Goal: Transaction & Acquisition: Complete application form

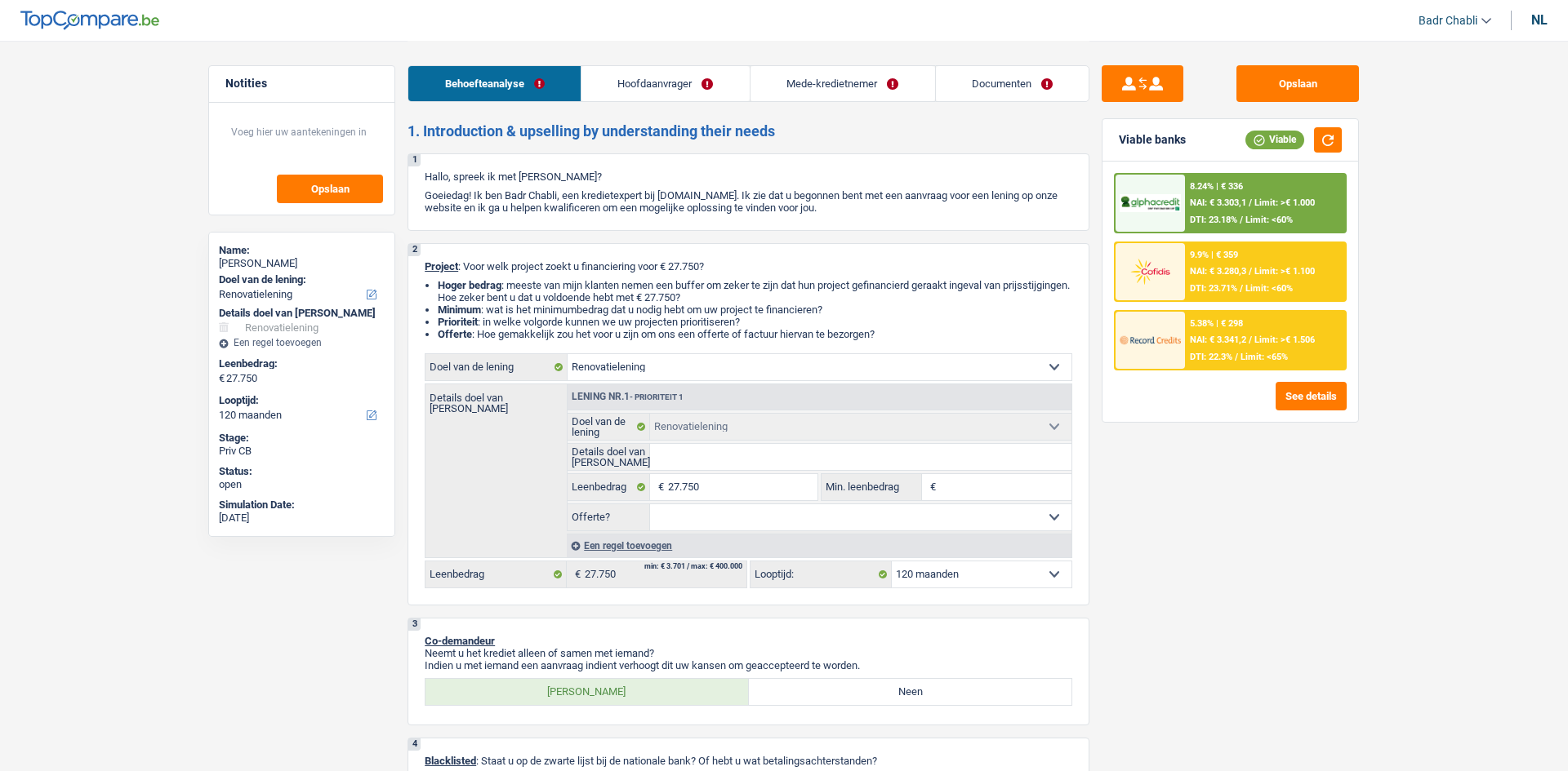
select select "renovation"
select select "120"
select select "renovation"
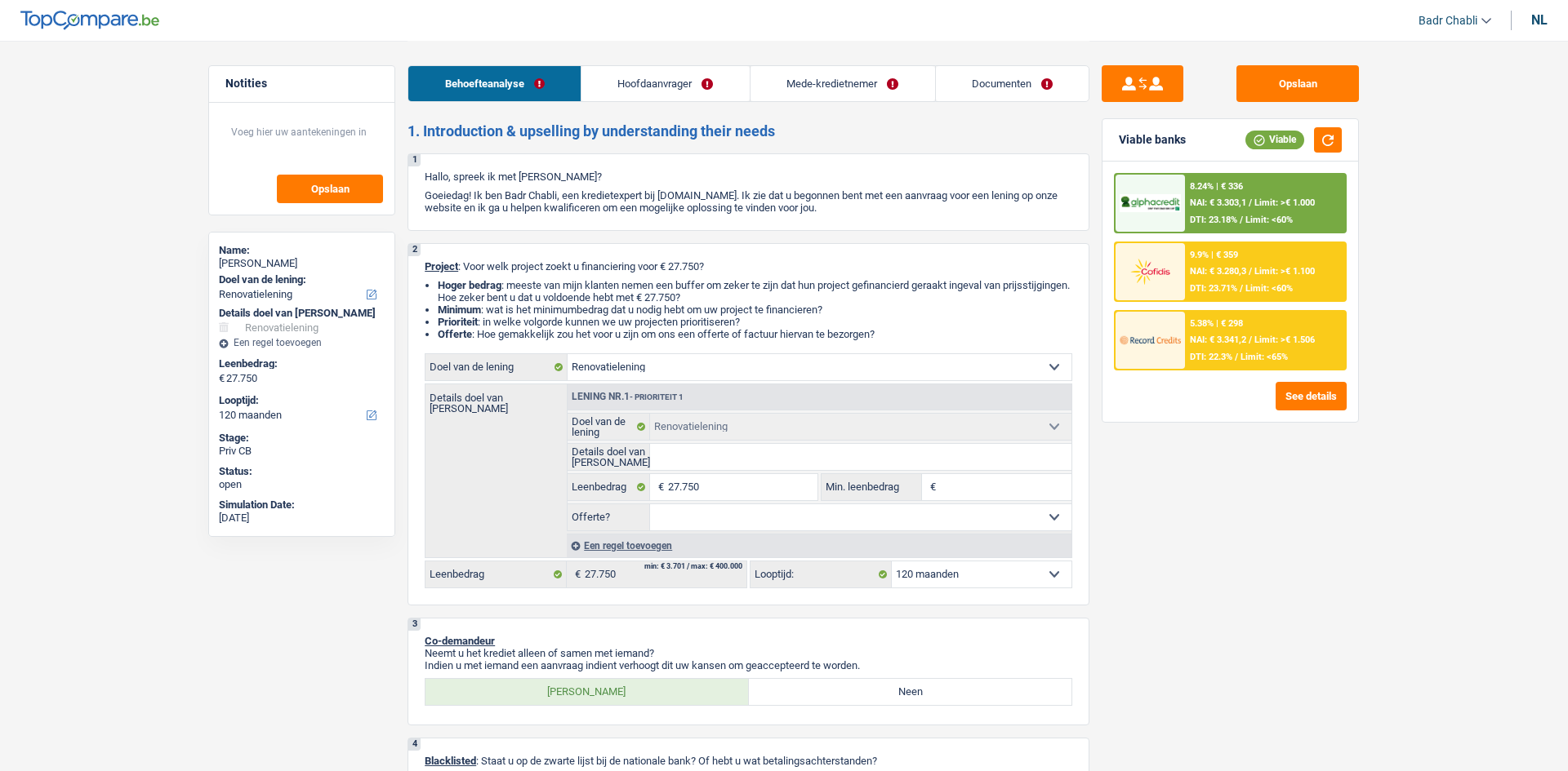
select select "120"
select select "worker"
select select "other"
select select "netSalary"
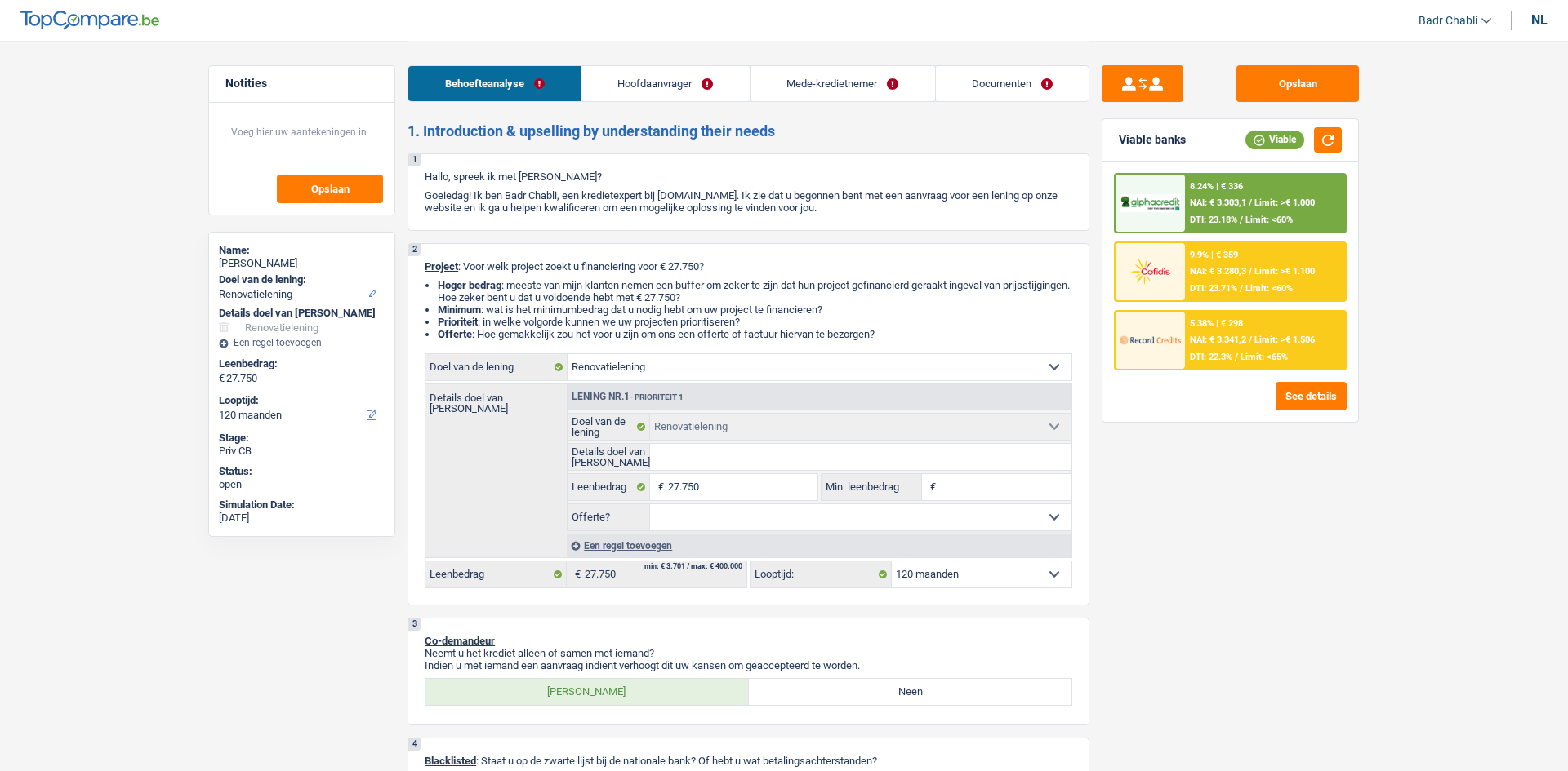
select select "familyAllowances"
select select "netSalary"
select select "ownerWithMortgage"
select select "mortgage"
select select "300"
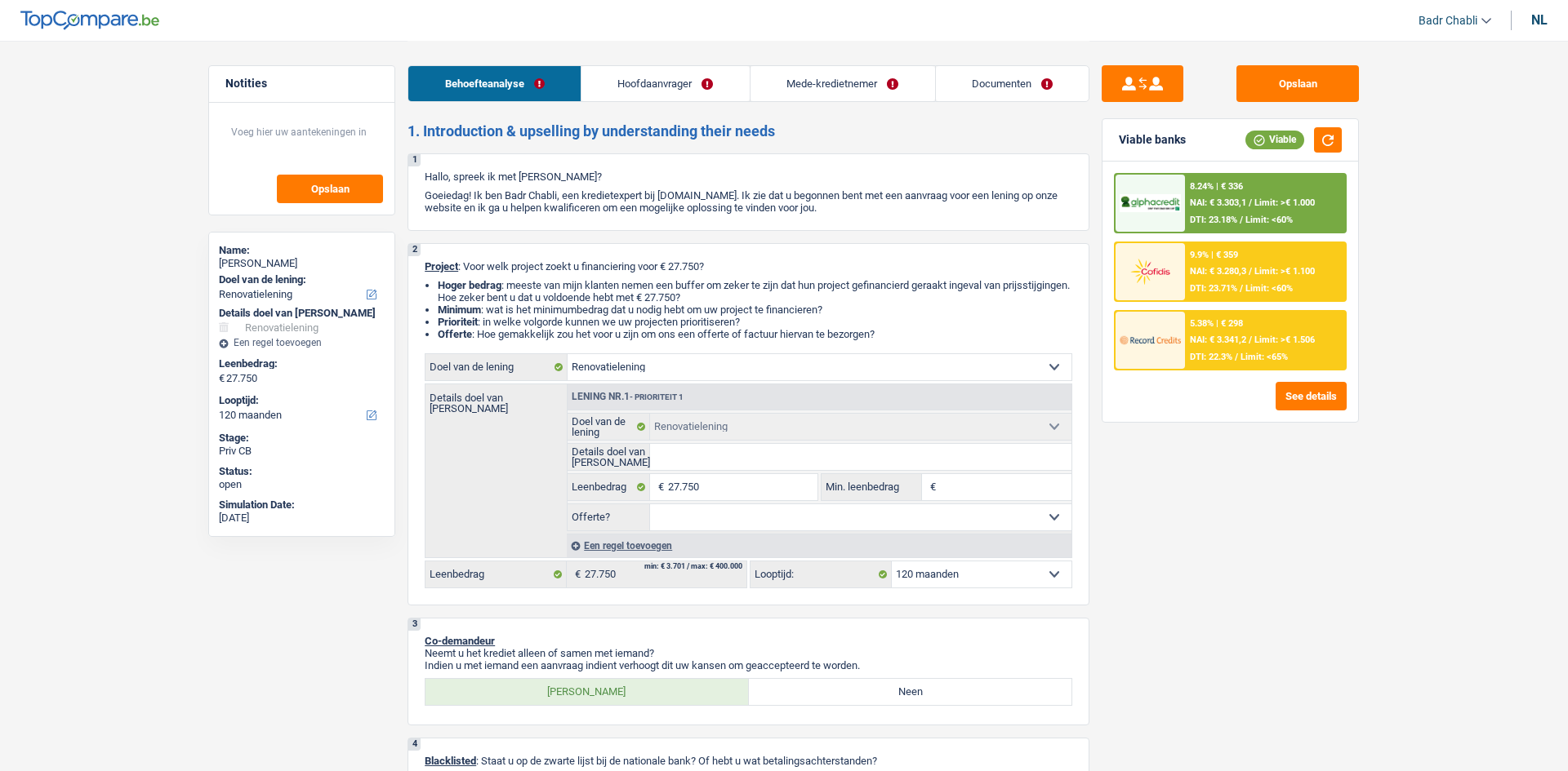
select select "mortgage"
select select "300"
select select "renovation"
select select "120"
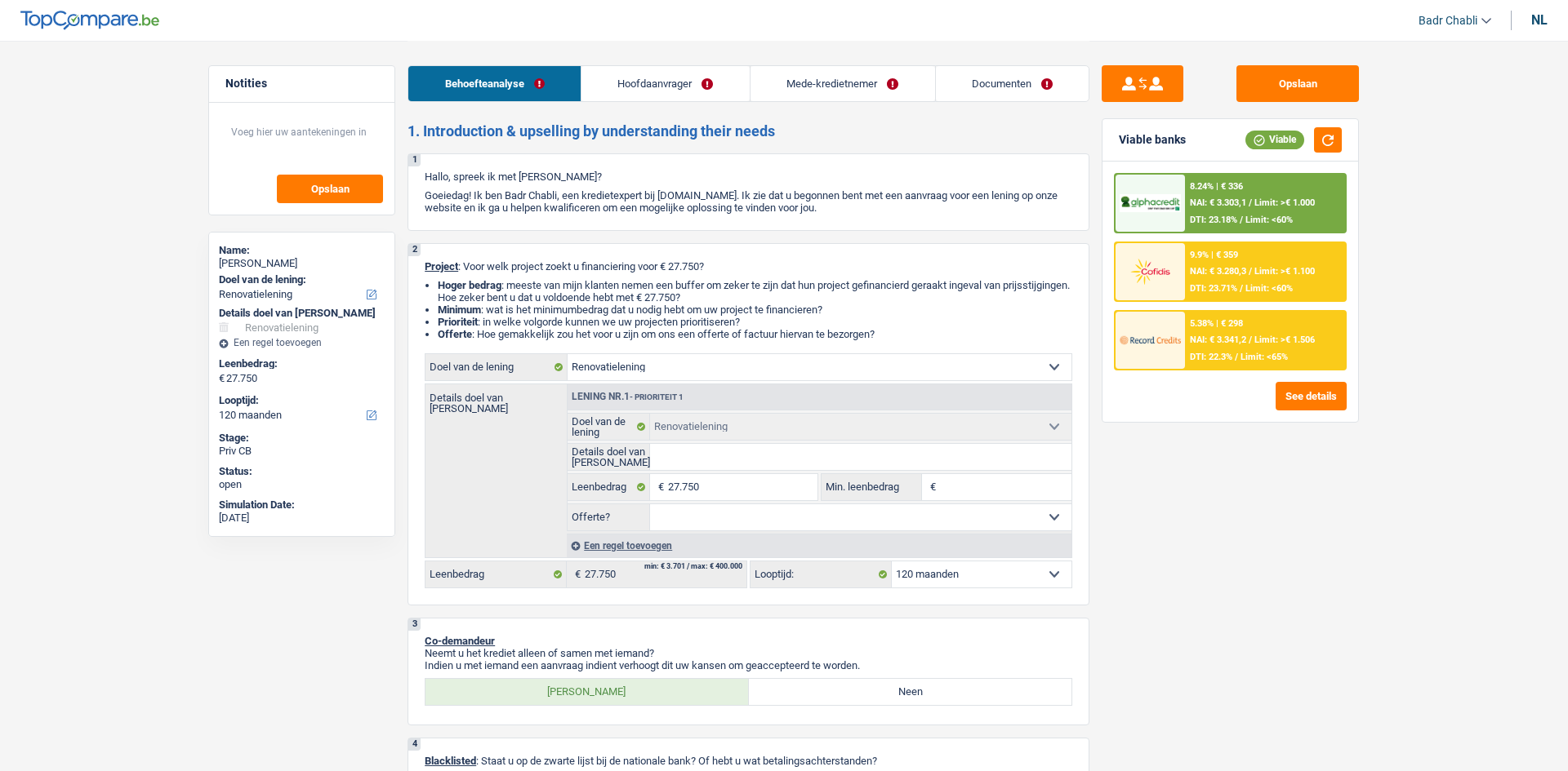
select select "worker"
select select "netSalary"
select select "BE"
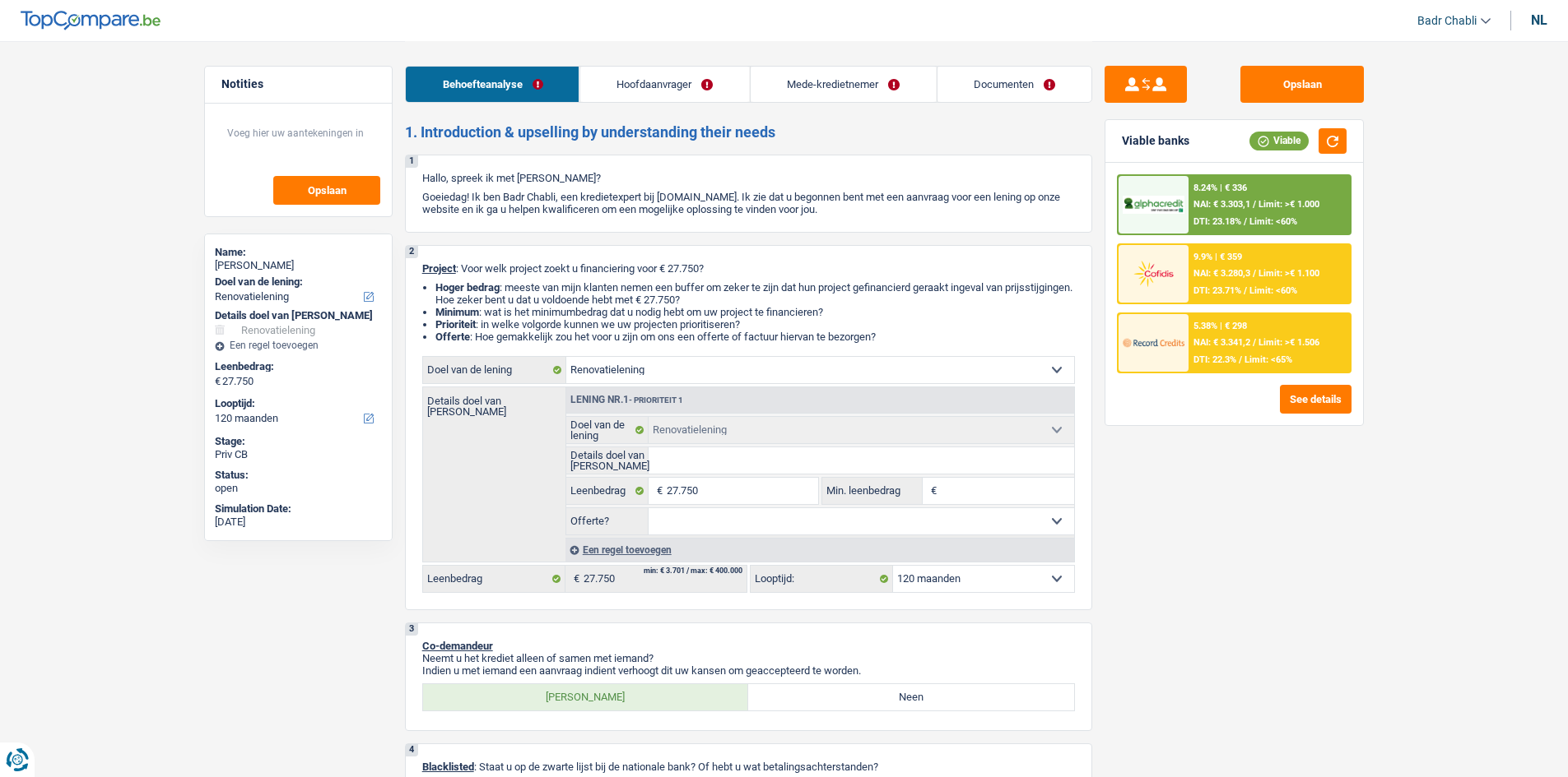
click at [850, 72] on link "Mede-kredietnemer" at bounding box center [843, 83] width 186 height 35
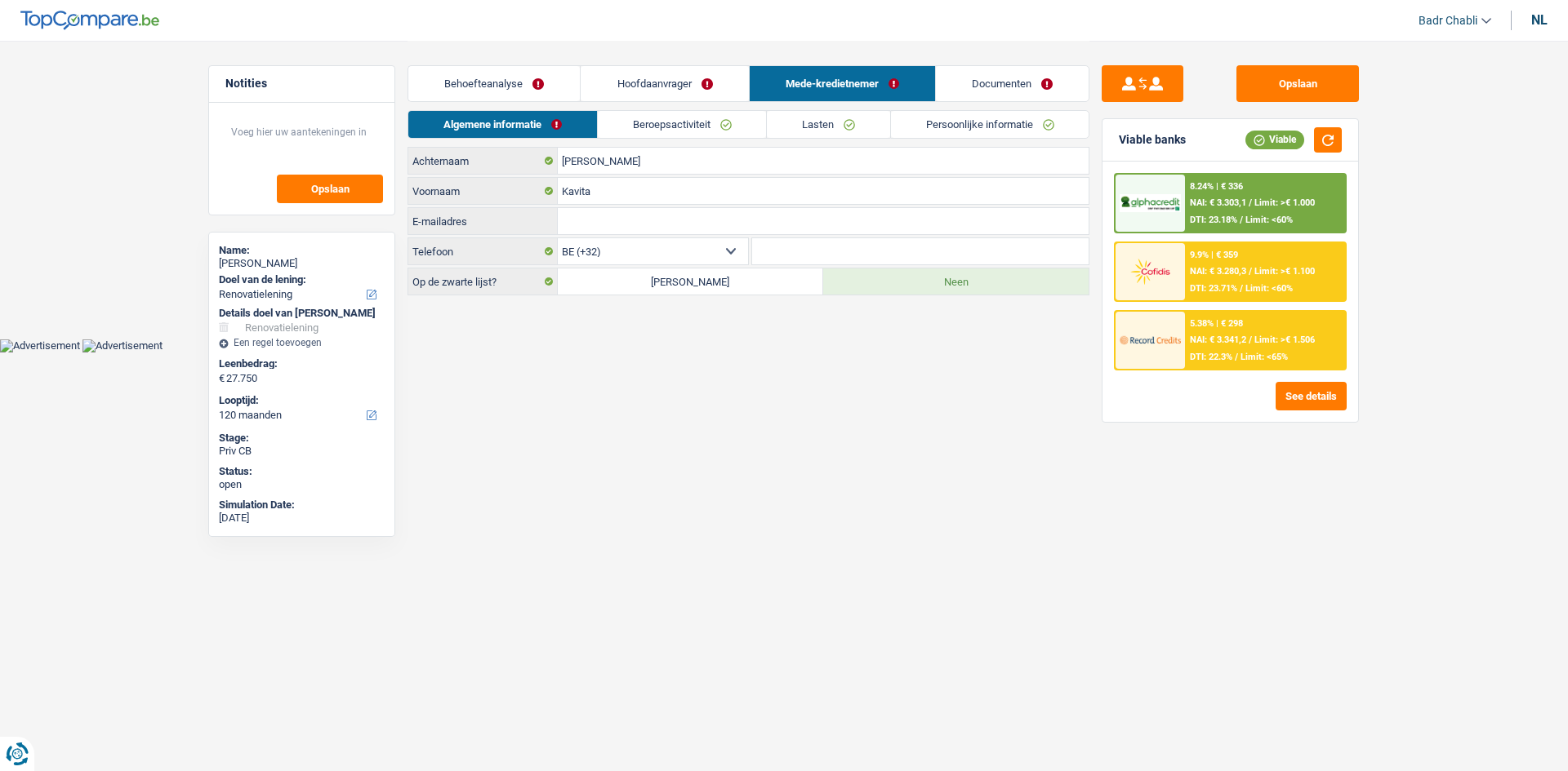
click at [694, 127] on link "Beroepsactiviteit" at bounding box center [683, 125] width 169 height 27
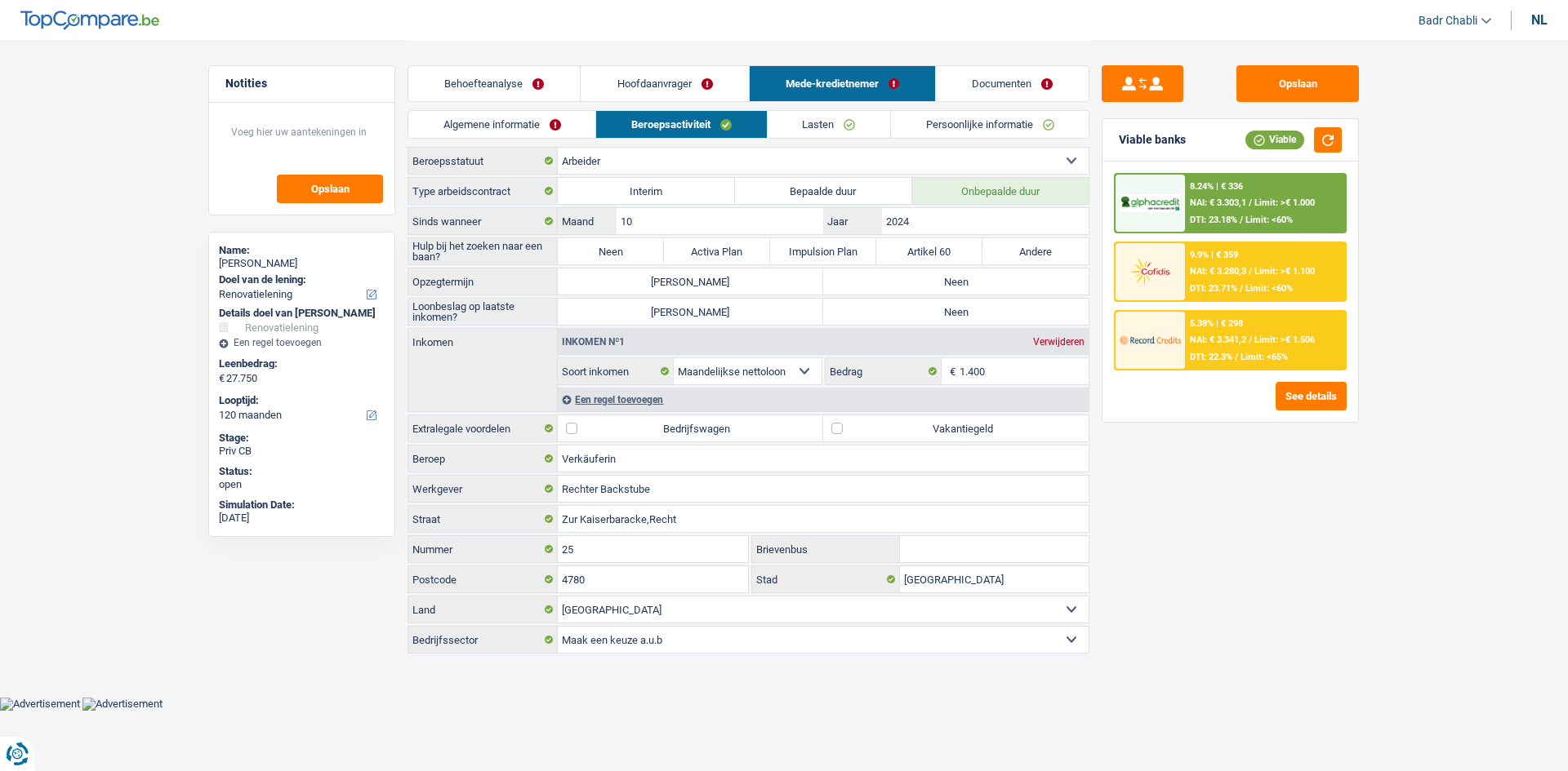
click at [928, 275] on label "Neen" at bounding box center [955, 281] width 266 height 26
click at [928, 275] on input "Neen" at bounding box center [955, 281] width 266 height 26
radio input "true"
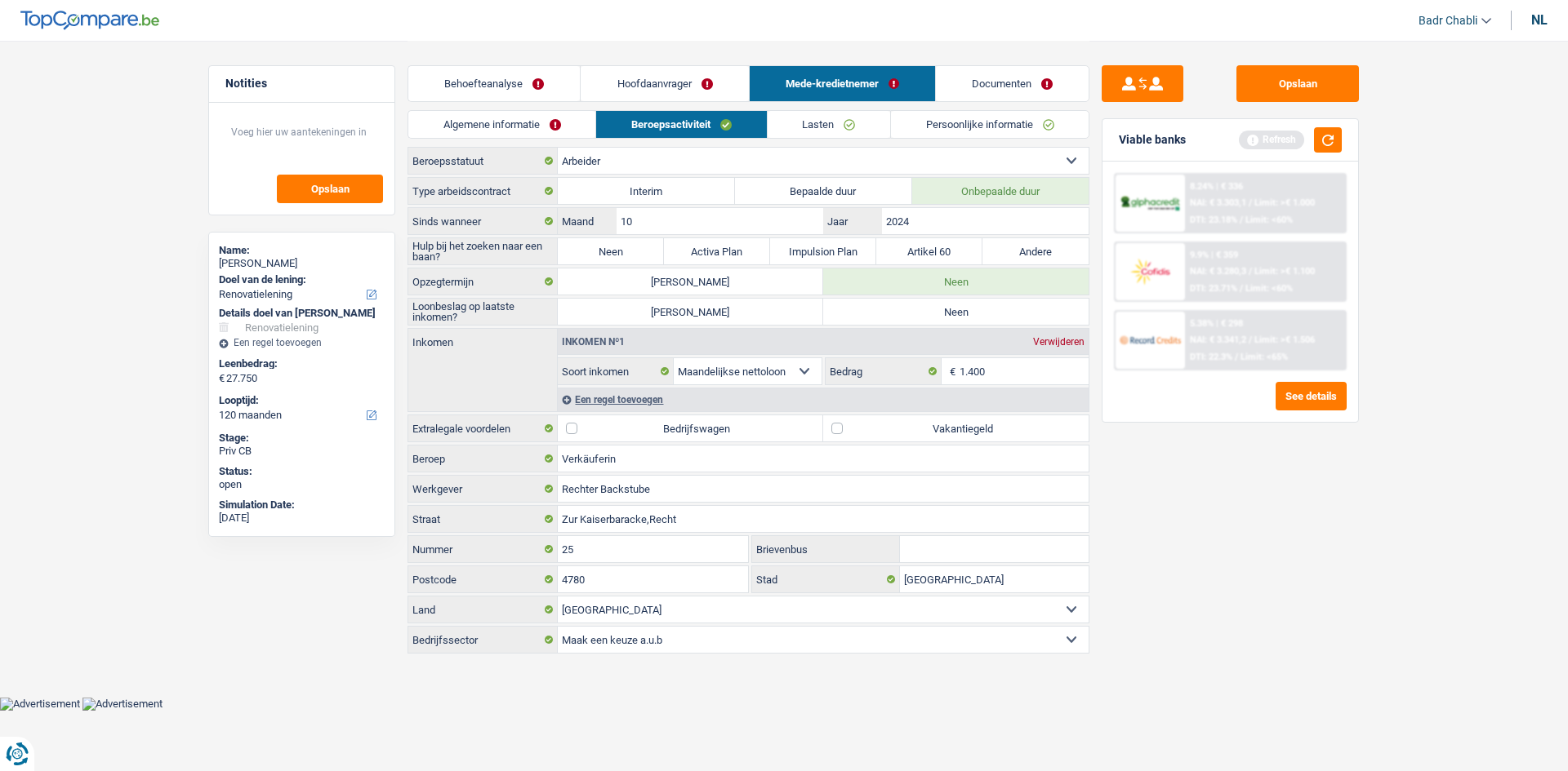
click at [617, 248] on label "Neen" at bounding box center [610, 250] width 106 height 26
click at [617, 248] on input "Neen" at bounding box center [610, 250] width 106 height 26
radio input "true"
click at [957, 306] on label "Neen" at bounding box center [955, 311] width 266 height 26
click at [957, 306] on input "Neen" at bounding box center [955, 311] width 266 height 26
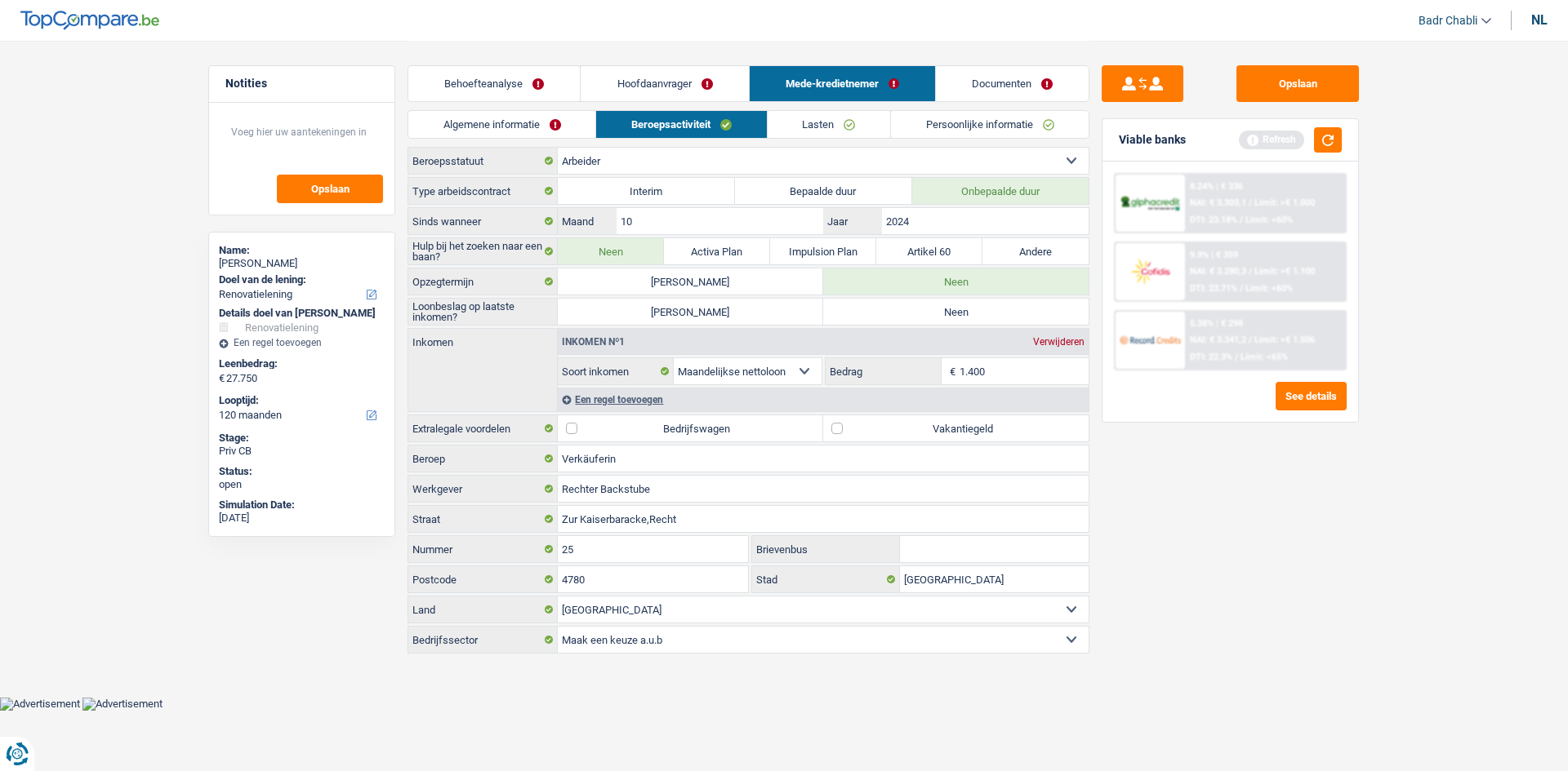
radio input "true"
click at [494, 128] on link "Algemene informatie" at bounding box center [502, 125] width 187 height 27
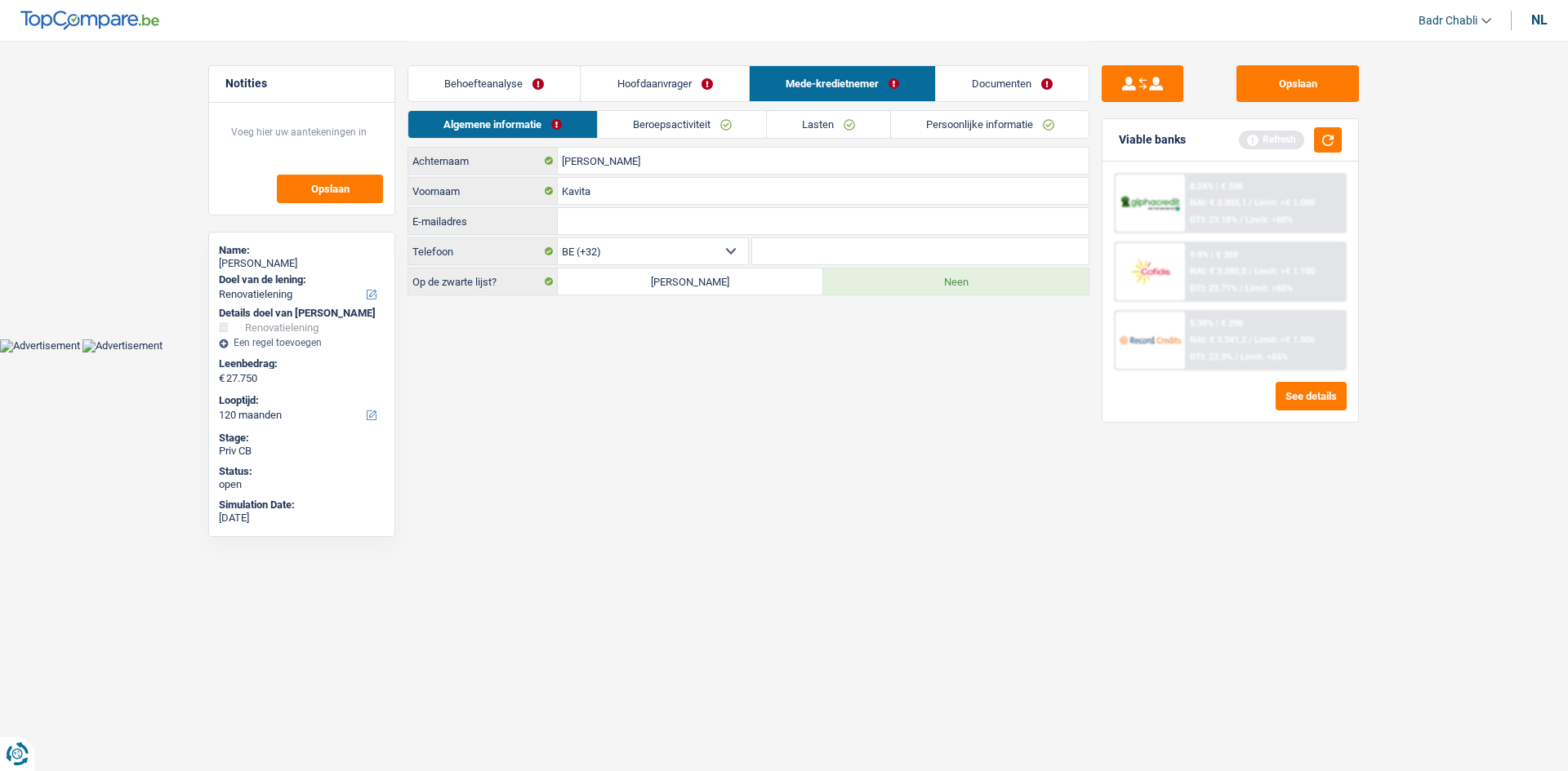
click at [507, 81] on link "Behoefteanalyse" at bounding box center [494, 83] width 171 height 35
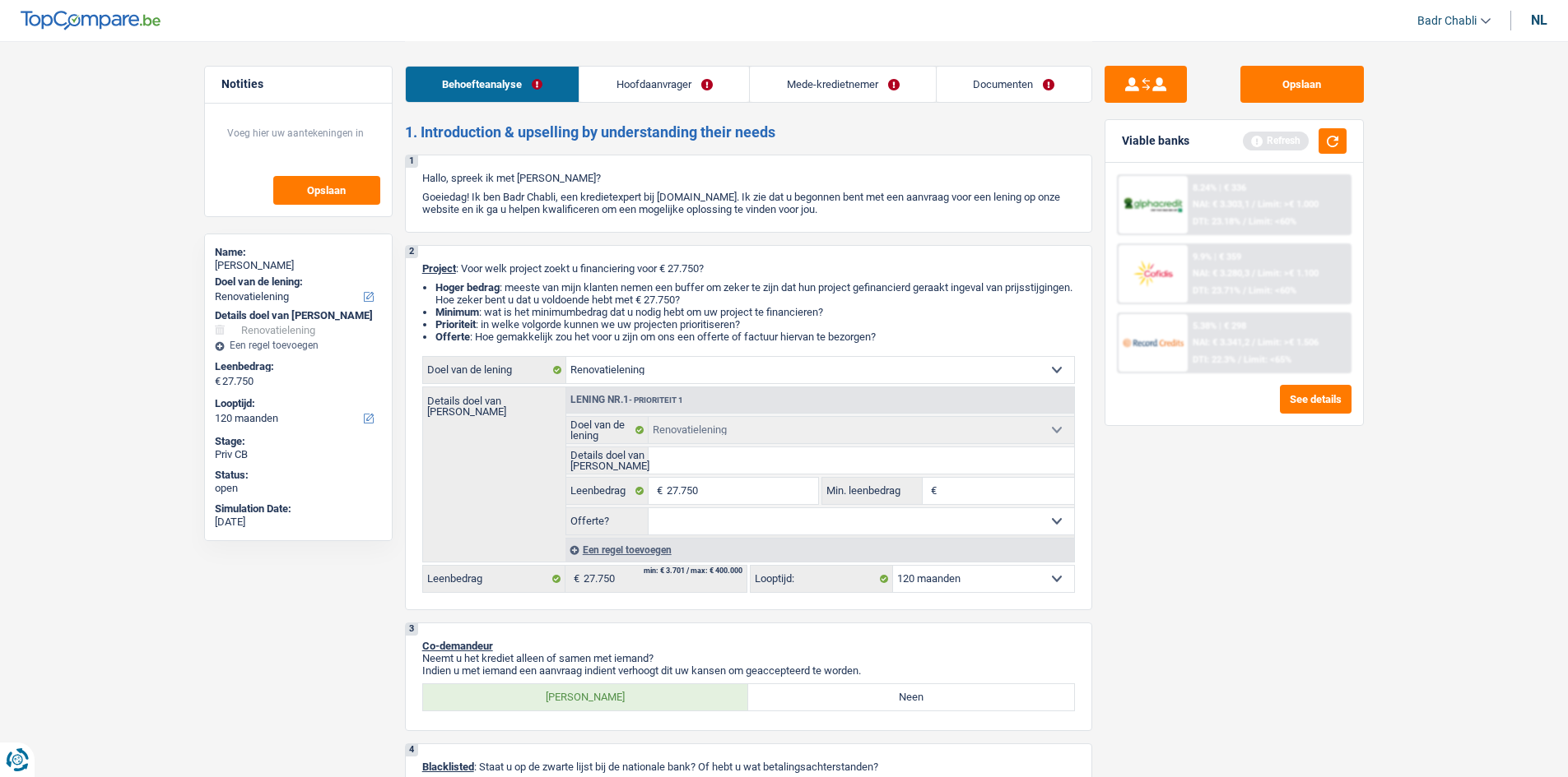
click at [697, 83] on link "Hoofdaanvrager" at bounding box center [664, 83] width 170 height 35
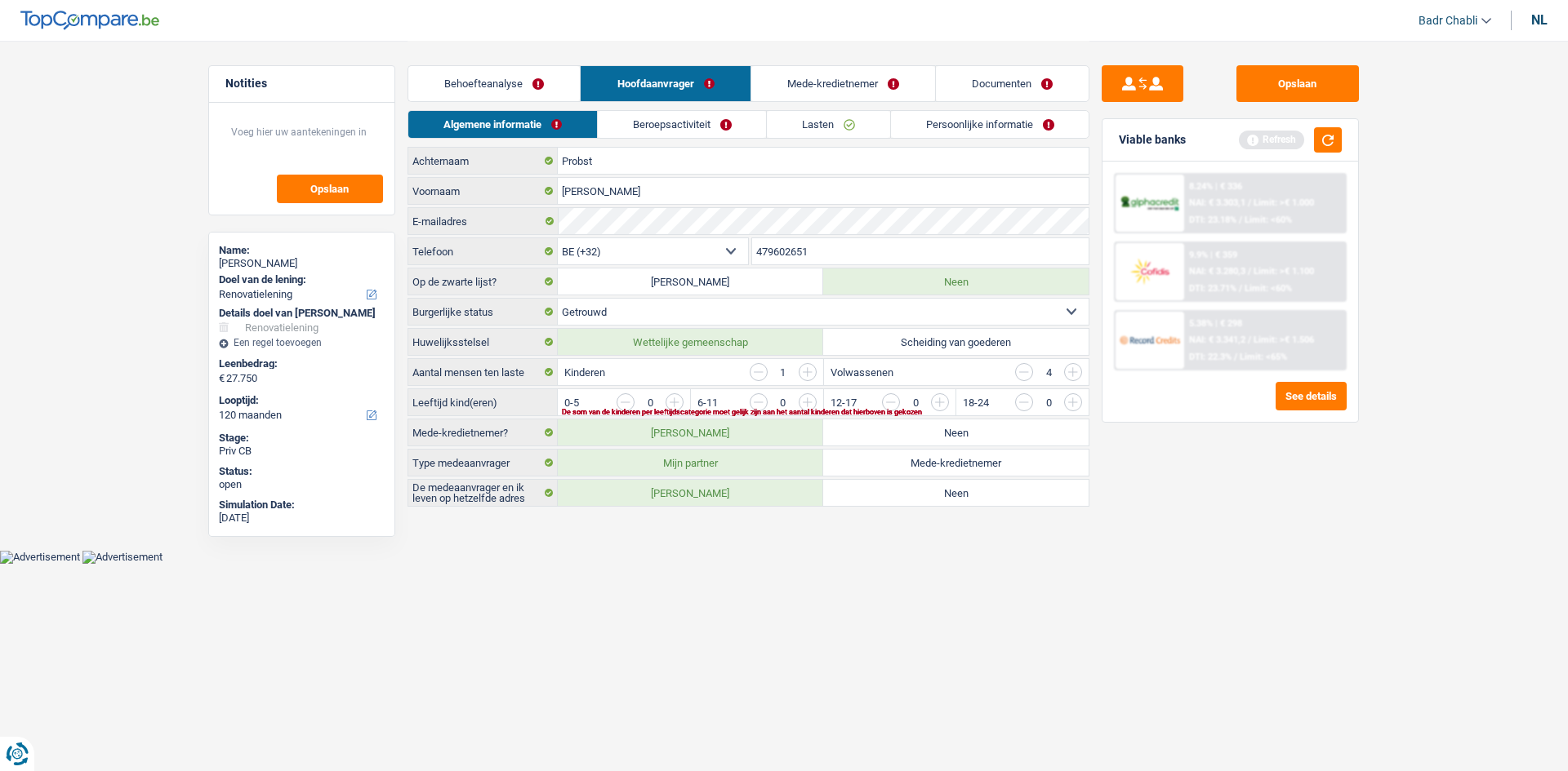
click at [575, 83] on link "Behoefteanalyse" at bounding box center [494, 83] width 171 height 35
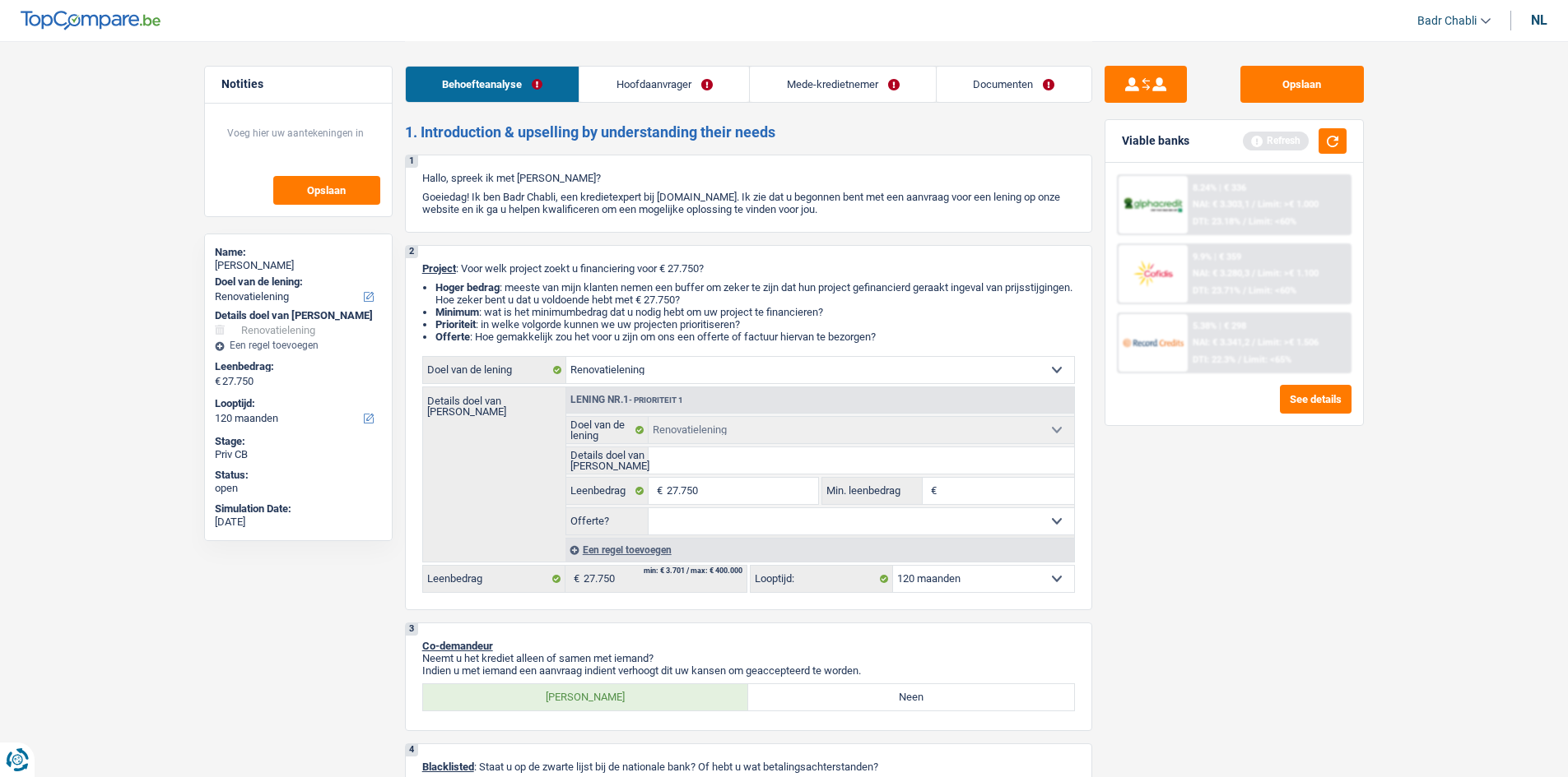
click at [685, 88] on link "Hoofdaanvrager" at bounding box center [664, 83] width 170 height 35
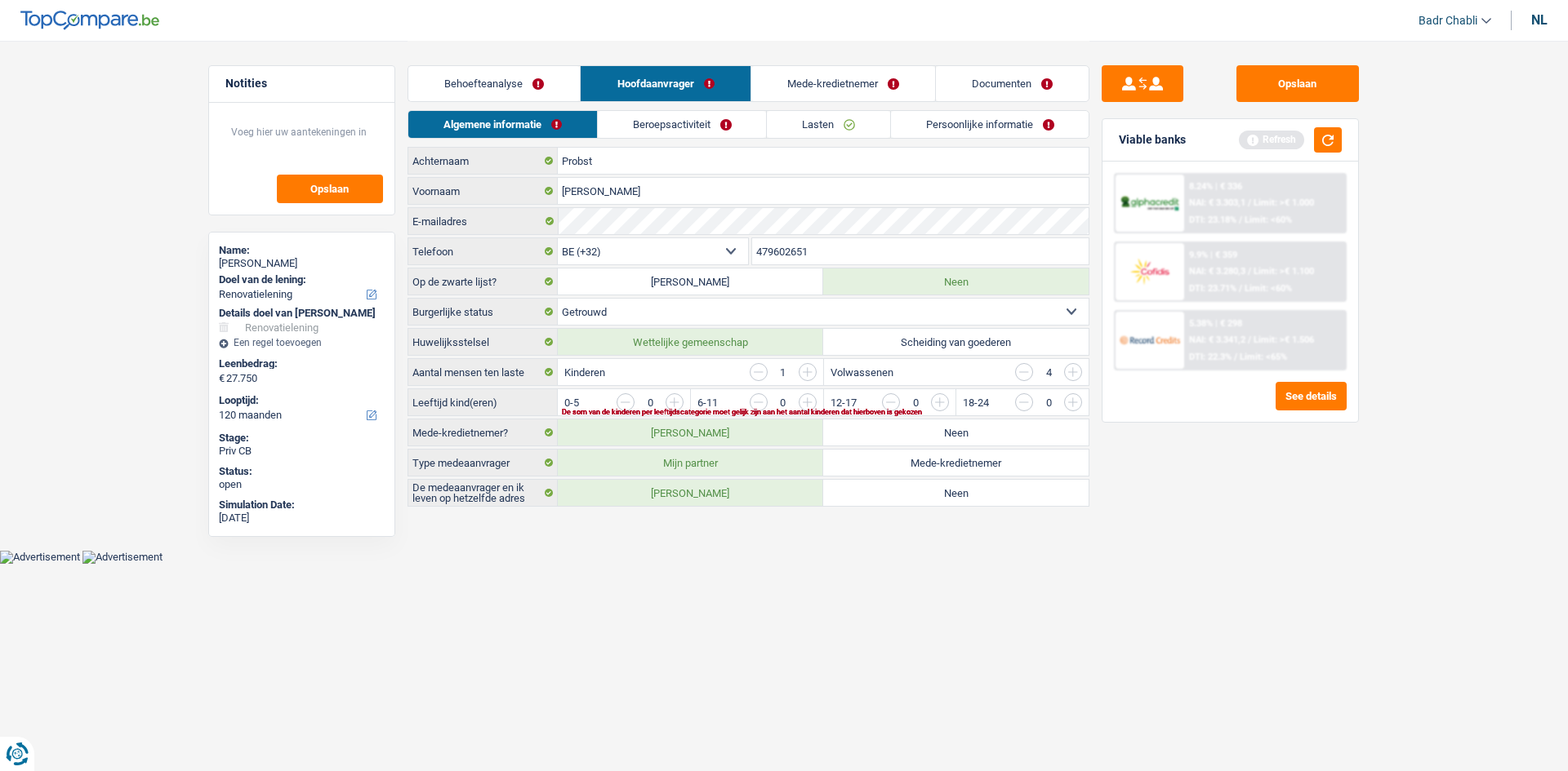
click at [856, 128] on link "Lasten" at bounding box center [827, 125] width 123 height 27
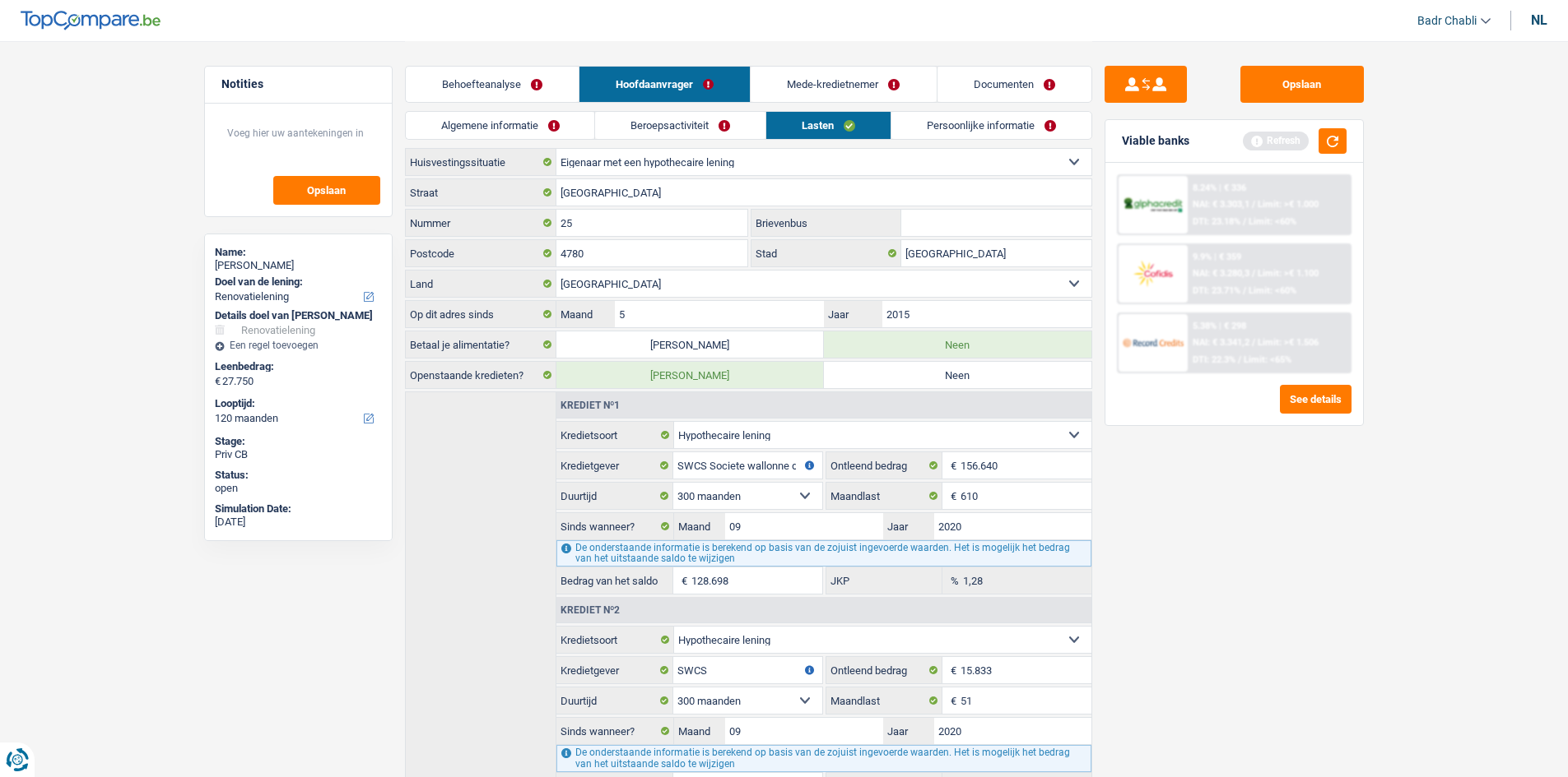
click at [534, 90] on link "Behoefteanalyse" at bounding box center [492, 83] width 173 height 35
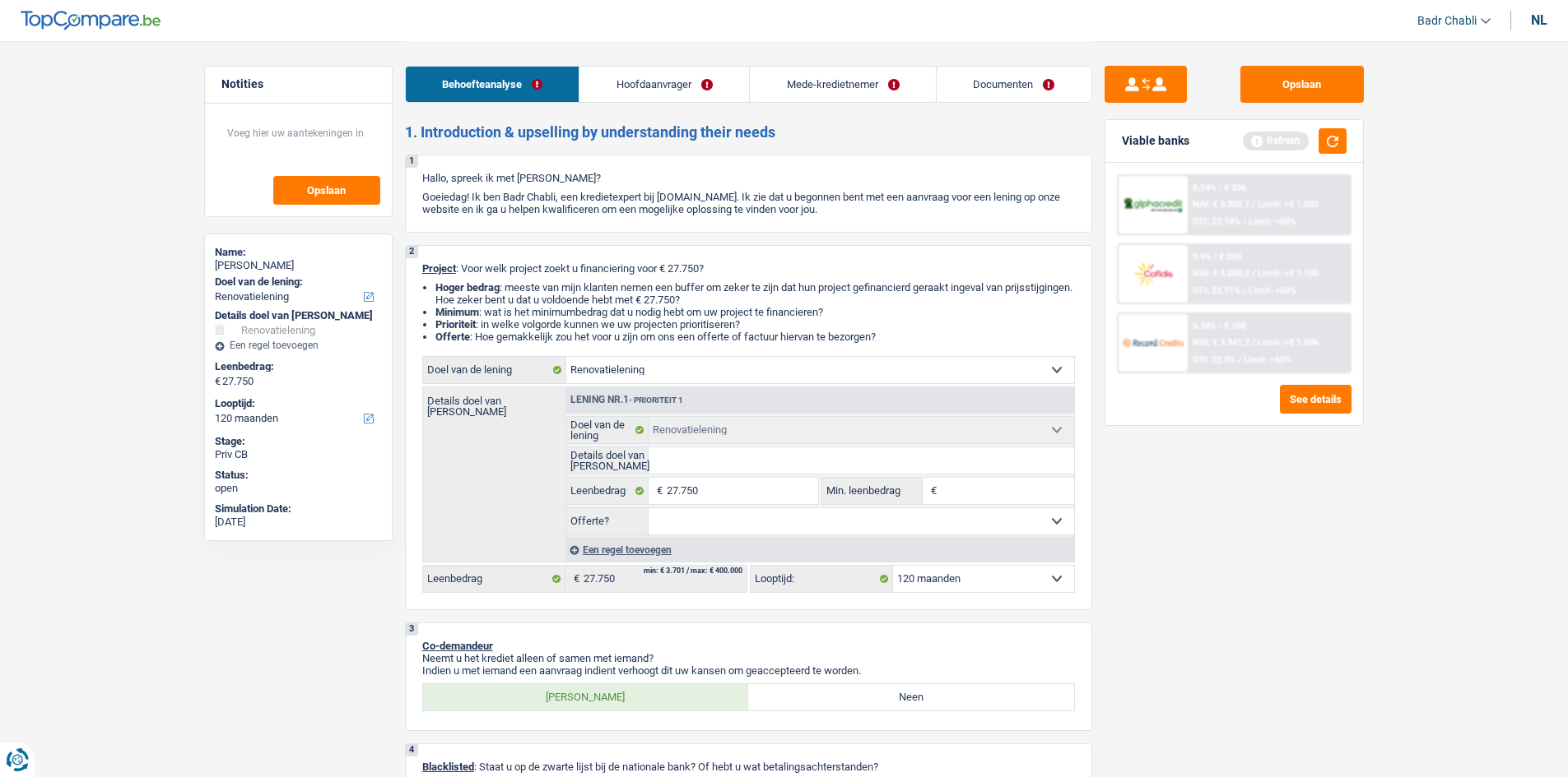
click at [728, 467] on input "Details doel van [PERSON_NAME]" at bounding box center [861, 460] width 425 height 26
type input "R"
type input "Re"
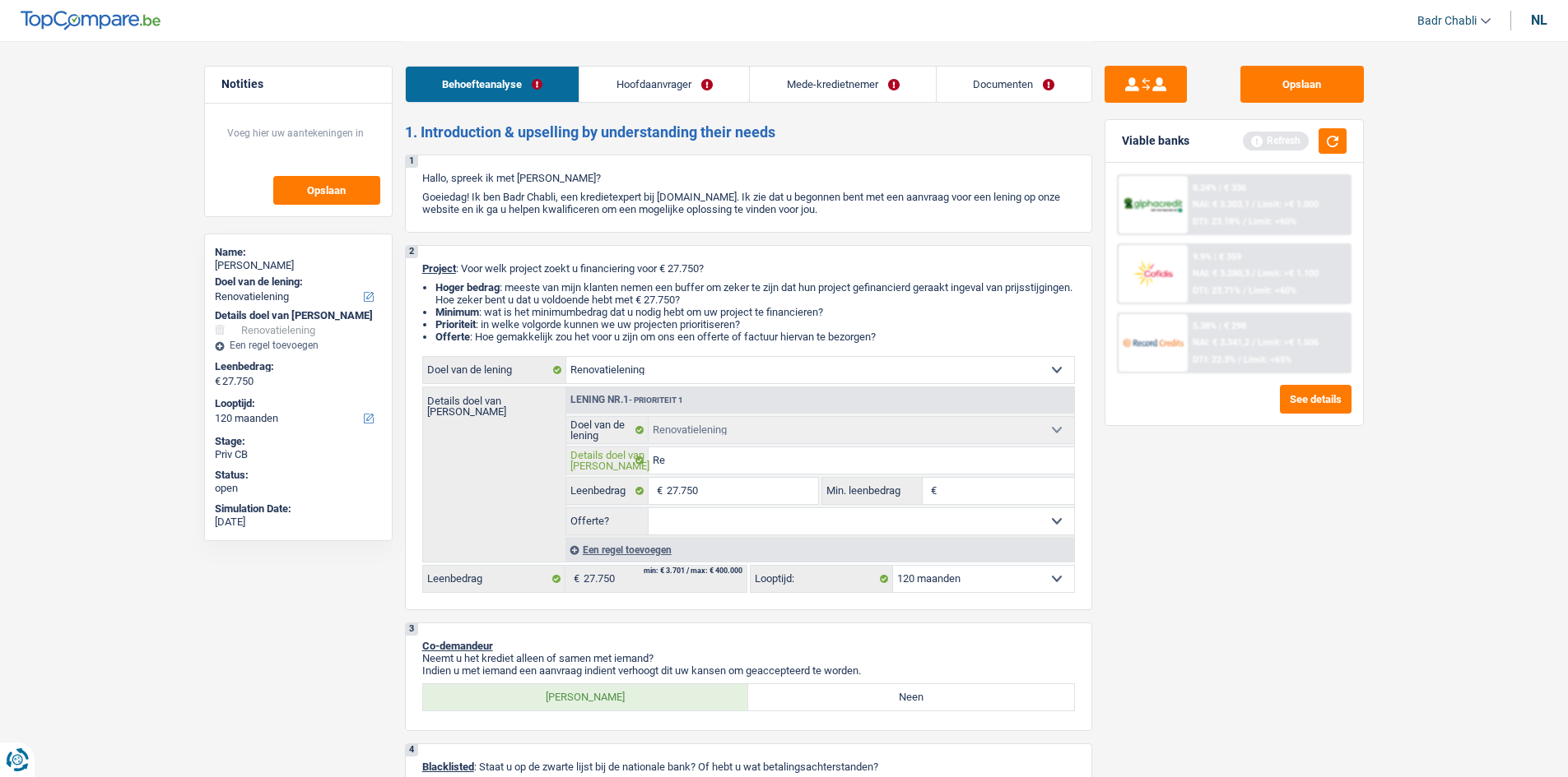
type input "Rem"
type input "Remp"
type input "Rempl"
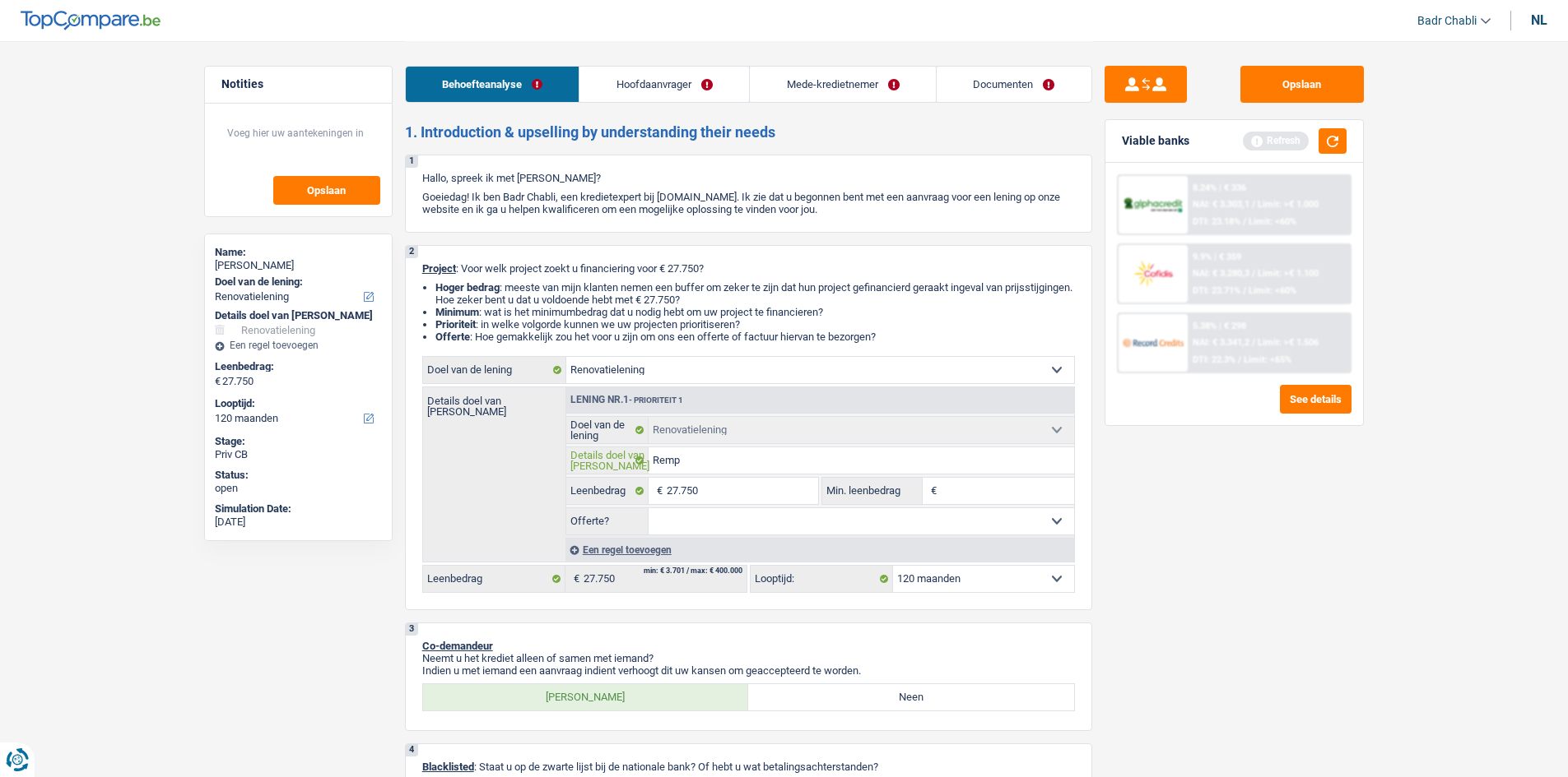
type input "Rempl"
type input "Rempla"
type input "Remplac"
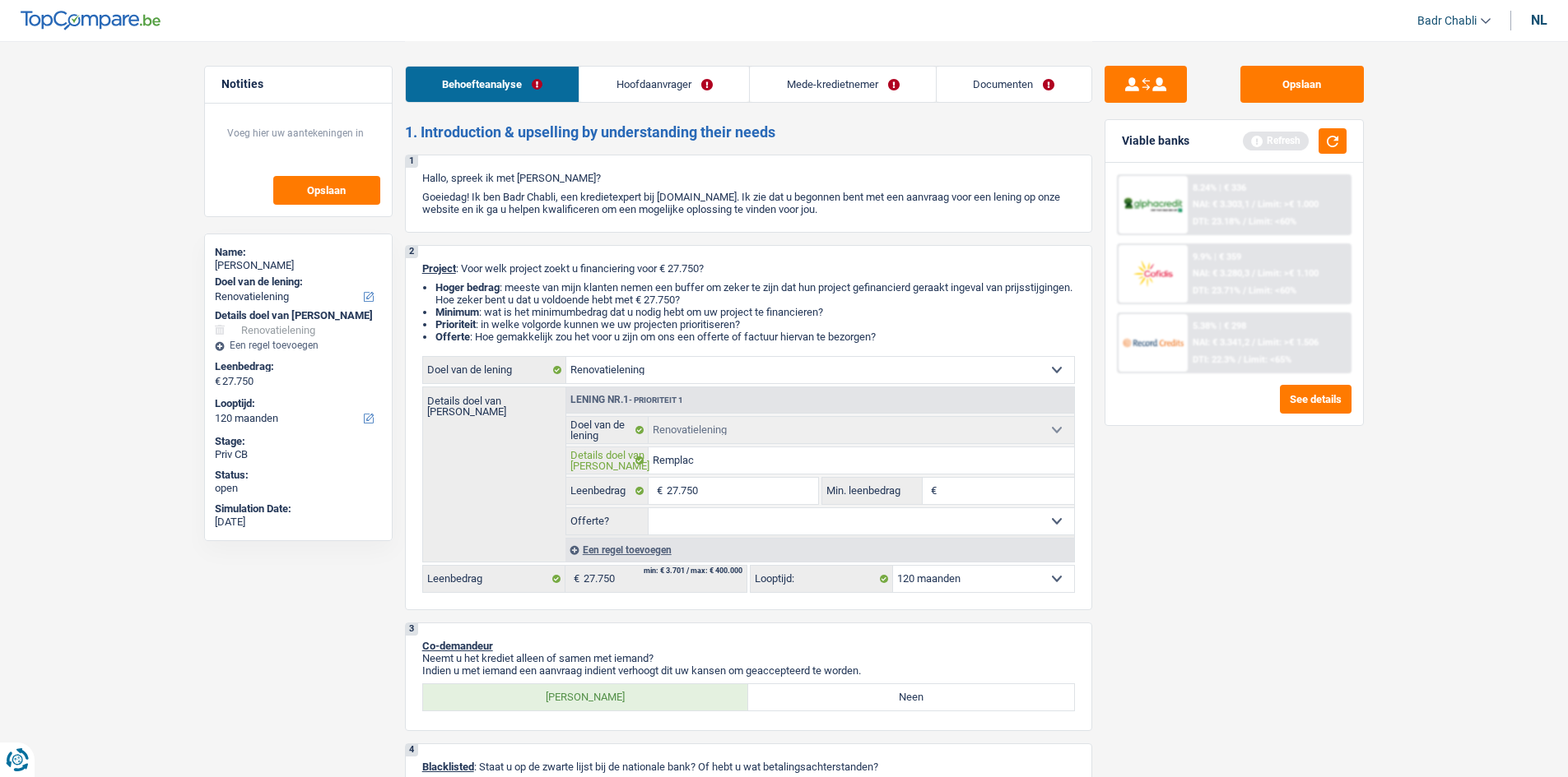
type input "Remplace"
type input "Remplacer"
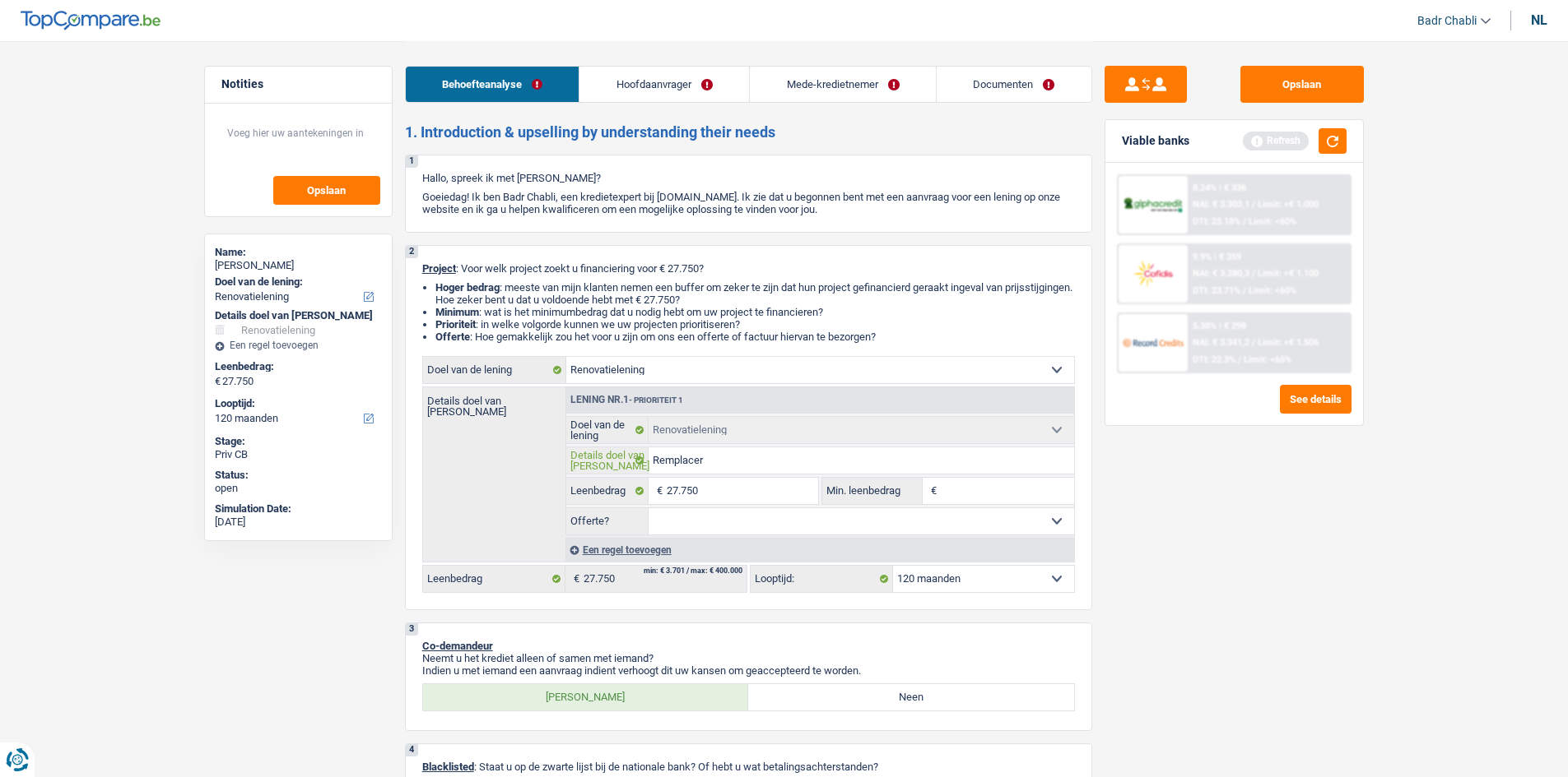
type input "Remplacer"
type input "Remplacer c"
type input "Remplacer ch"
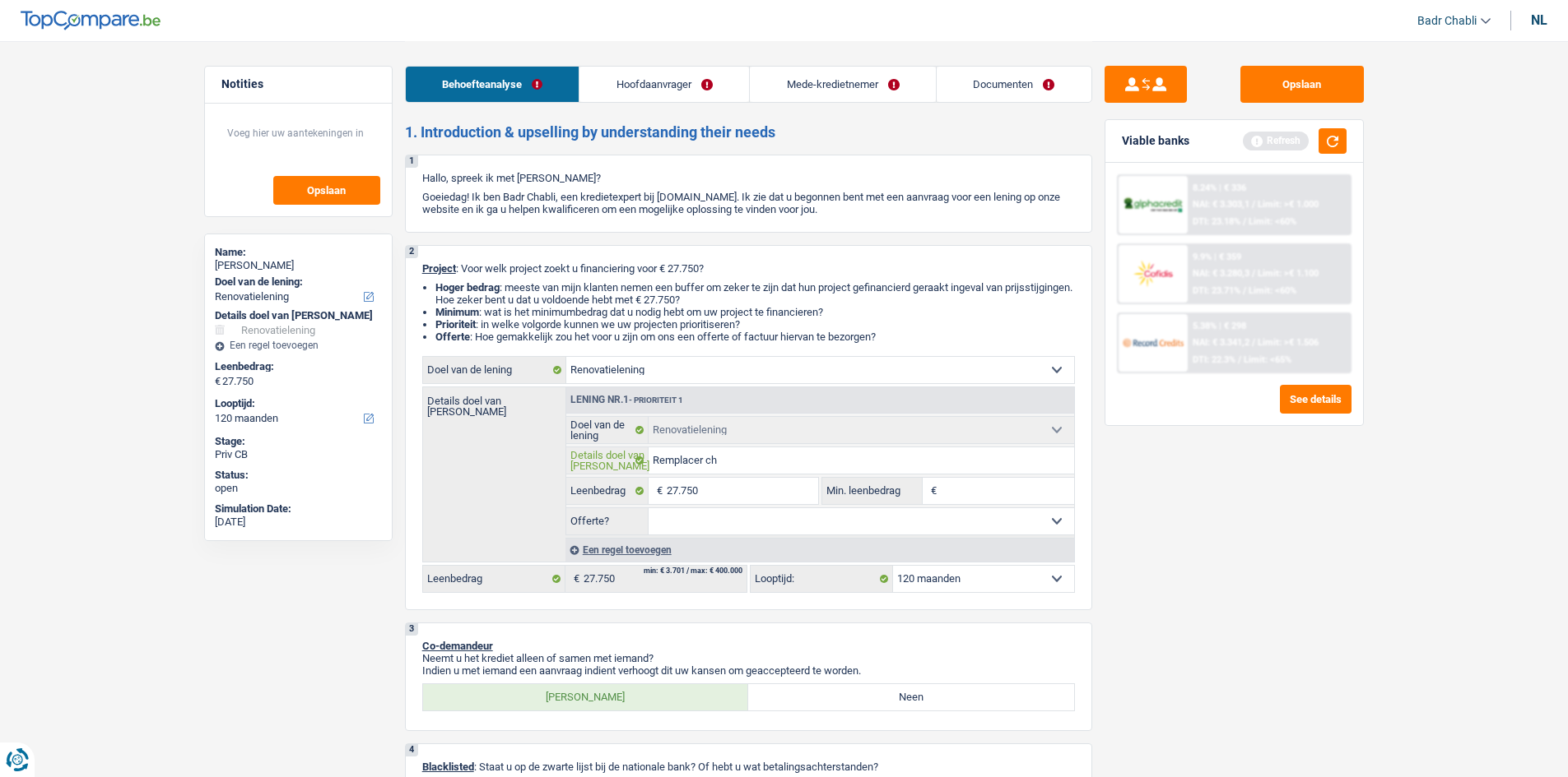
type input "Remplacer cha"
type input "Remplacer chau"
type input "Remplacer chauf"
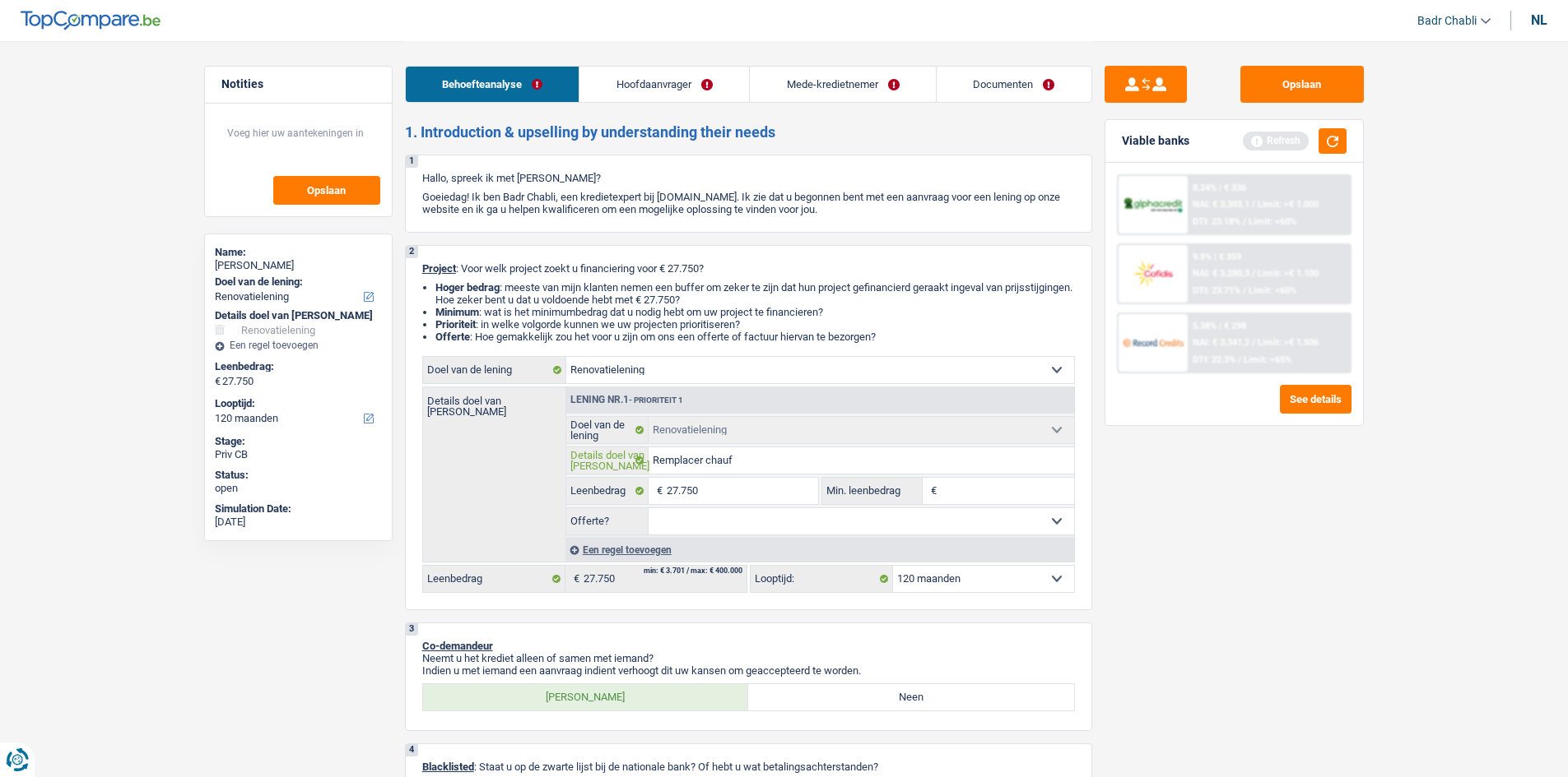
type input "Remplacer chauf"
type input "Remplacer chauff"
type input "Remplacer chauffa"
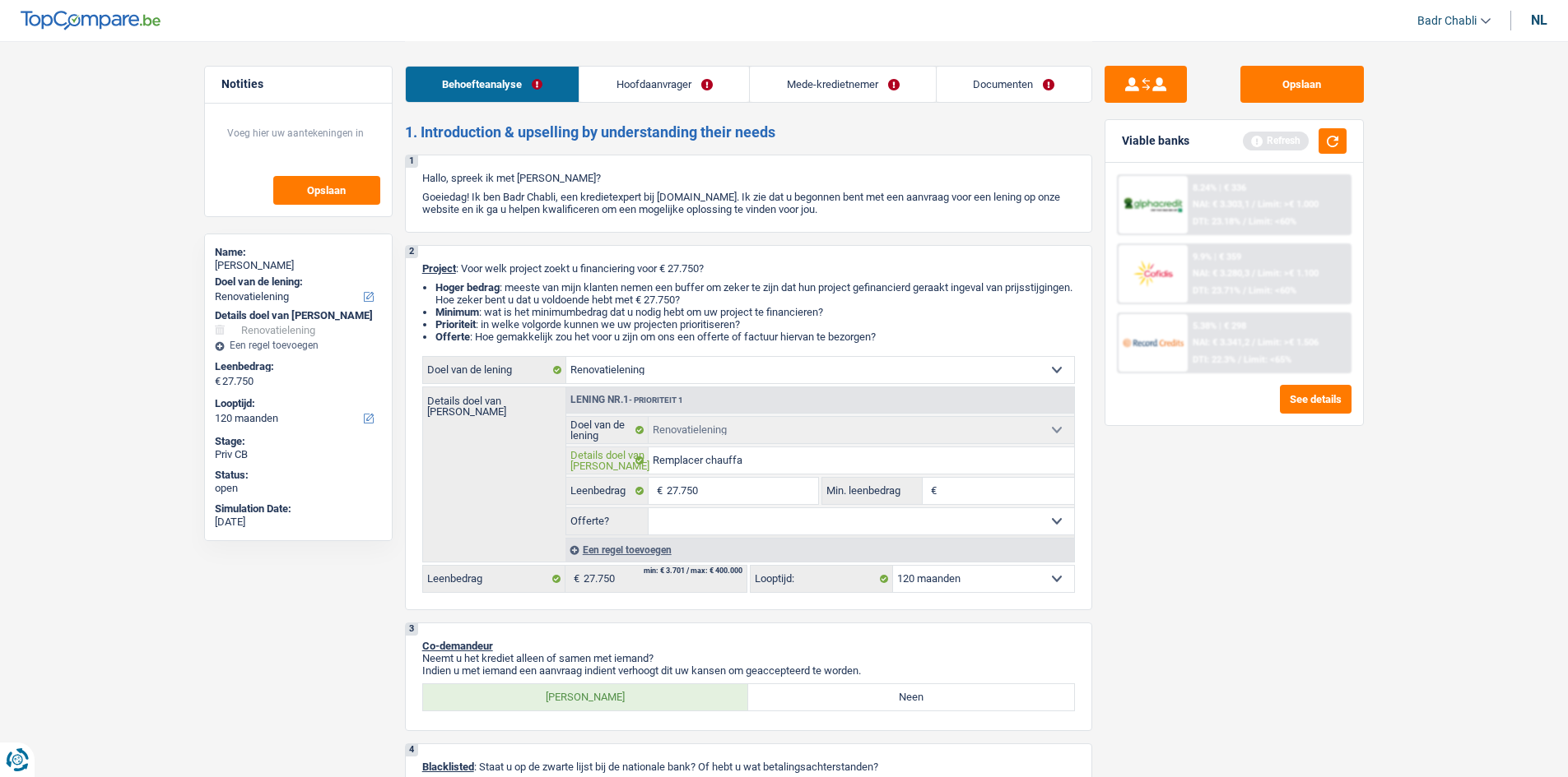
type input "Remplacer chauffag"
type input "Remplacer chauffage"
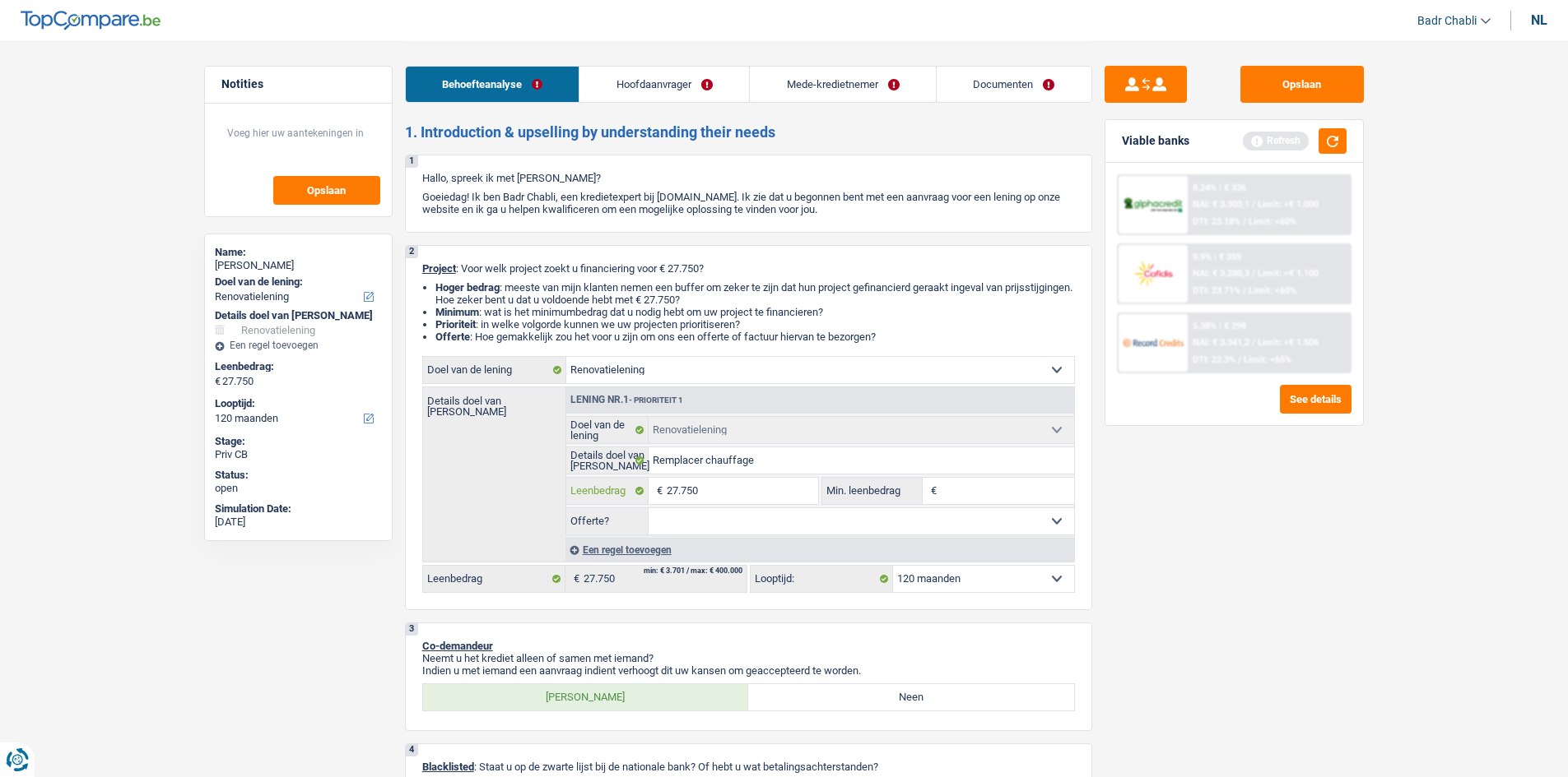
click at [725, 502] on input "27.750" at bounding box center [742, 490] width 151 height 26
type input "2"
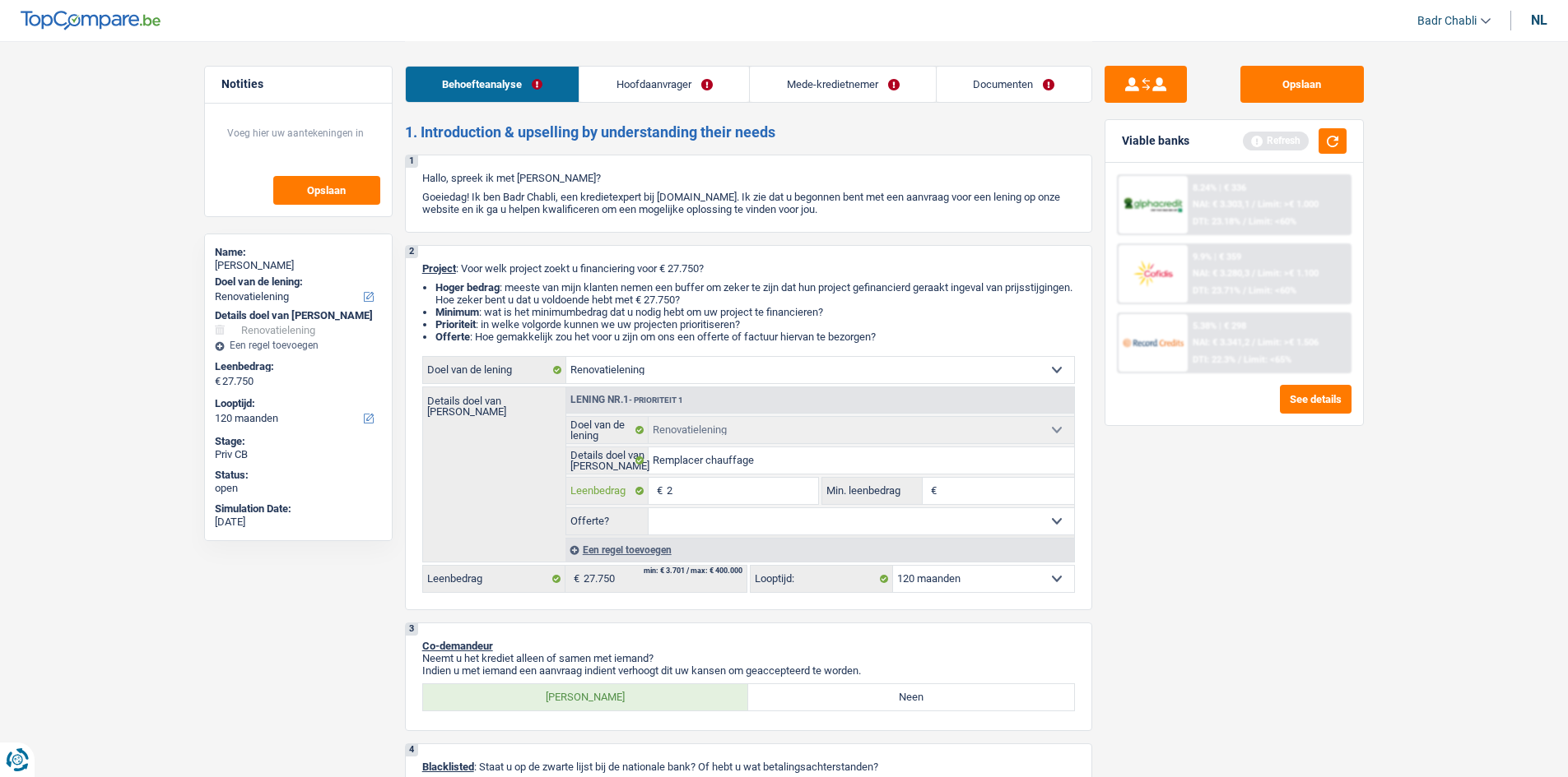
type input "25"
type input "250"
type input "2.500"
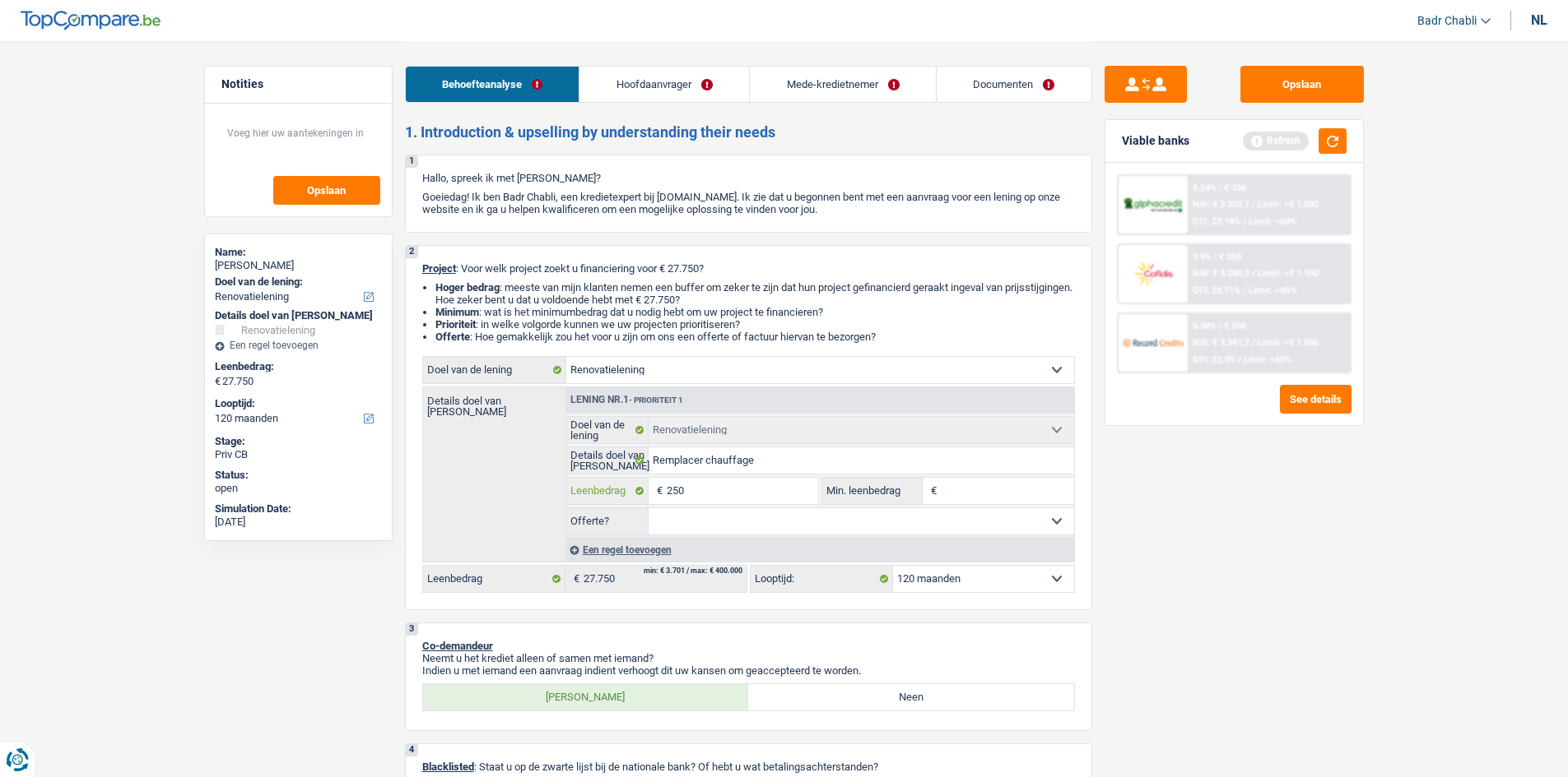
type input "2.500"
type input "25.000"
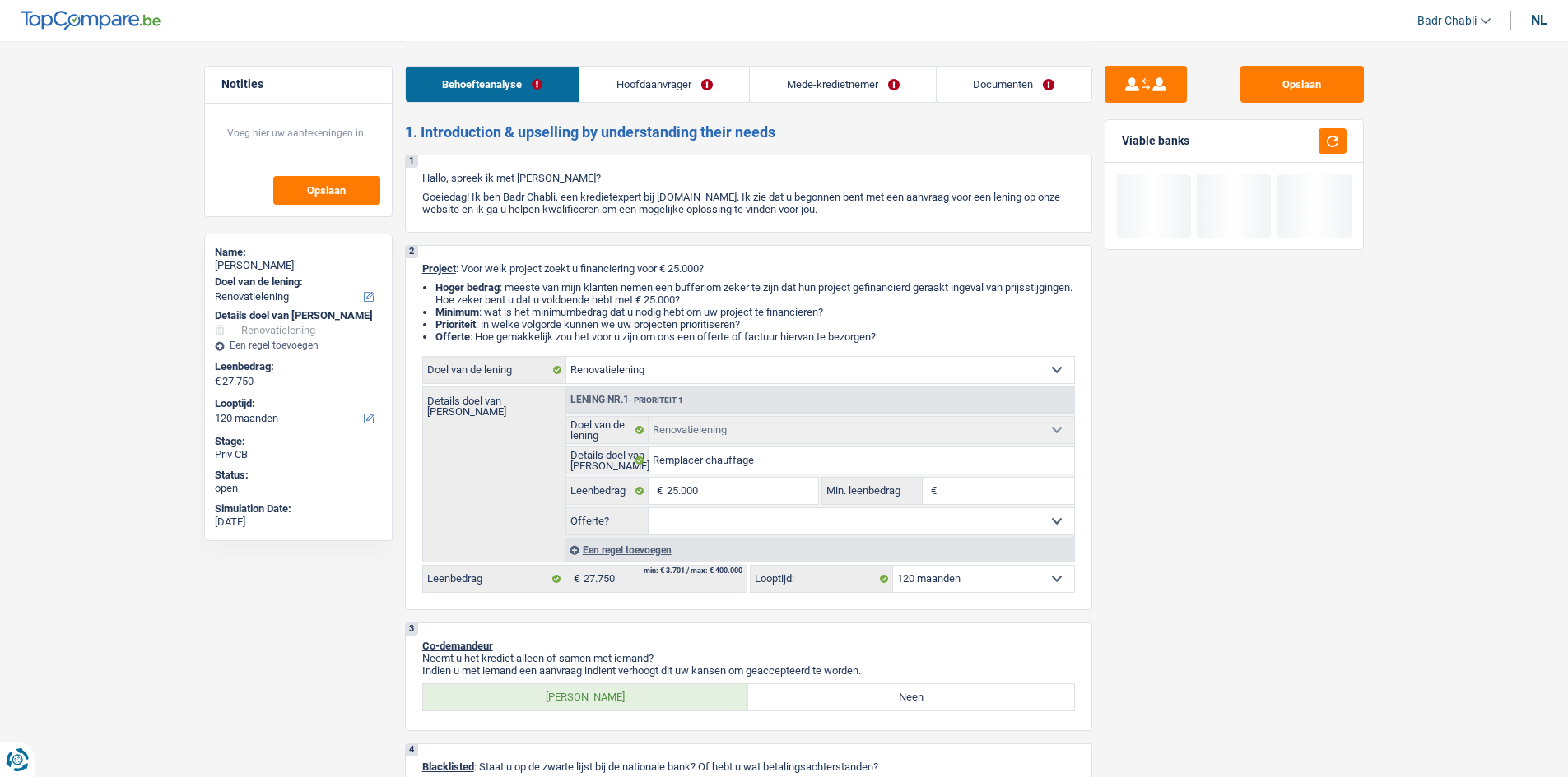
type input "25.000"
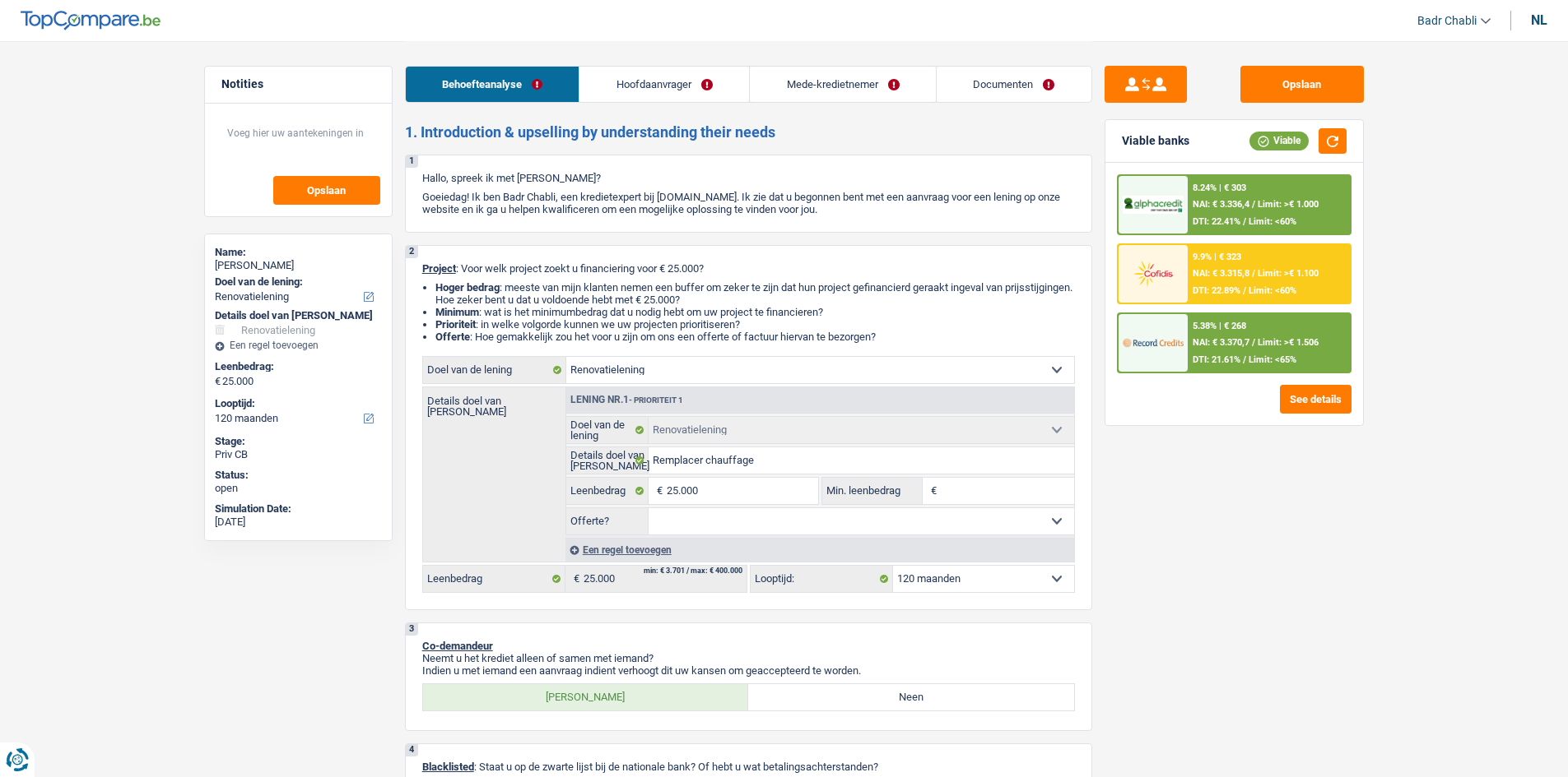
click at [754, 519] on select "Ja Neen Niet beantwoord Maak een keuze a.u.b" at bounding box center [861, 521] width 425 height 26
select select "yes"
click at [649, 508] on select "Ja Neen Niet beantwoord Maak een keuze a.u.b" at bounding box center [861, 521] width 425 height 26
select select "yes"
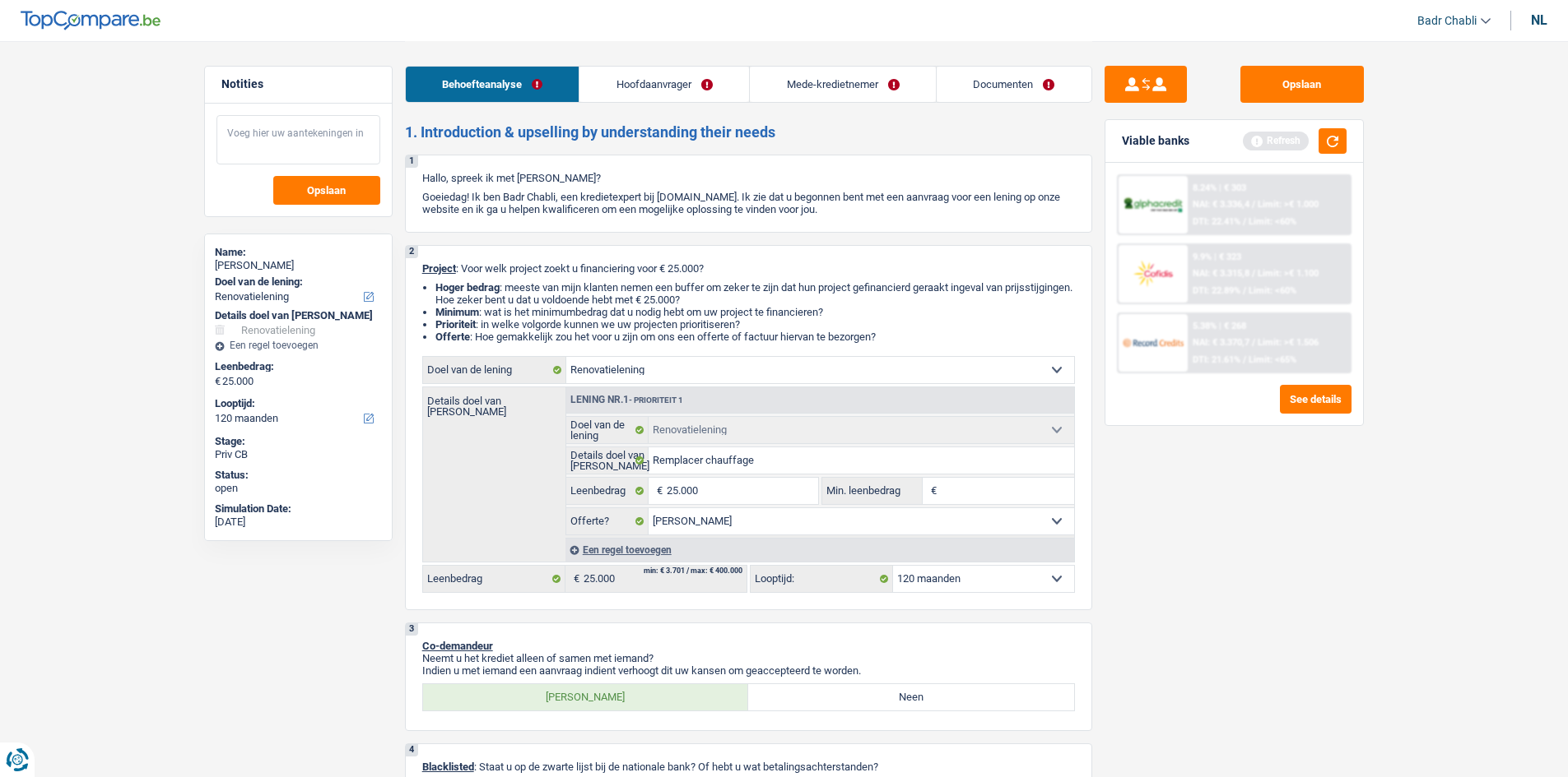
click at [309, 133] on textarea at bounding box center [298, 139] width 164 height 49
click at [1547, 11] on header "Badr Chabli Uitloggen nl" at bounding box center [784, 21] width 1568 height 42
click at [1543, 14] on header "Badr Chabli Uitloggen nl" at bounding box center [784, 21] width 1568 height 42
drag, startPoint x: 1541, startPoint y: 16, endPoint x: 1546, endPoint y: 33, distance: 17.7
click at [1540, 16] on div "nl" at bounding box center [1538, 20] width 16 height 15
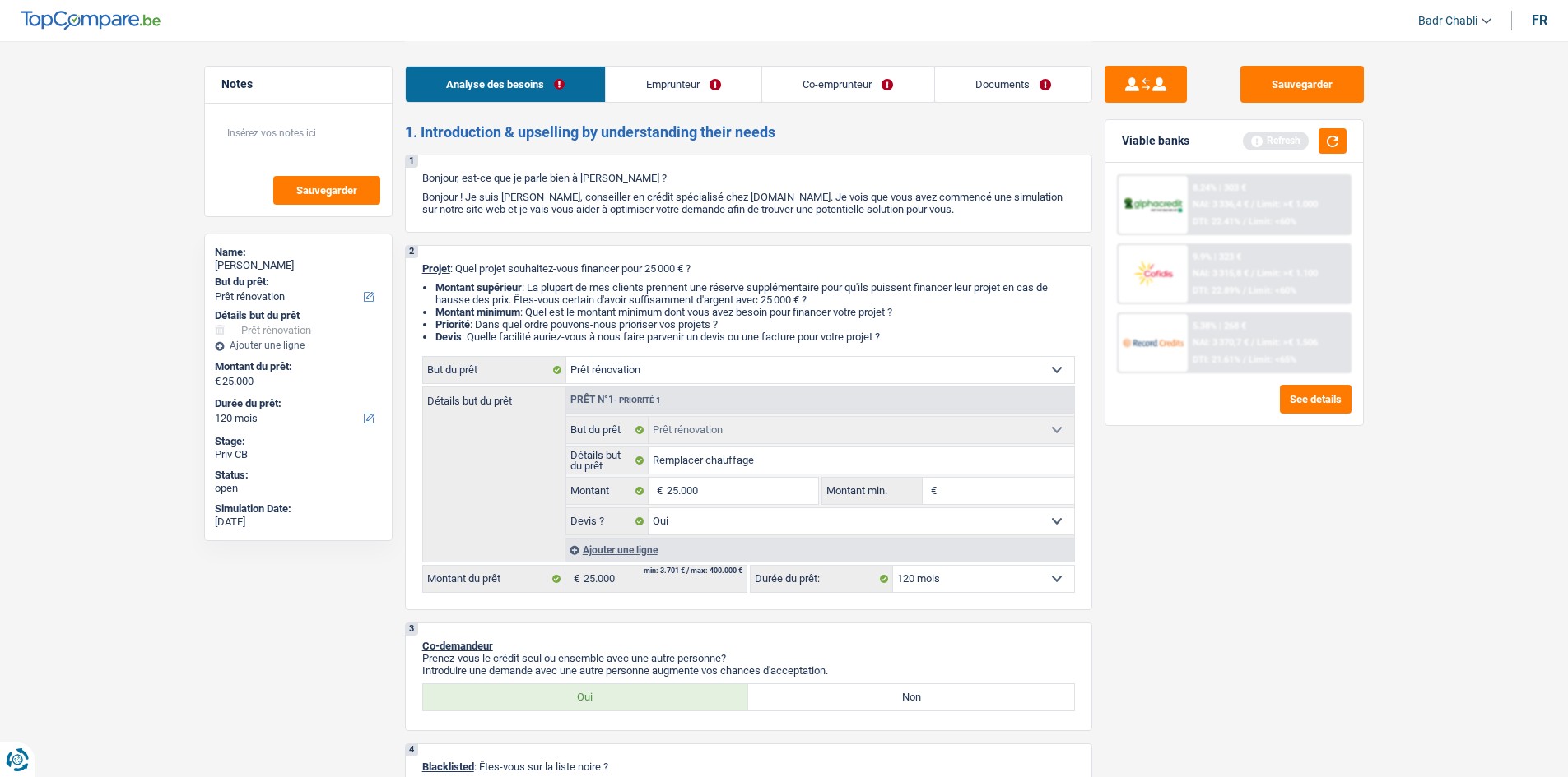
select select "familyAllowances"
click at [272, 155] on textarea at bounding box center [298, 139] width 164 height 49
click at [805, 470] on input "Remplacer chauffage" at bounding box center [861, 460] width 425 height 26
click at [814, 510] on select "Oui Non Non répondu Sélectionner une option" at bounding box center [861, 521] width 425 height 26
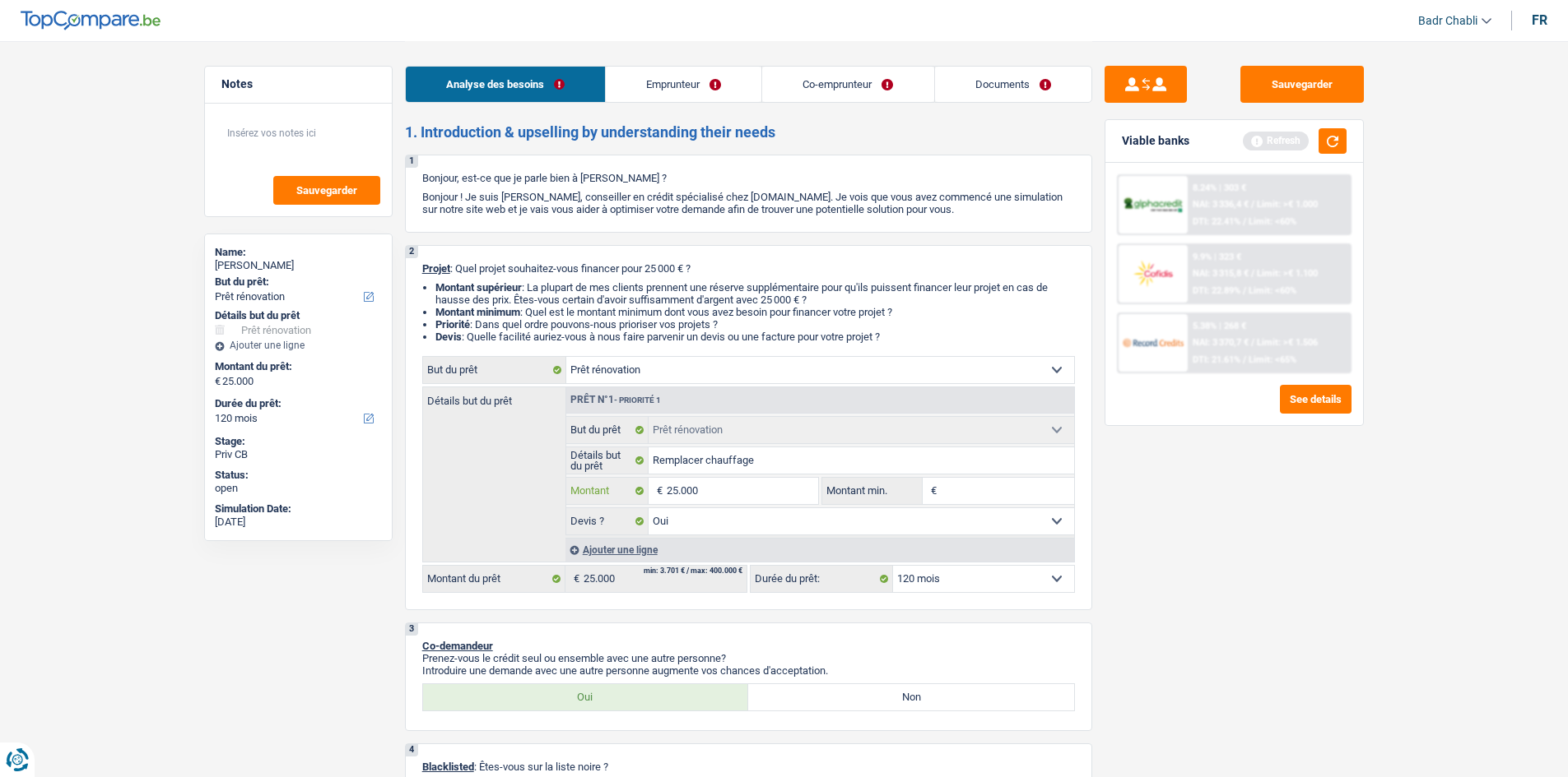
click at [814, 491] on input "25.000" at bounding box center [742, 490] width 151 height 26
click at [1043, 485] on input "Montant min." at bounding box center [1007, 490] width 133 height 26
paste input "25.000"
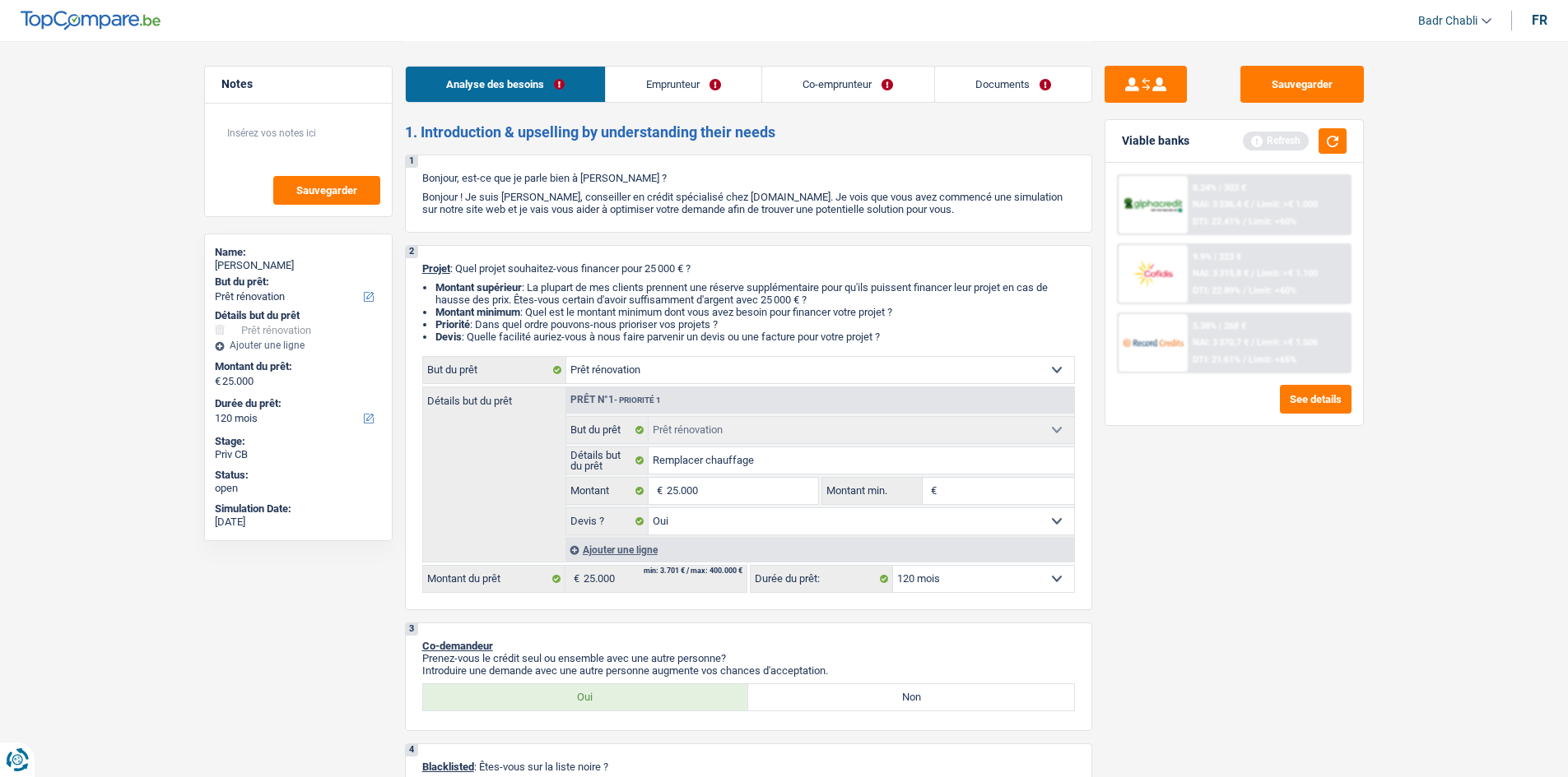
type input "25.000"
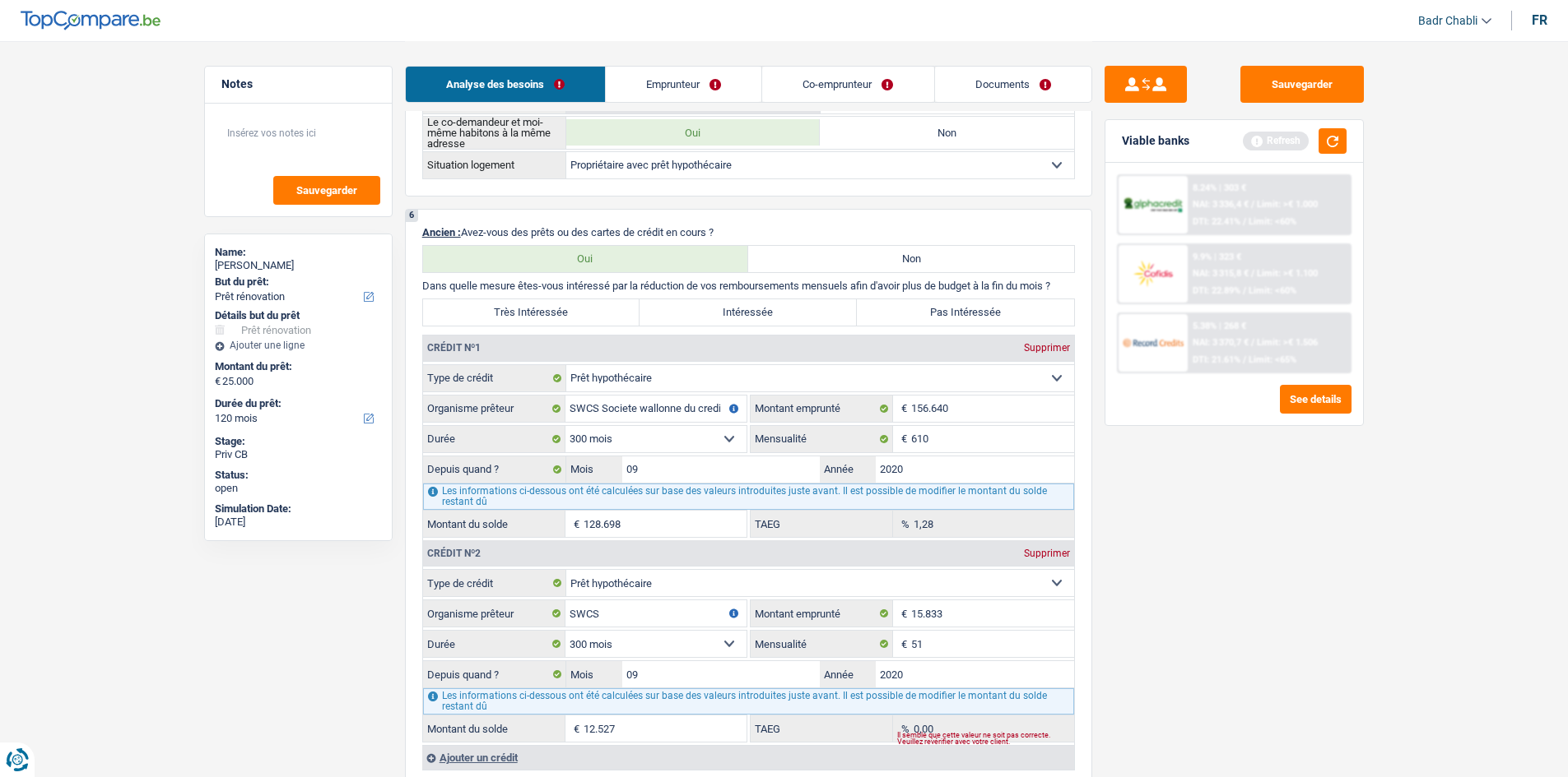
scroll to position [1152, 0]
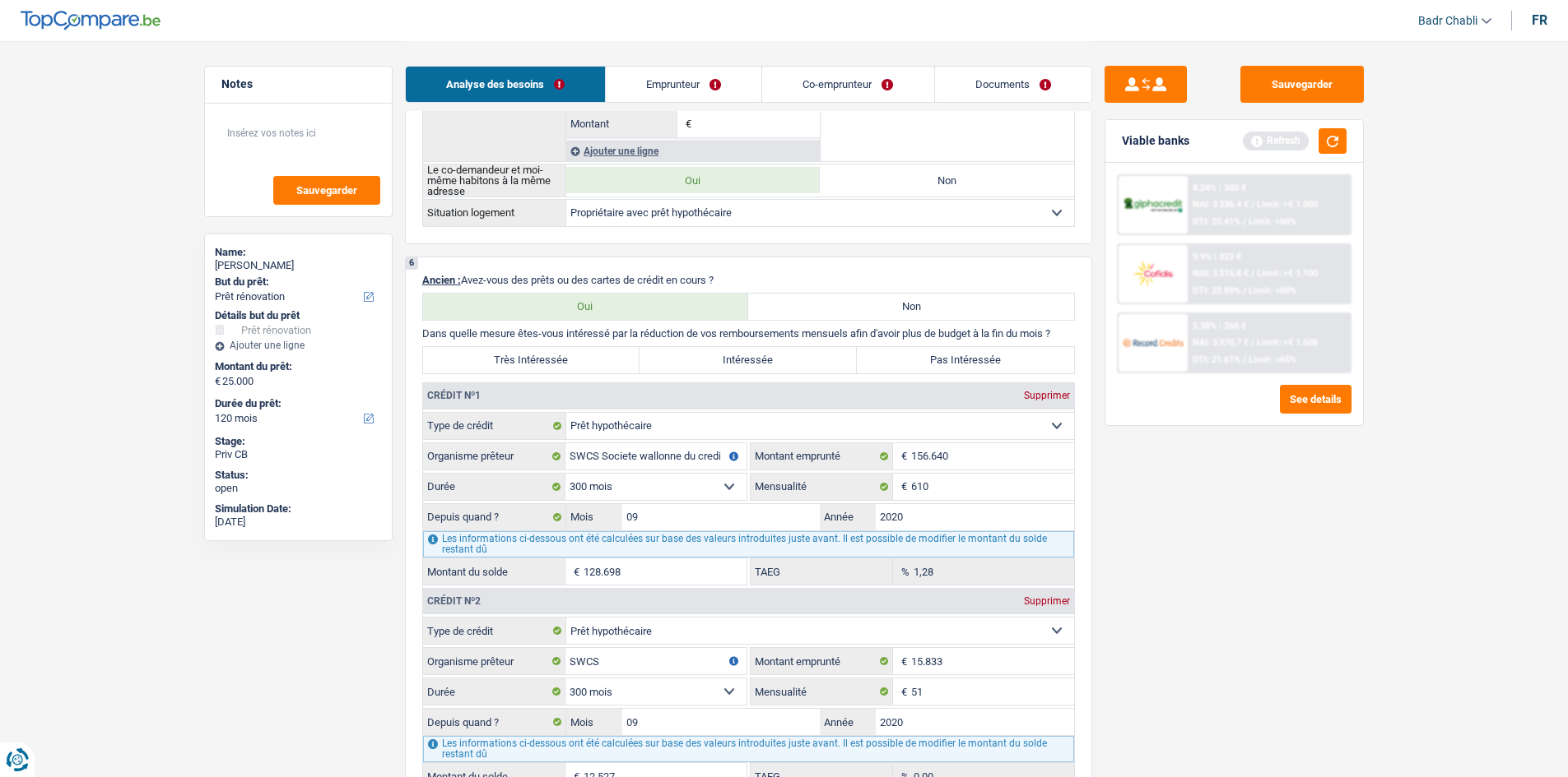
type input "25.000"
click at [1000, 354] on label "Pas Intéressée" at bounding box center [965, 360] width 217 height 26
click at [1000, 354] on input "Pas Intéressée" at bounding box center [965, 360] width 217 height 26
radio input "true"
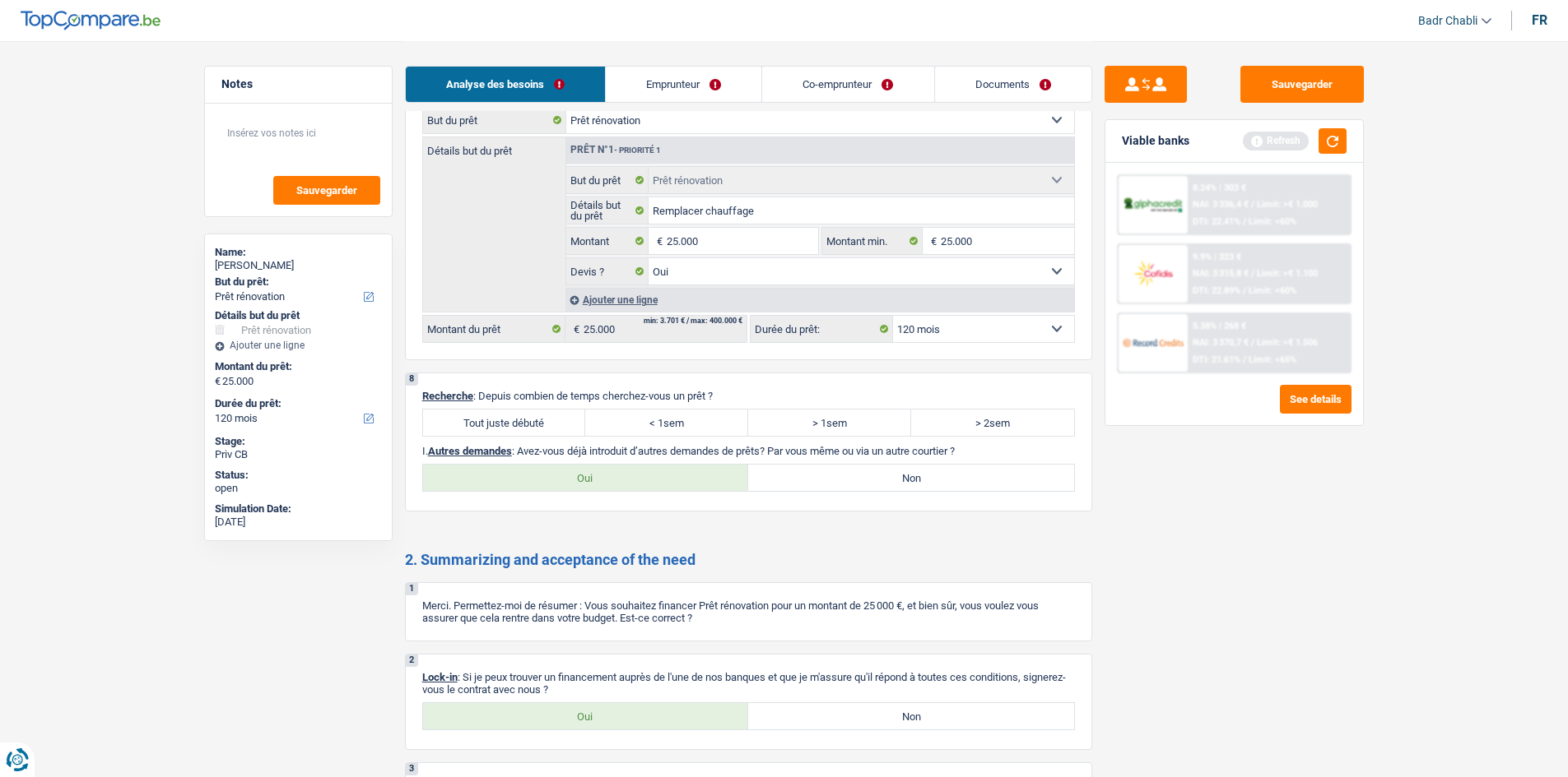
scroll to position [2106, 0]
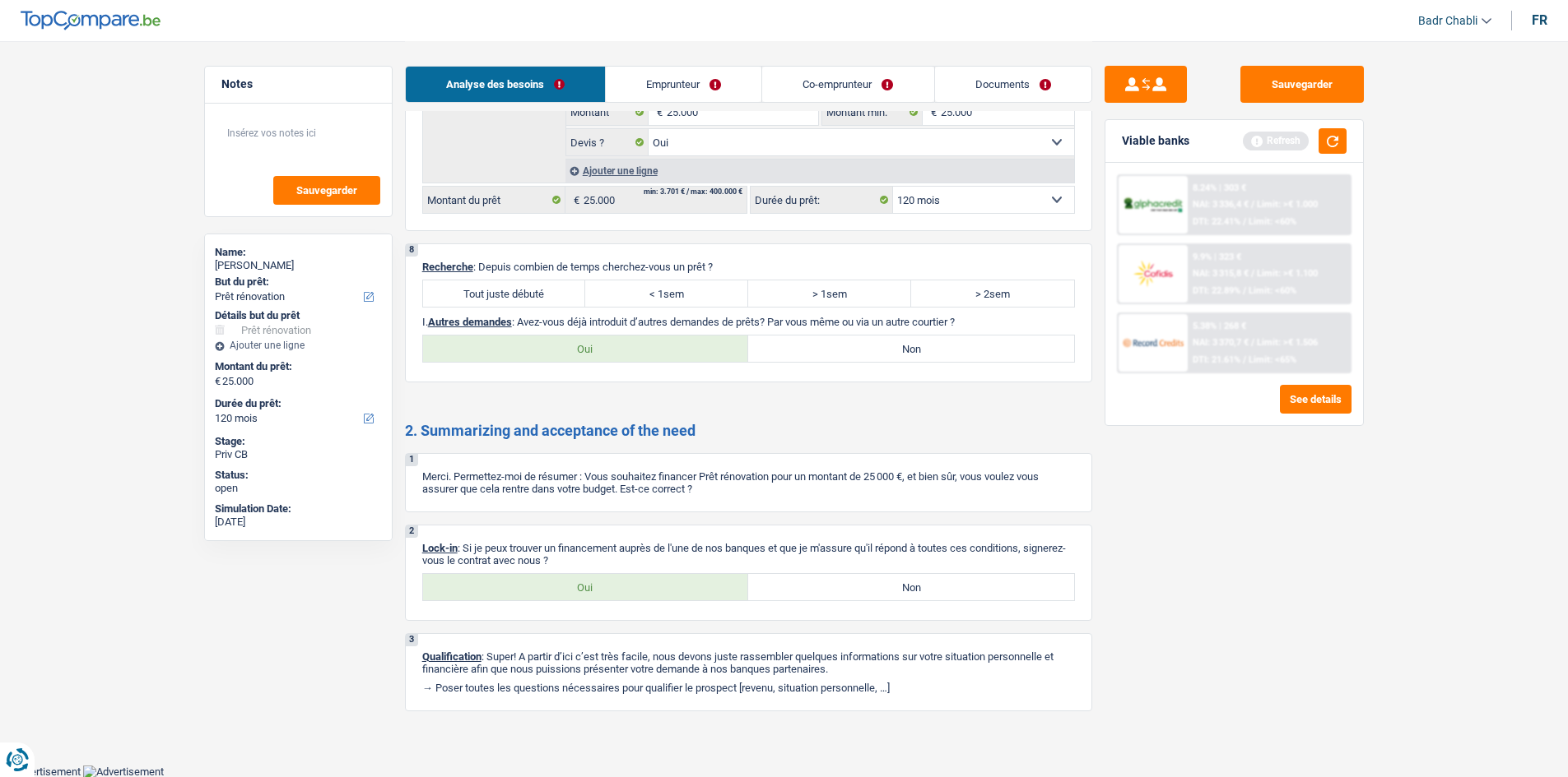
click at [546, 294] on label "Tout juste débuté" at bounding box center [505, 293] width 163 height 26
click at [546, 294] on input "Tout juste débuté" at bounding box center [505, 293] width 163 height 26
radio input "true"
click at [823, 341] on label "Non" at bounding box center [912, 348] width 326 height 26
click at [823, 341] on input "Non" at bounding box center [912, 348] width 326 height 26
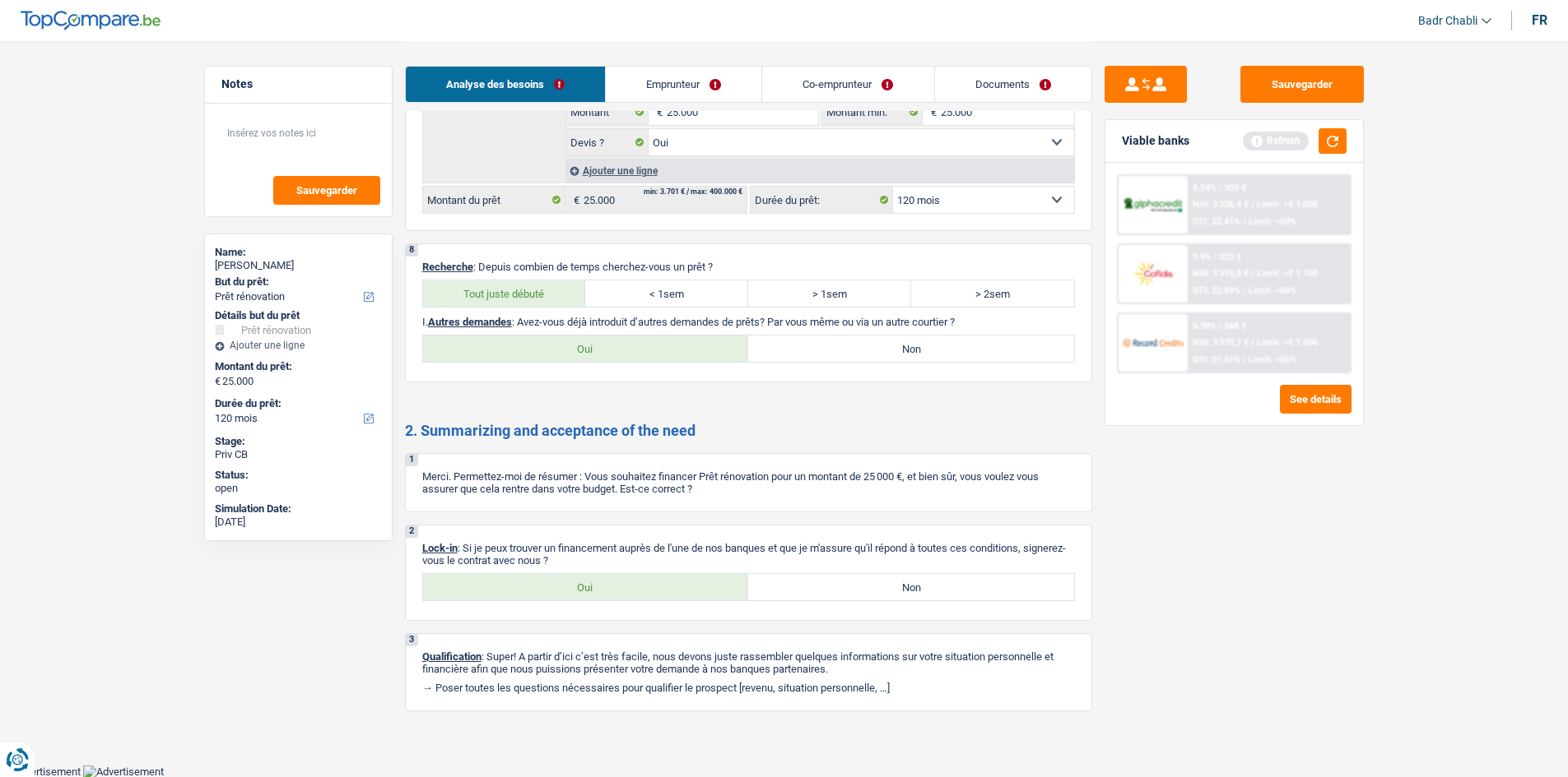
radio input "true"
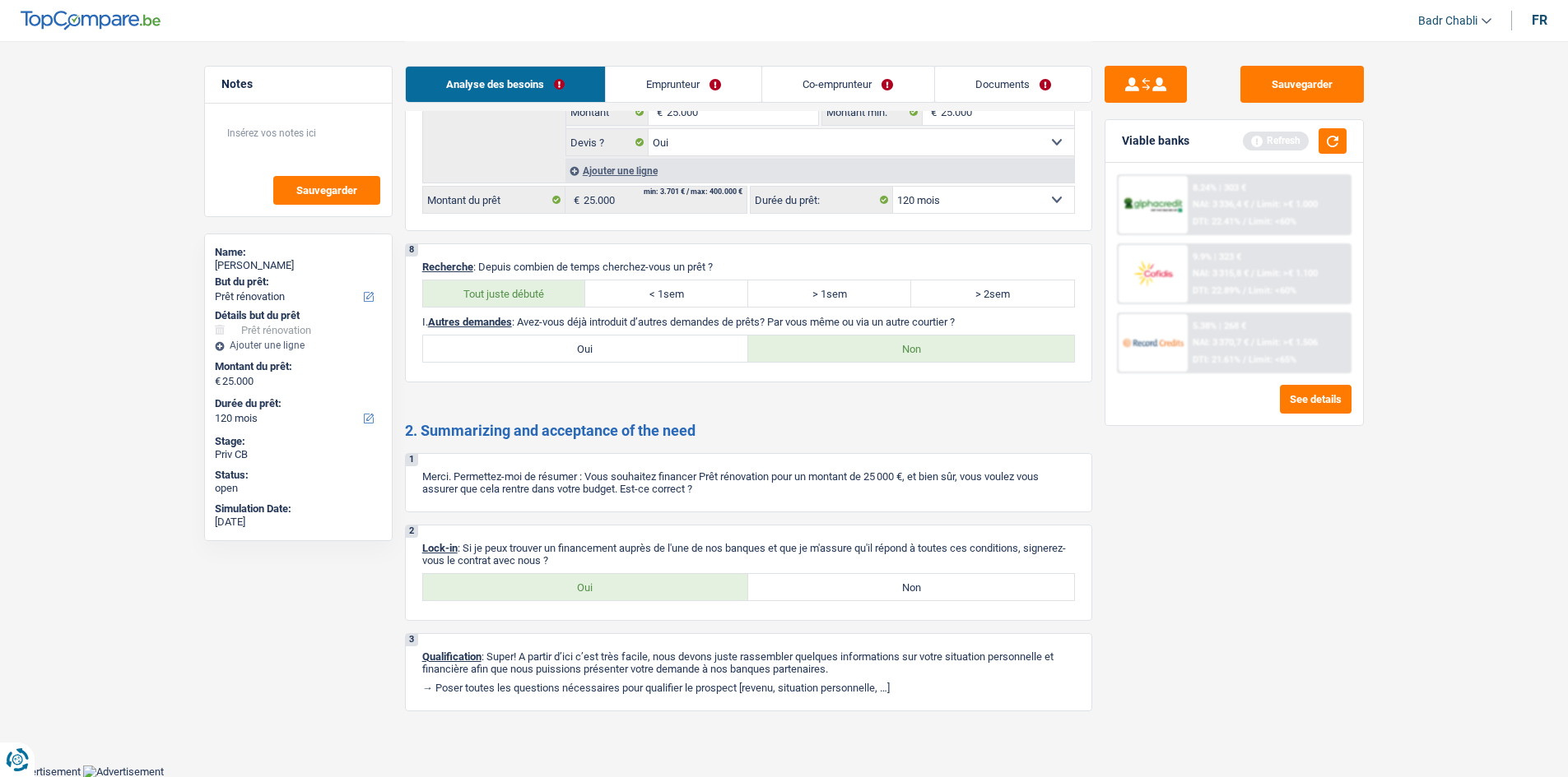
click at [618, 579] on label "Oui" at bounding box center [586, 587] width 326 height 26
click at [618, 579] on input "Oui" at bounding box center [586, 587] width 326 height 26
radio input "true"
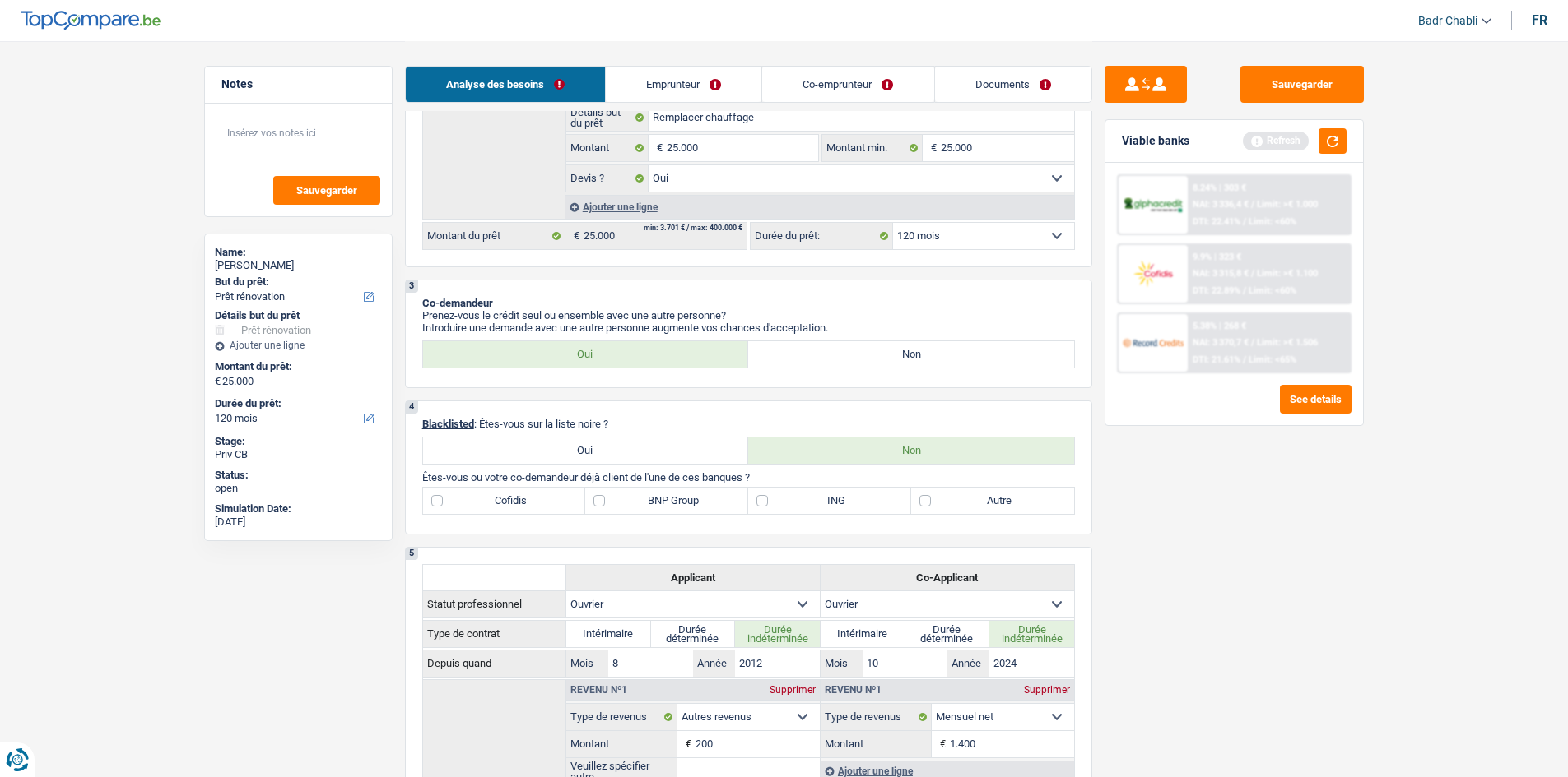
scroll to position [329, 0]
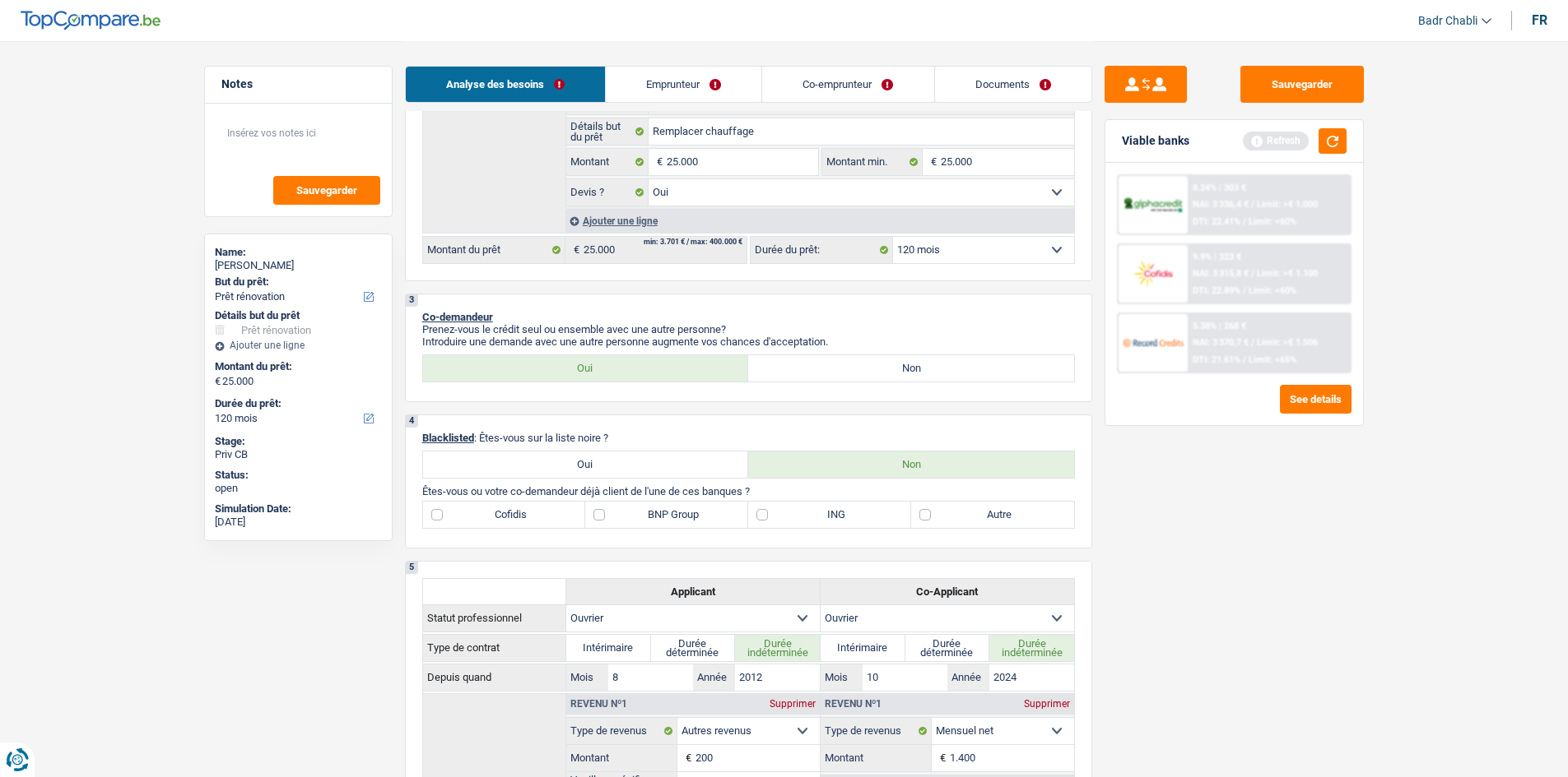
click at [929, 510] on label "Autre" at bounding box center [992, 514] width 163 height 26
click at [929, 510] on input "Autre" at bounding box center [992, 514] width 163 height 26
checkbox input "true"
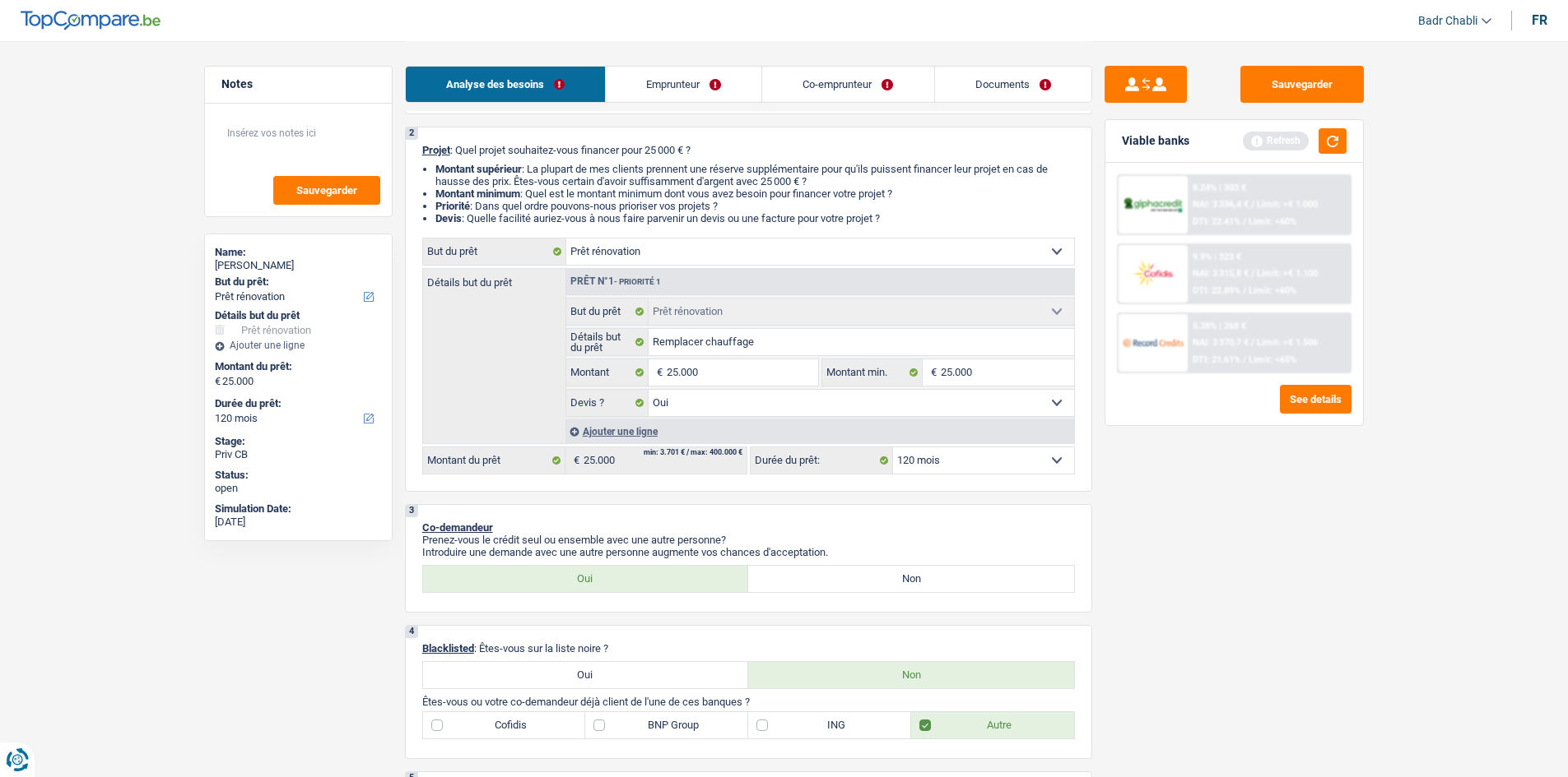
scroll to position [0, 0]
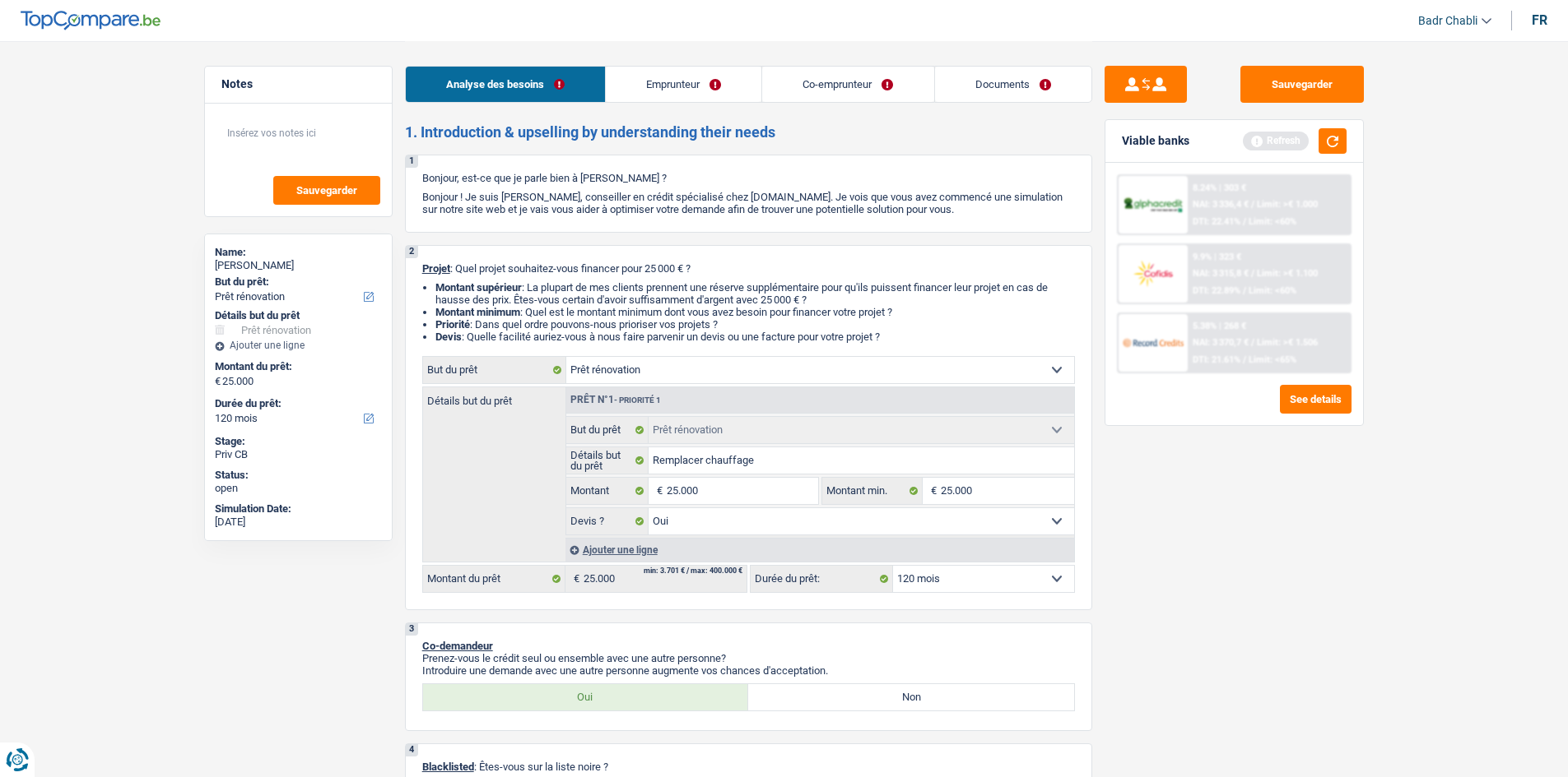
click at [648, 87] on link "Emprunteur" at bounding box center [683, 83] width 155 height 35
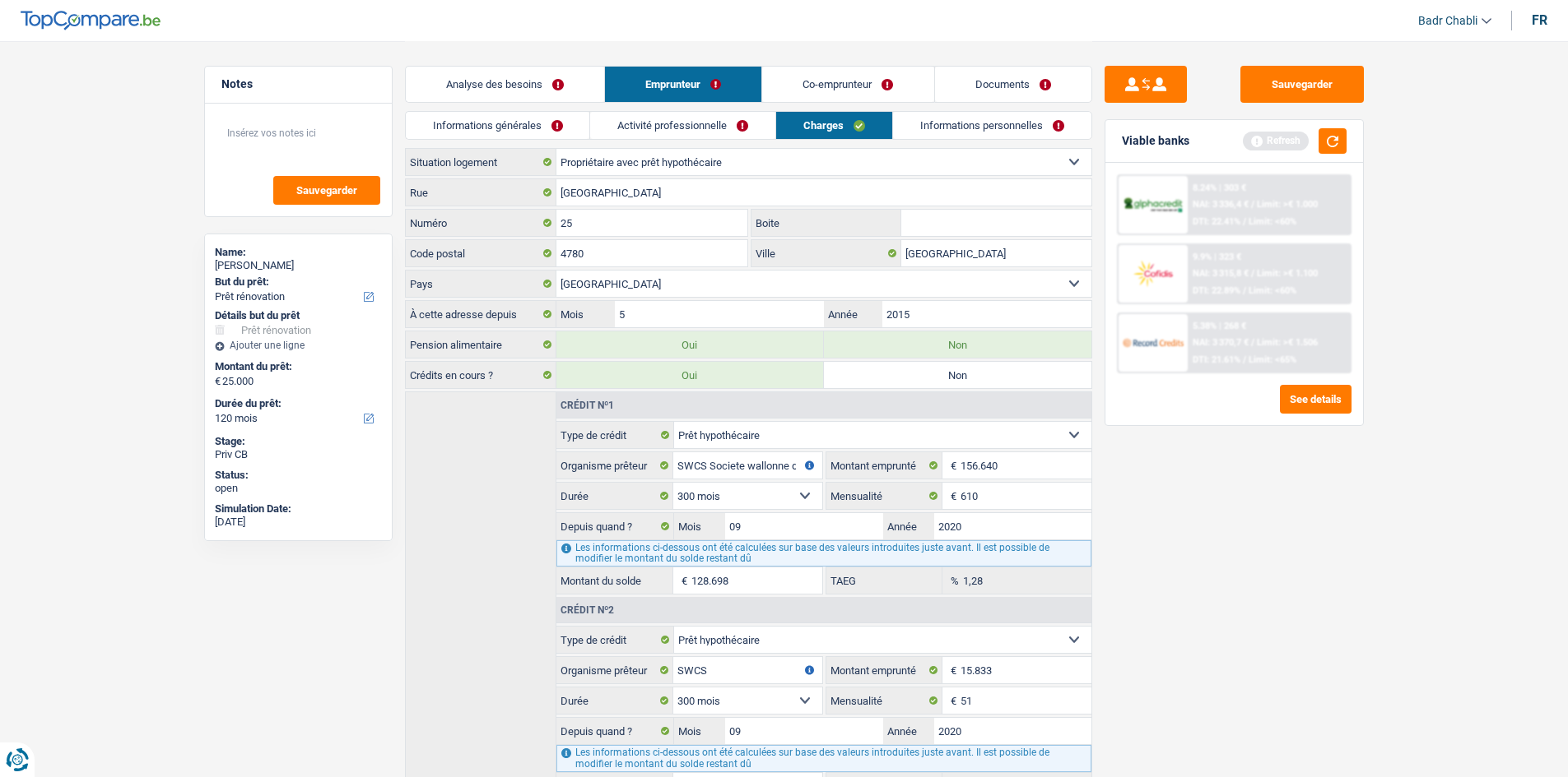
click at [512, 120] on link "Informations générales" at bounding box center [498, 126] width 184 height 27
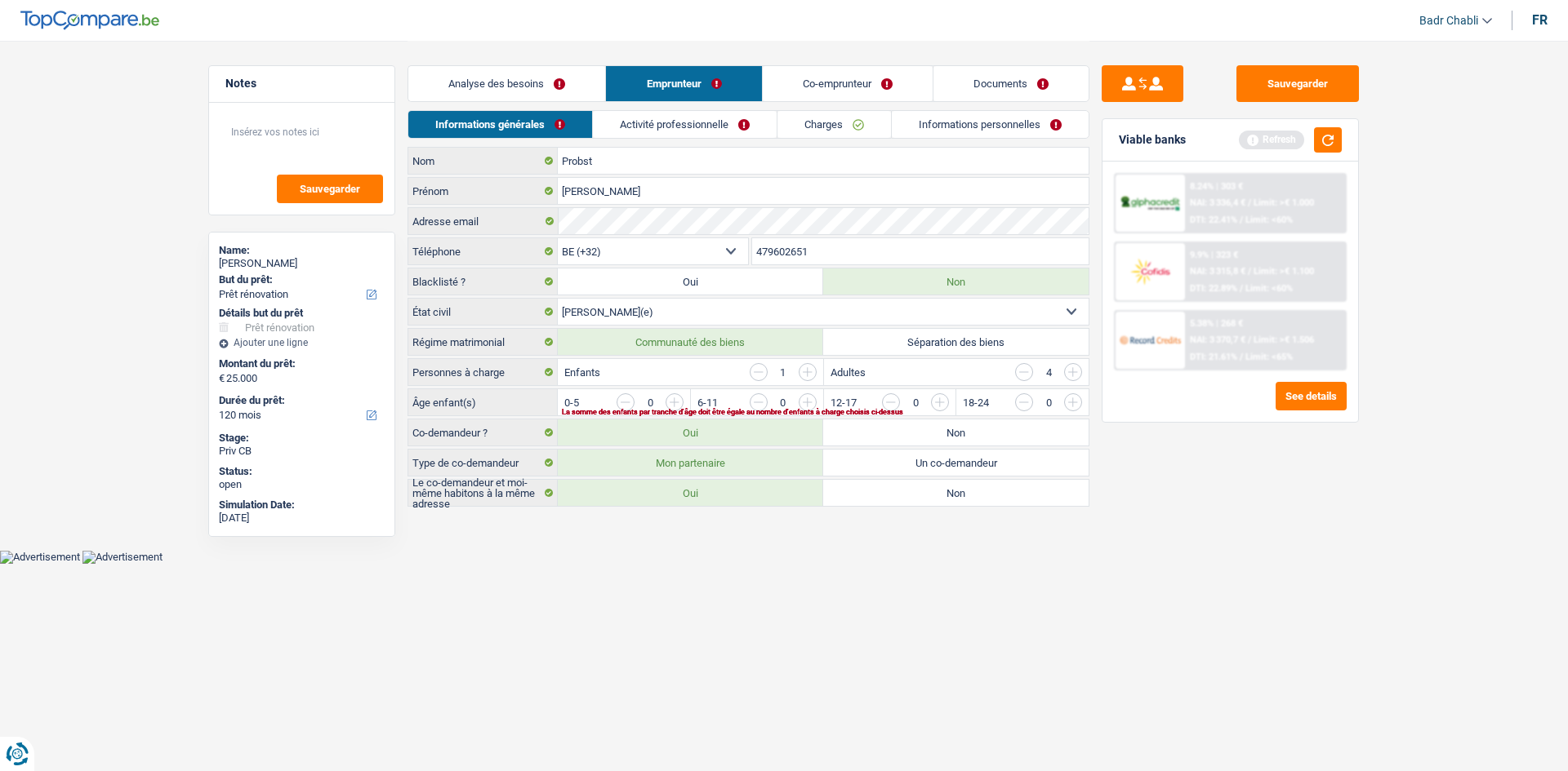
click at [1075, 405] on input "button" at bounding box center [1403, 405] width 680 height 26
click at [688, 131] on link "Activité professionnelle" at bounding box center [685, 125] width 184 height 27
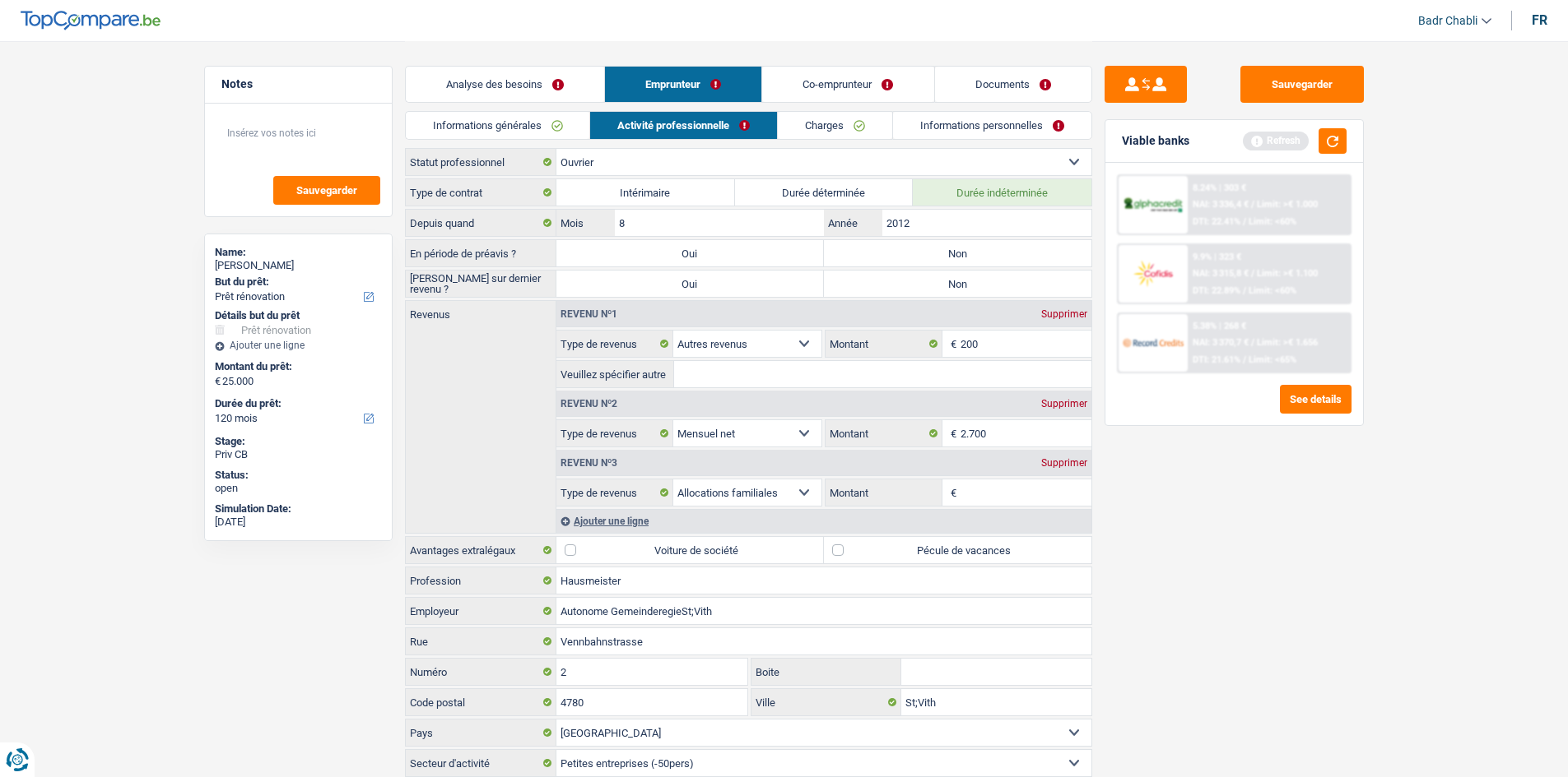
click at [876, 258] on label "Non" at bounding box center [957, 252] width 268 height 26
click at [876, 258] on input "Non" at bounding box center [957, 252] width 268 height 26
radio input "true"
click at [905, 284] on label "Non" at bounding box center [957, 283] width 268 height 26
click at [905, 284] on input "Non" at bounding box center [957, 283] width 268 height 26
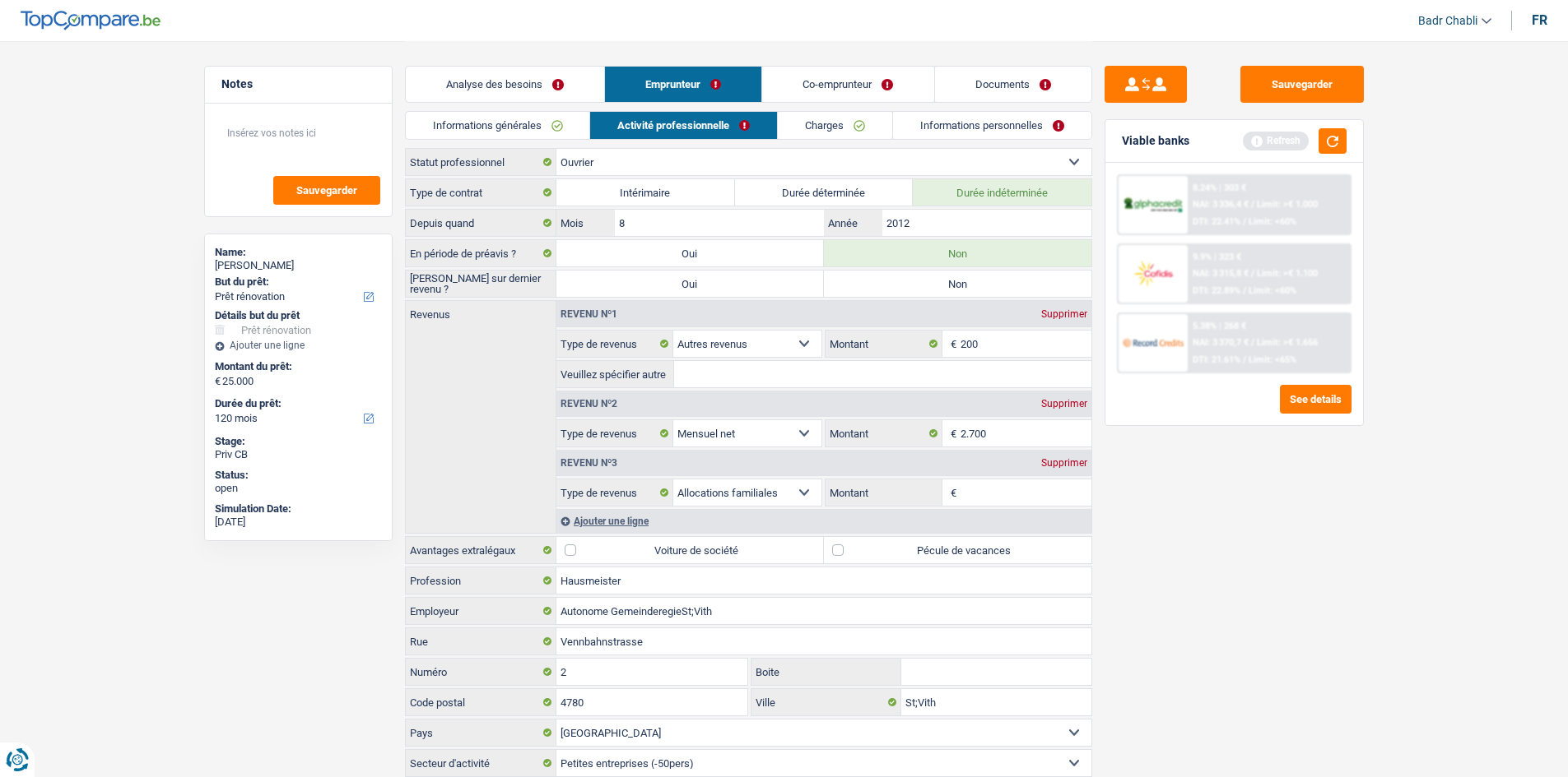
radio input "true"
click at [685, 609] on input "Autonome GemeinderegieSt;Vith" at bounding box center [823, 610] width 535 height 26
type input "Autonome Gemeinderegie [GEOGRAPHIC_DATA]"
click at [855, 547] on label "Pécule de vacances" at bounding box center [957, 550] width 268 height 26
click at [855, 547] on input "Pécule de vacances" at bounding box center [957, 550] width 268 height 26
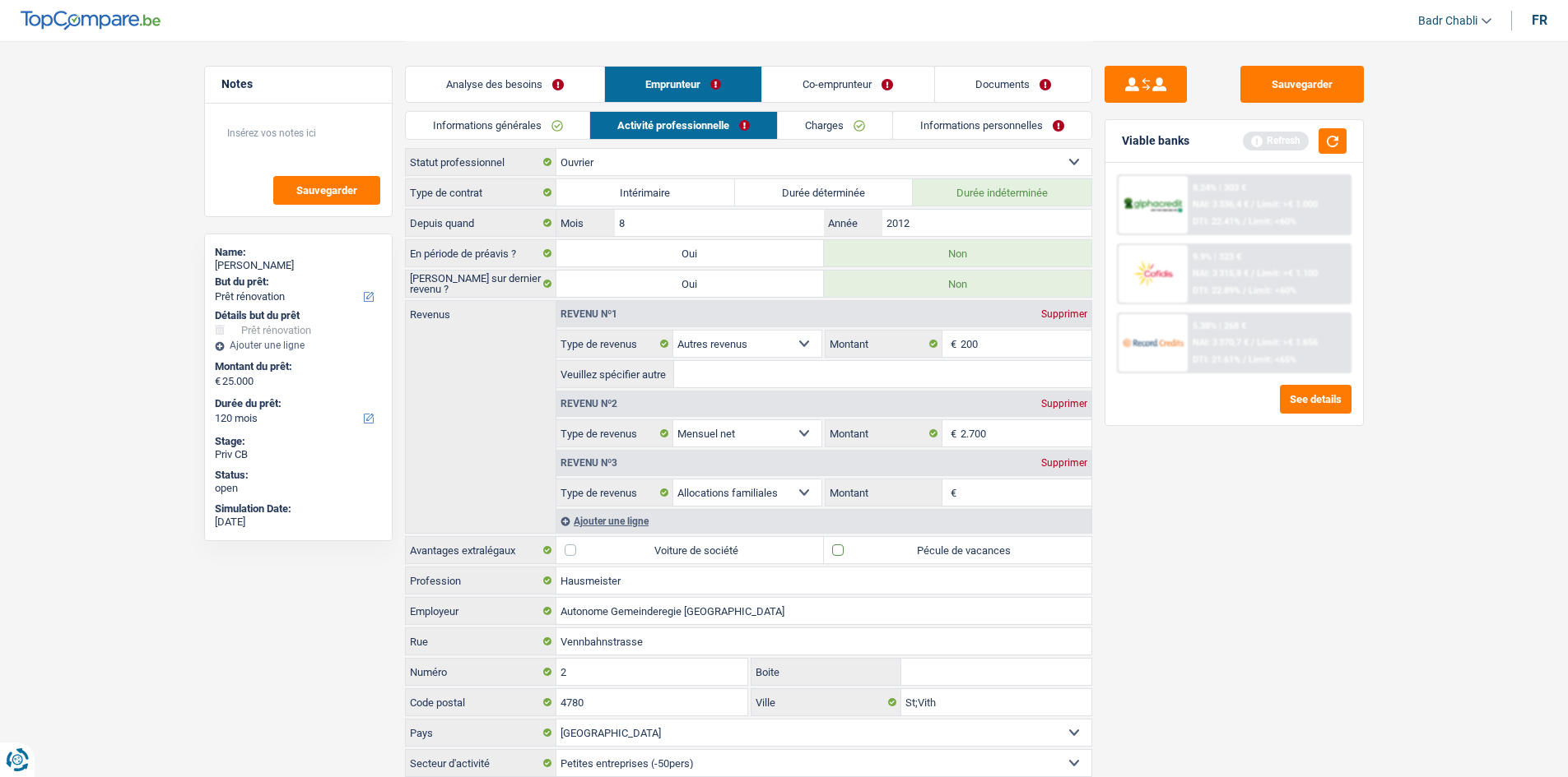
checkbox input "true"
click at [1070, 466] on div "Supprimer" at bounding box center [1064, 463] width 55 height 10
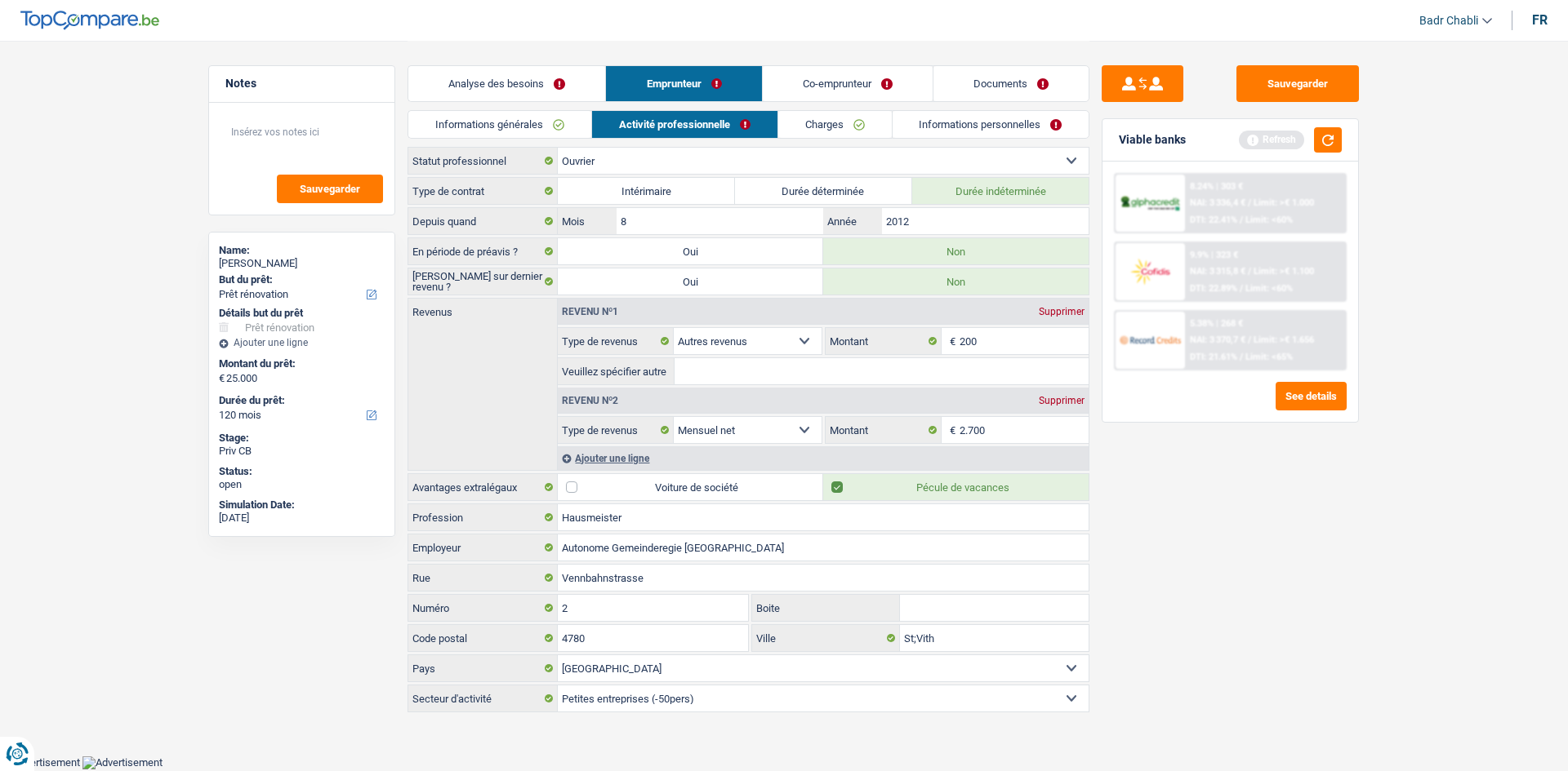
click at [1042, 314] on div "Supprimer" at bounding box center [1062, 311] width 54 height 10
select select "netSalary"
type input "2.700"
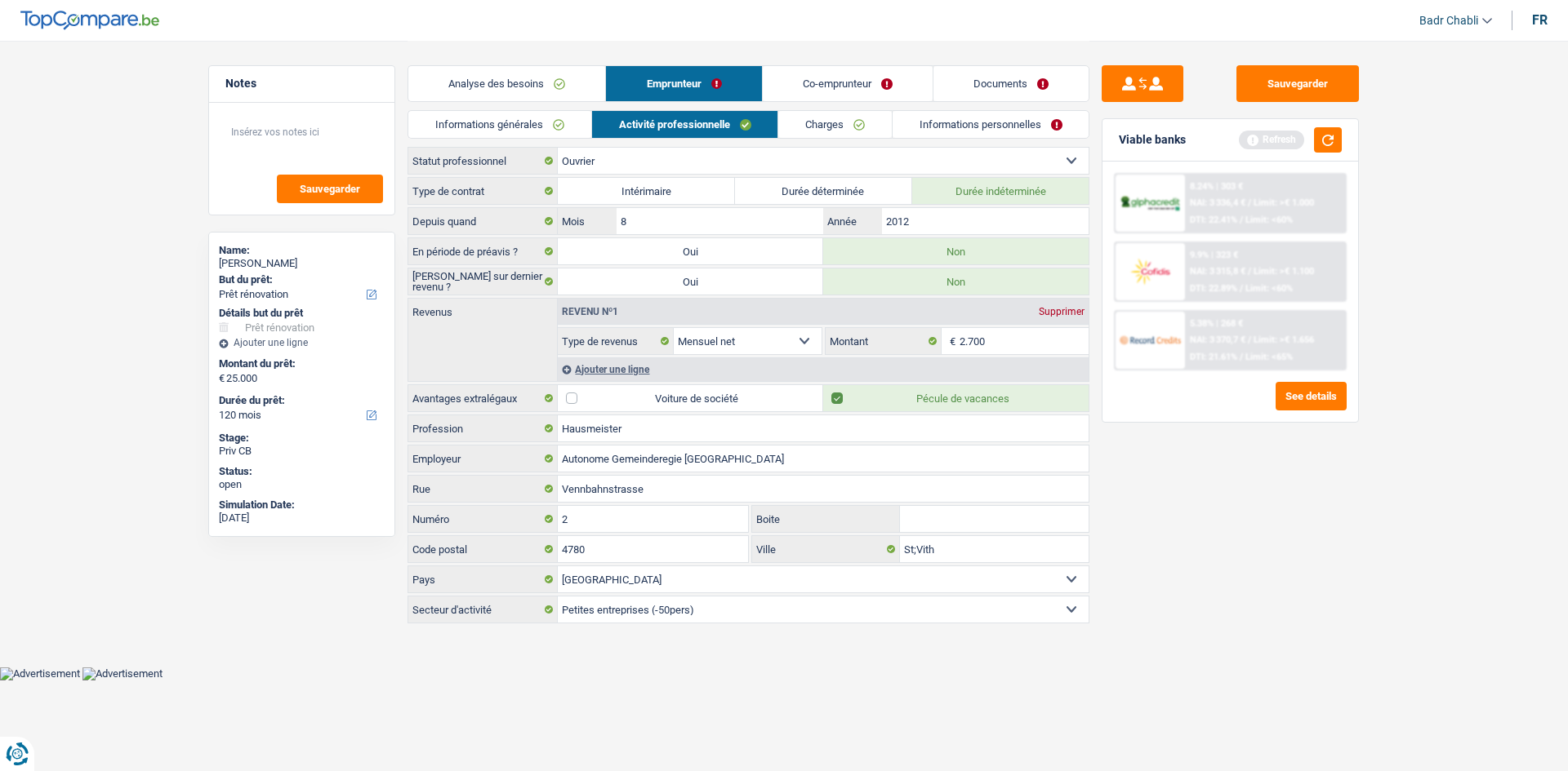
click at [854, 87] on link "Co-emprunteur" at bounding box center [847, 83] width 169 height 35
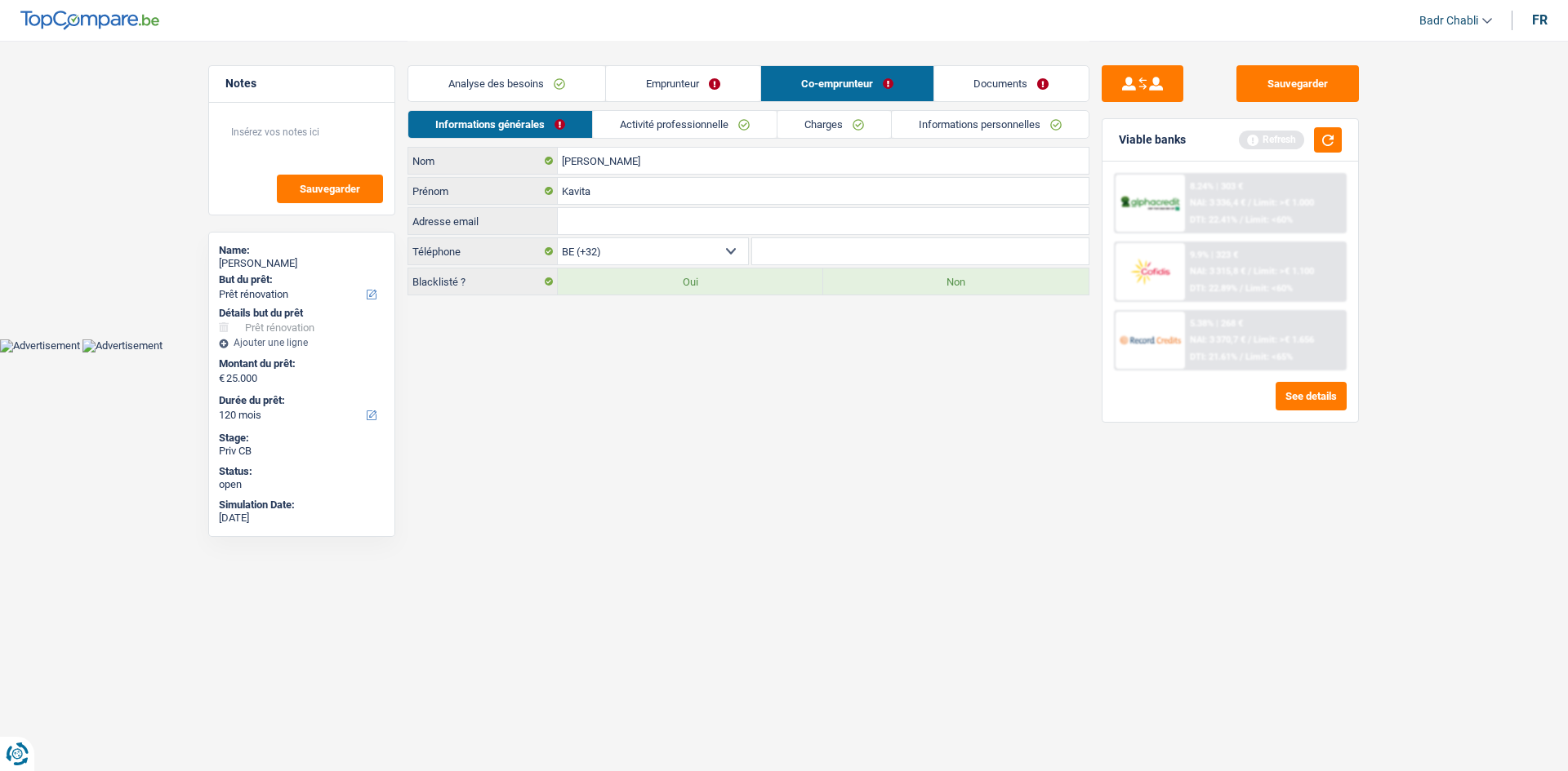
click at [685, 71] on link "Emprunteur" at bounding box center [683, 83] width 154 height 35
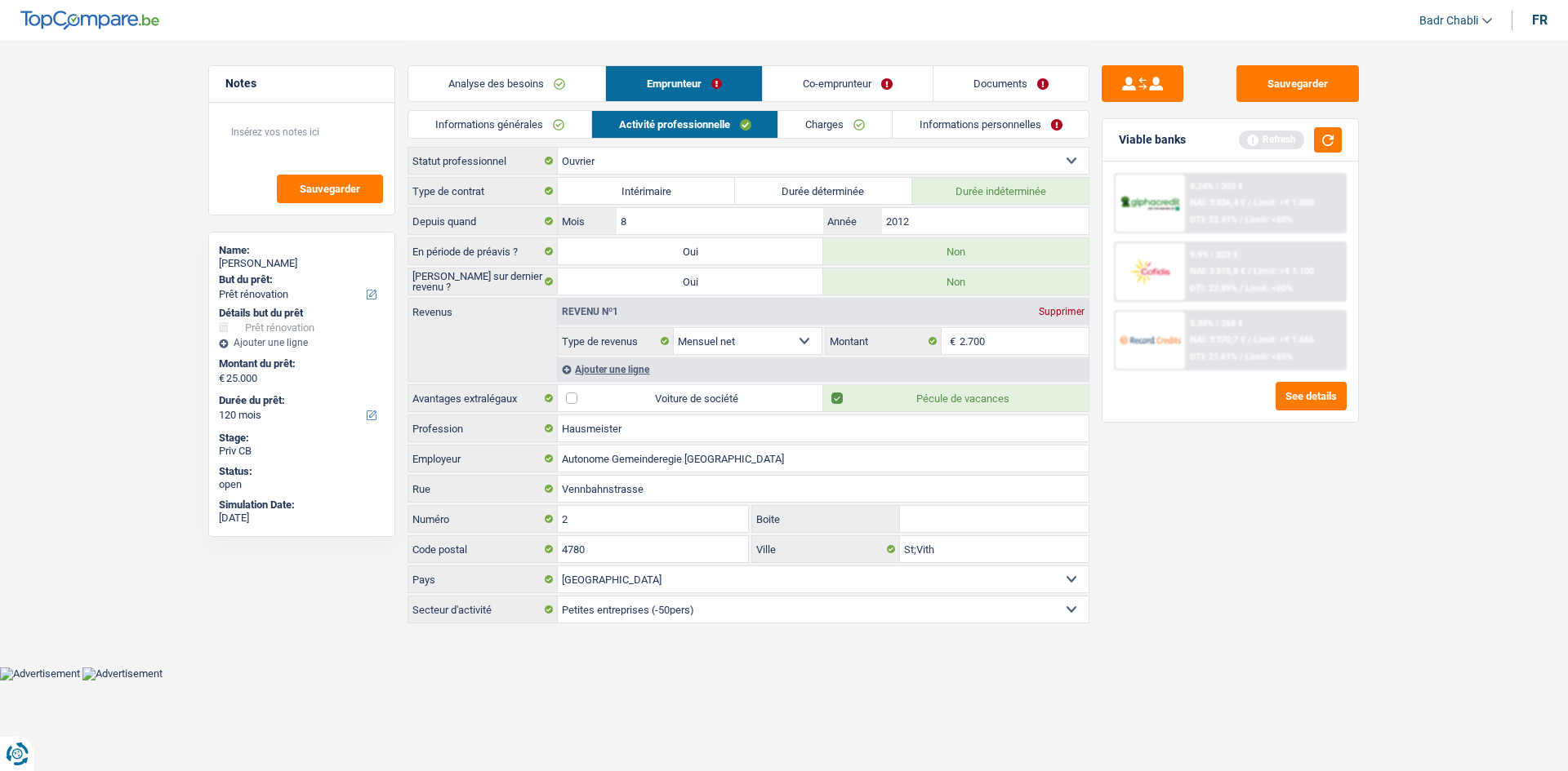
click at [834, 77] on link "Co-emprunteur" at bounding box center [847, 83] width 169 height 35
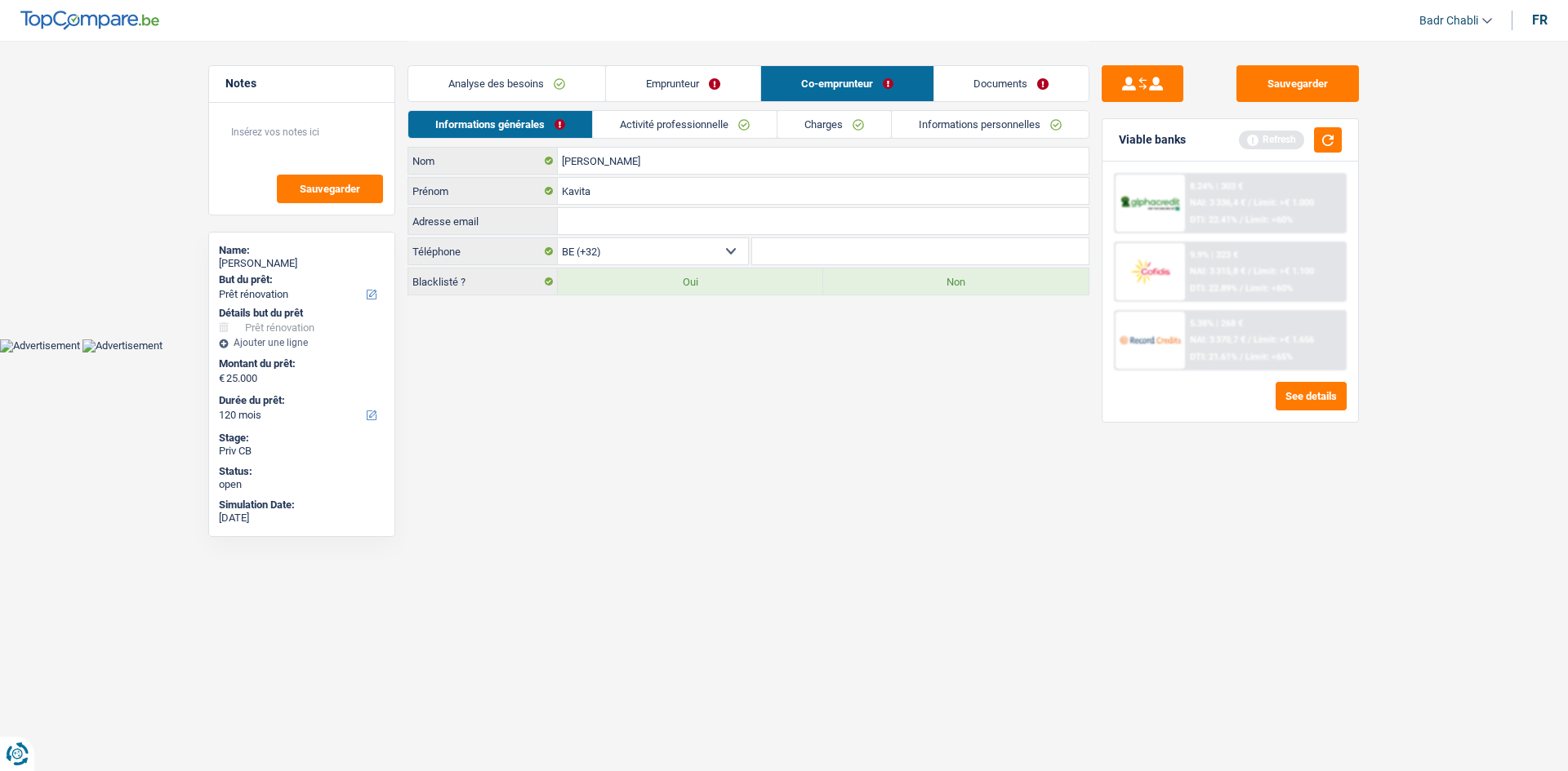
click at [685, 125] on link "Activité professionnelle" at bounding box center [685, 125] width 184 height 27
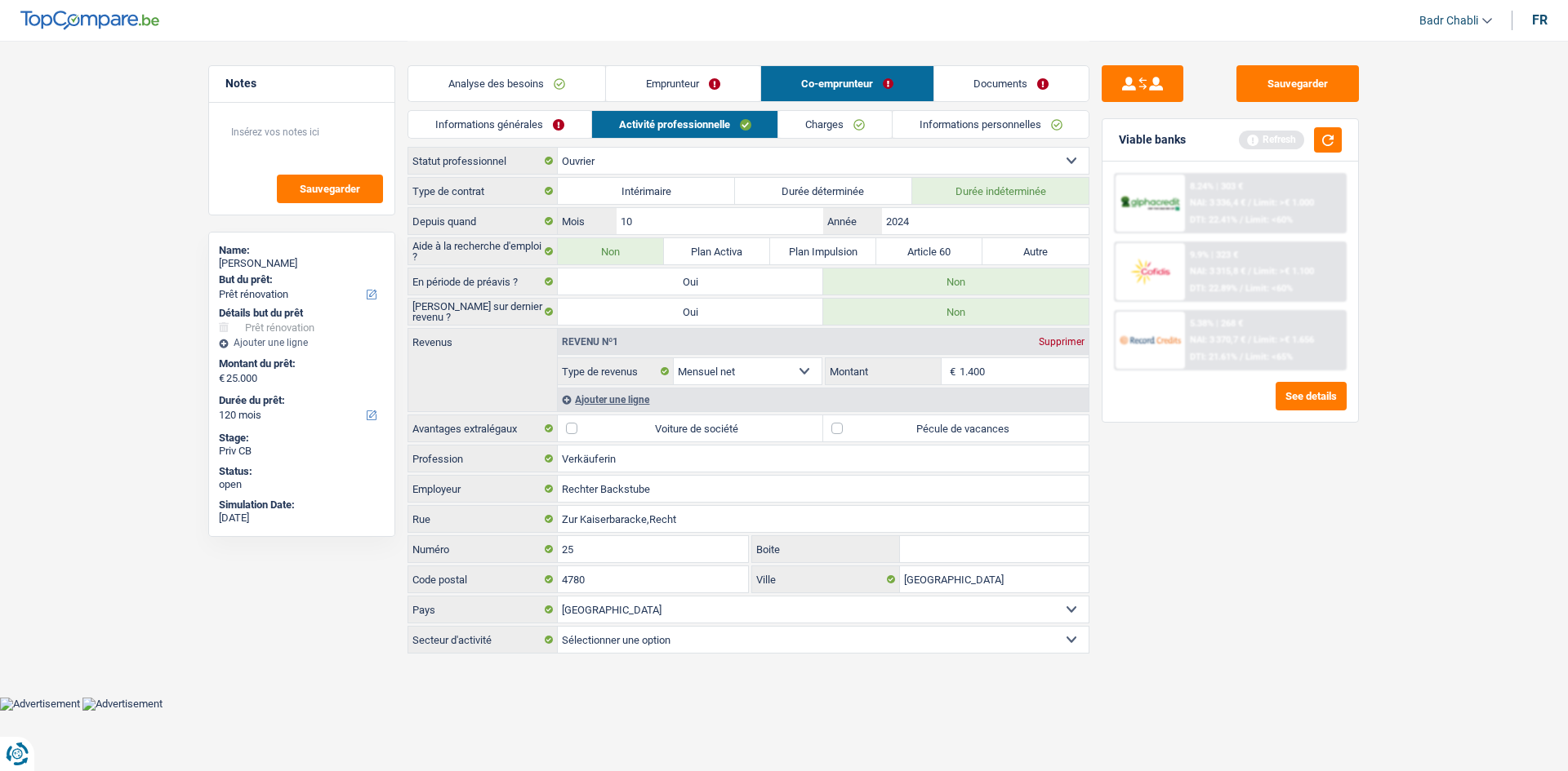
click at [847, 432] on label "Pécule de vacances" at bounding box center [955, 428] width 266 height 26
click at [847, 432] on input "Pécule de vacances" at bounding box center [955, 428] width 266 height 26
checkbox input "true"
click at [703, 77] on link "Emprunteur" at bounding box center [683, 83] width 154 height 35
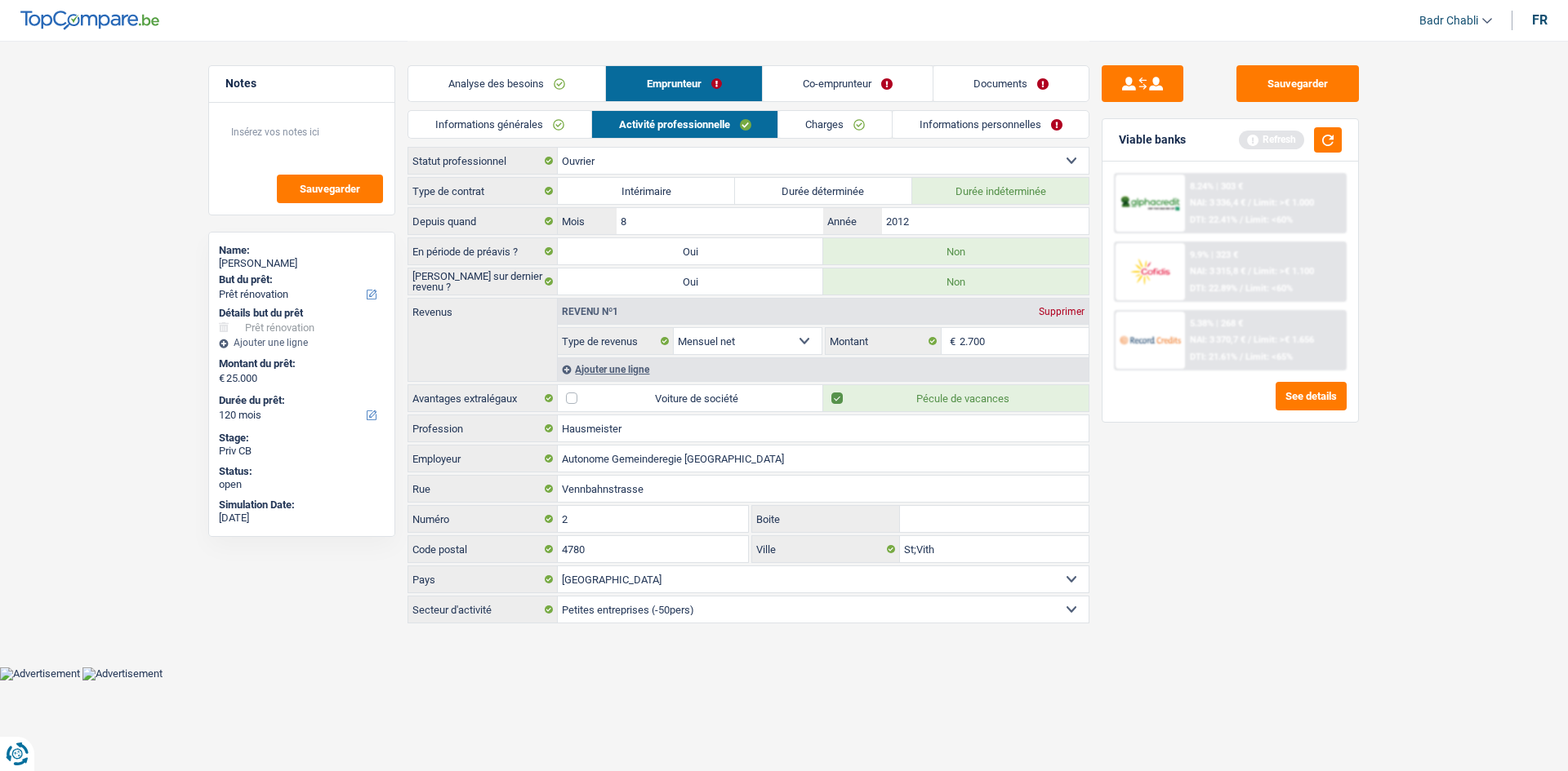
click at [839, 118] on link "Charges" at bounding box center [834, 125] width 113 height 27
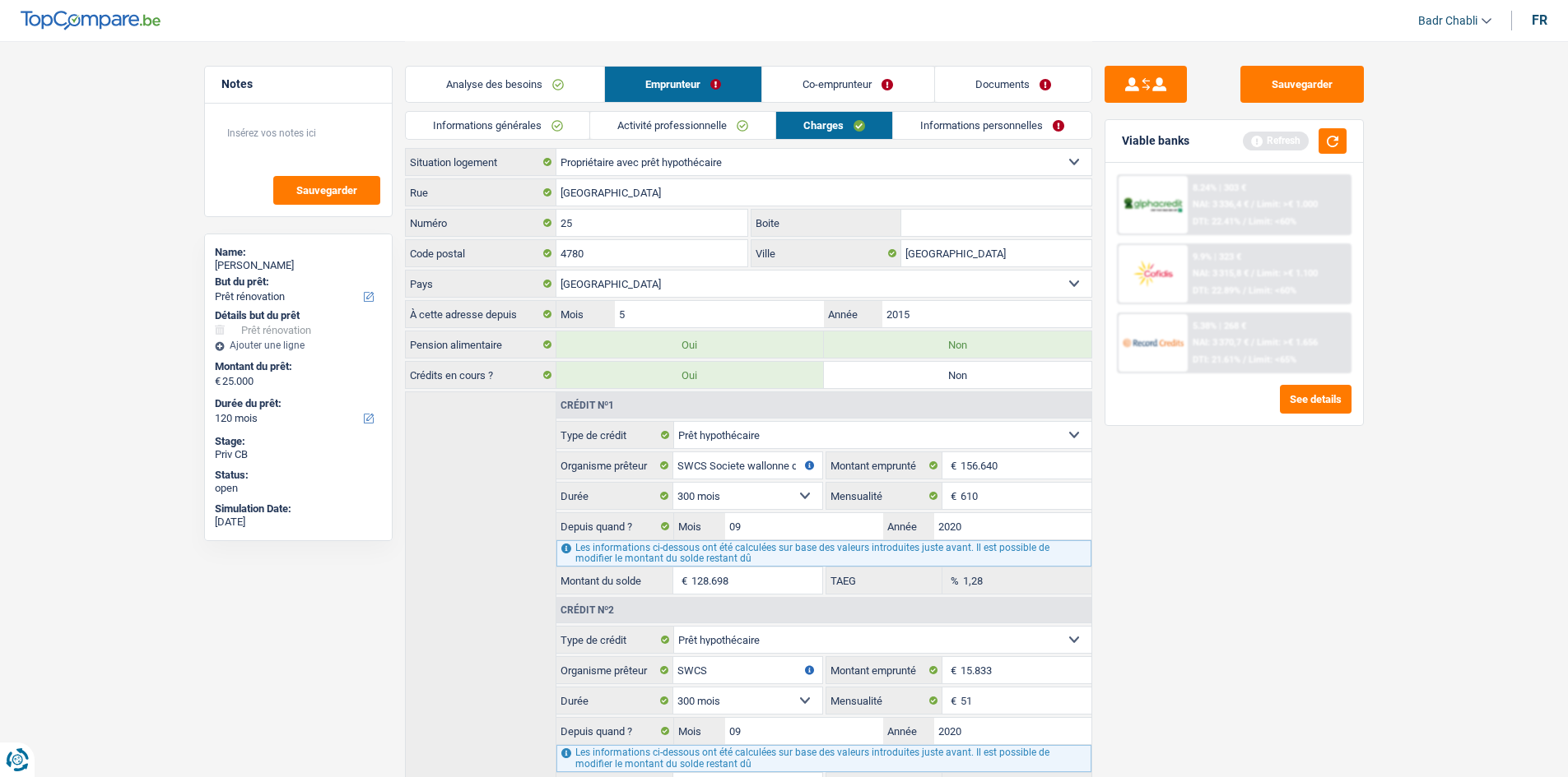
click at [975, 124] on link "Informations personnelles" at bounding box center [992, 126] width 199 height 27
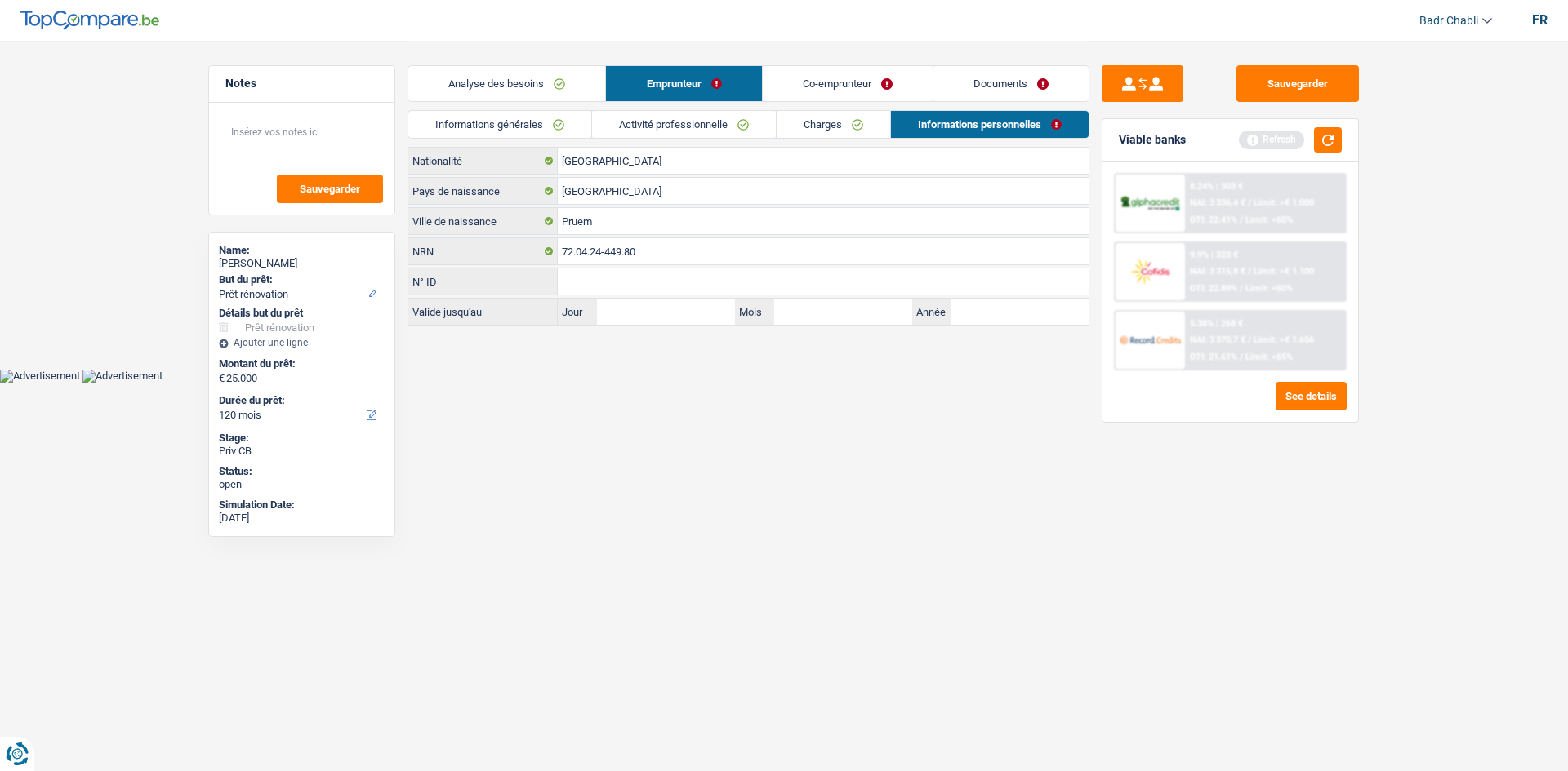
click at [985, 89] on link "Documents" at bounding box center [1010, 83] width 155 height 35
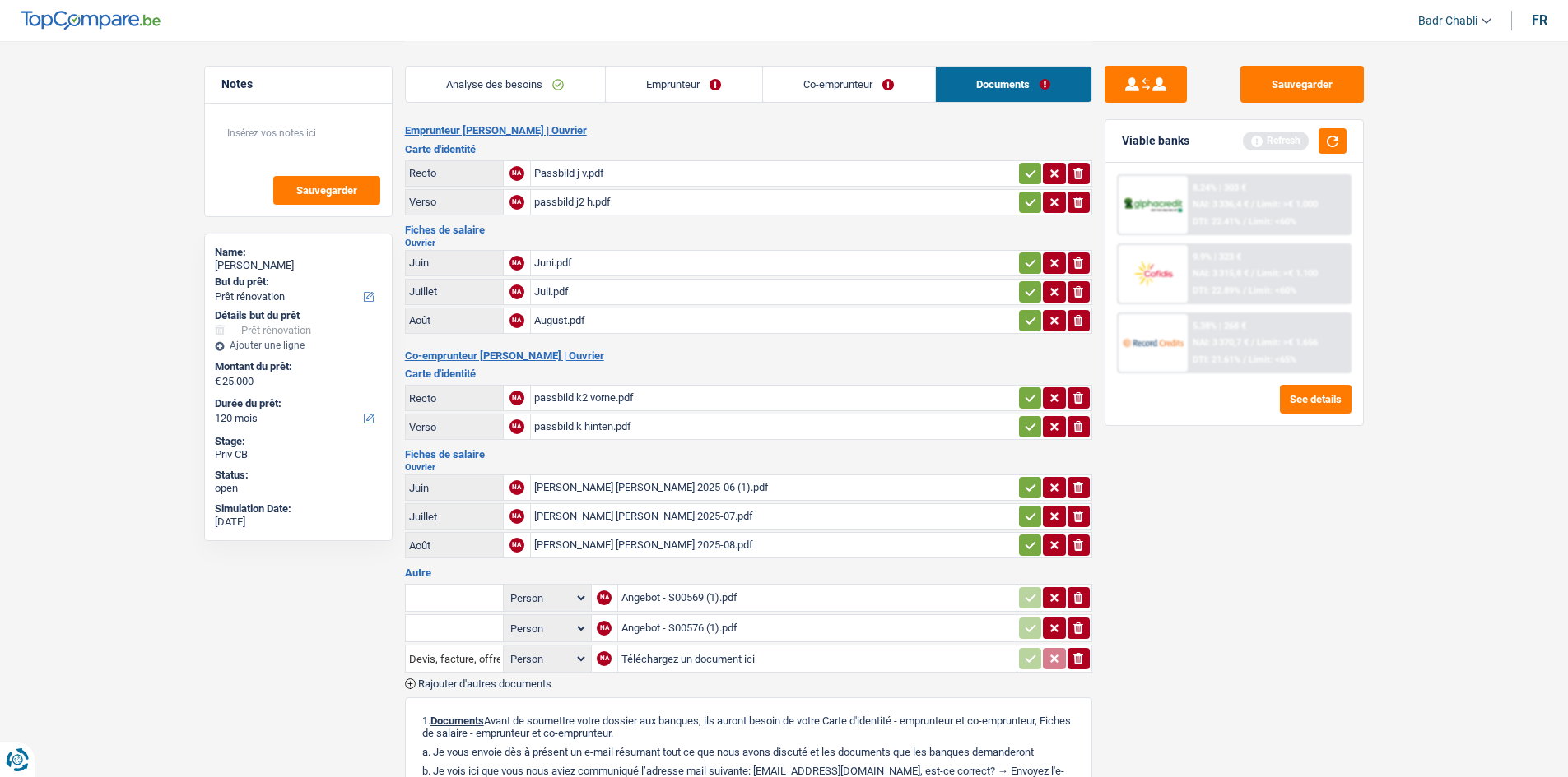
click at [598, 165] on div "Passbild j v.pdf" at bounding box center [773, 174] width 479 height 25
click at [664, 83] on link "Emprunteur" at bounding box center [683, 83] width 156 height 35
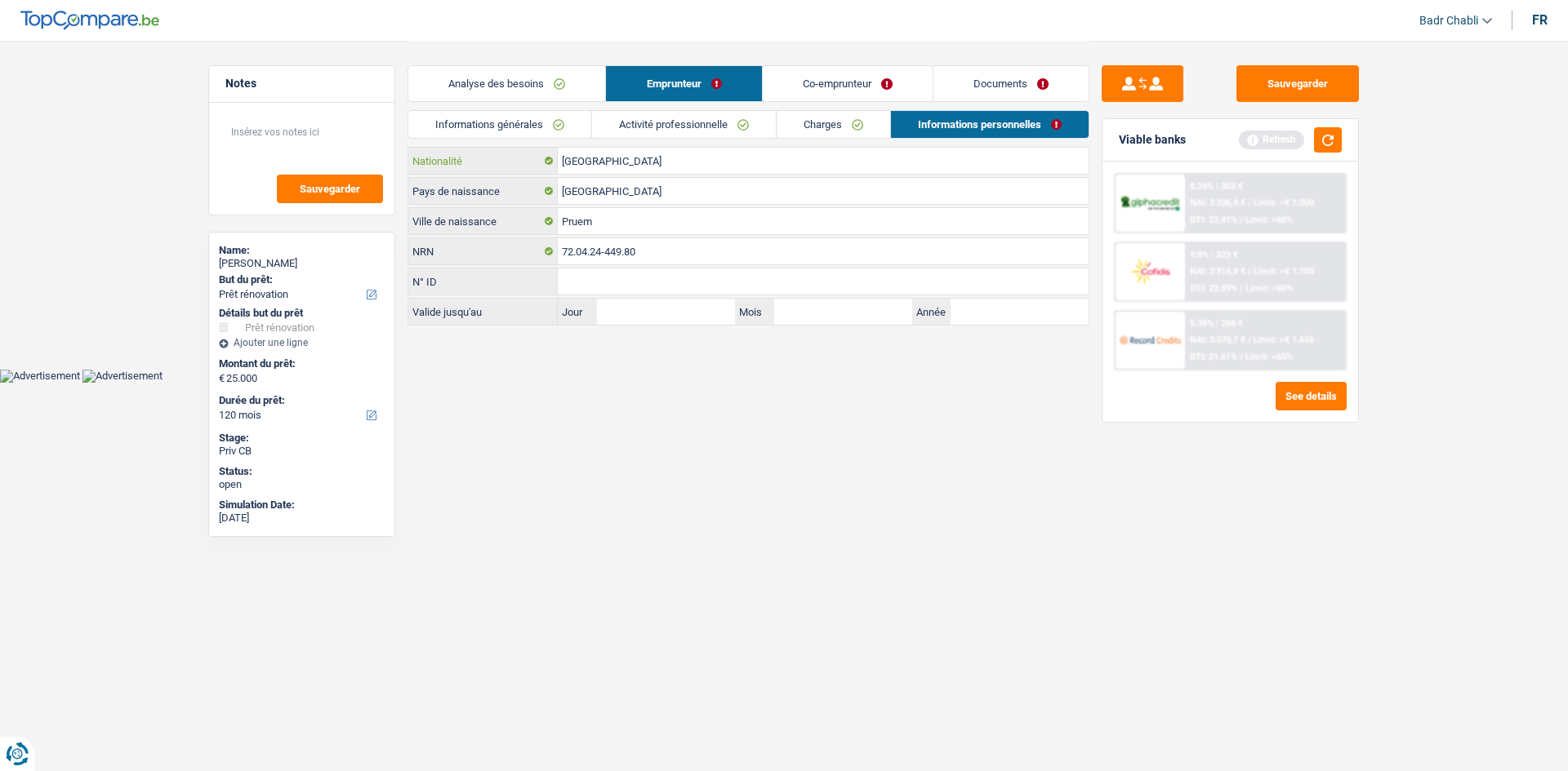
click at [692, 156] on input "[GEOGRAPHIC_DATA]" at bounding box center [823, 160] width 530 height 26
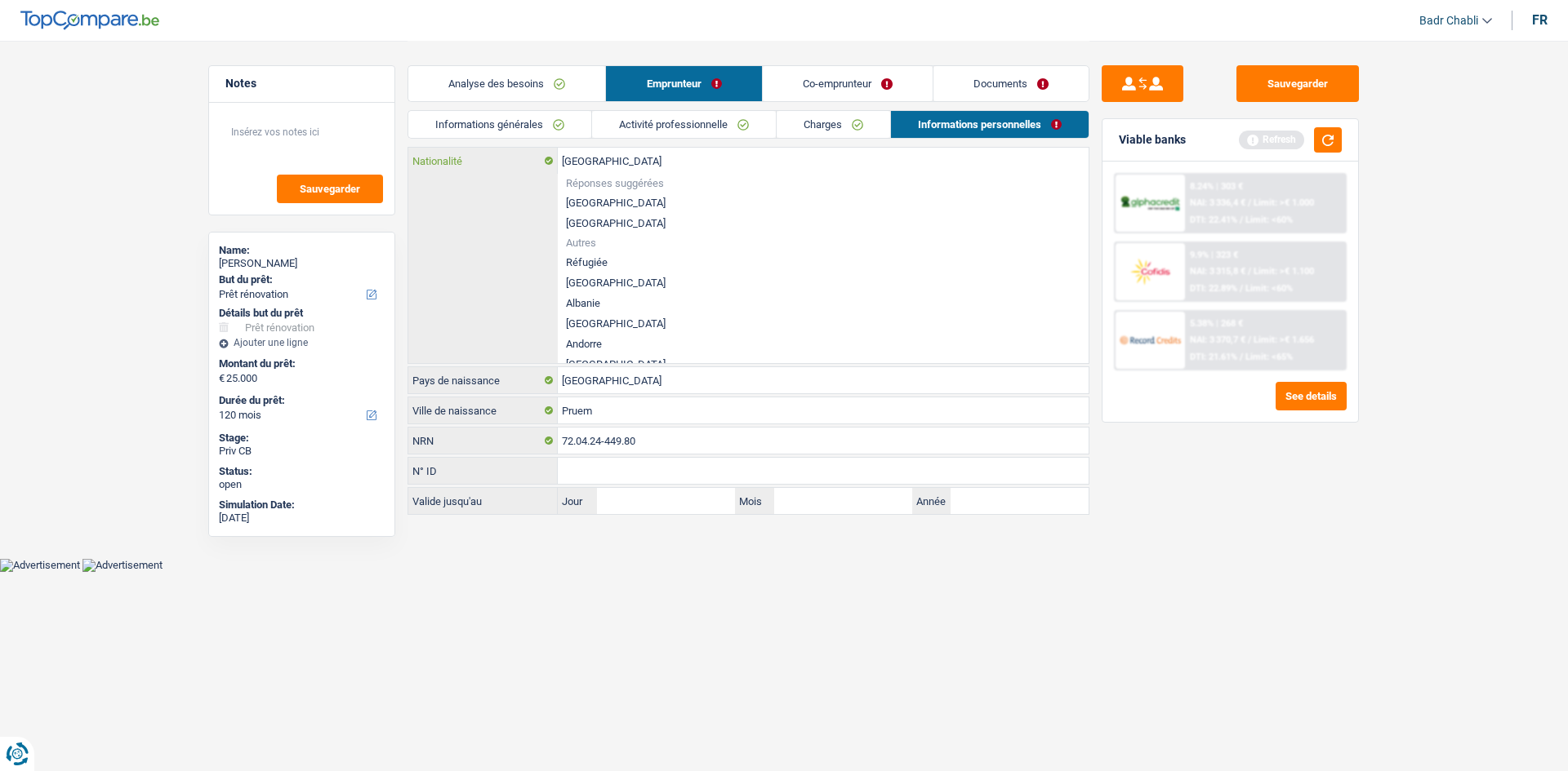
type input "a"
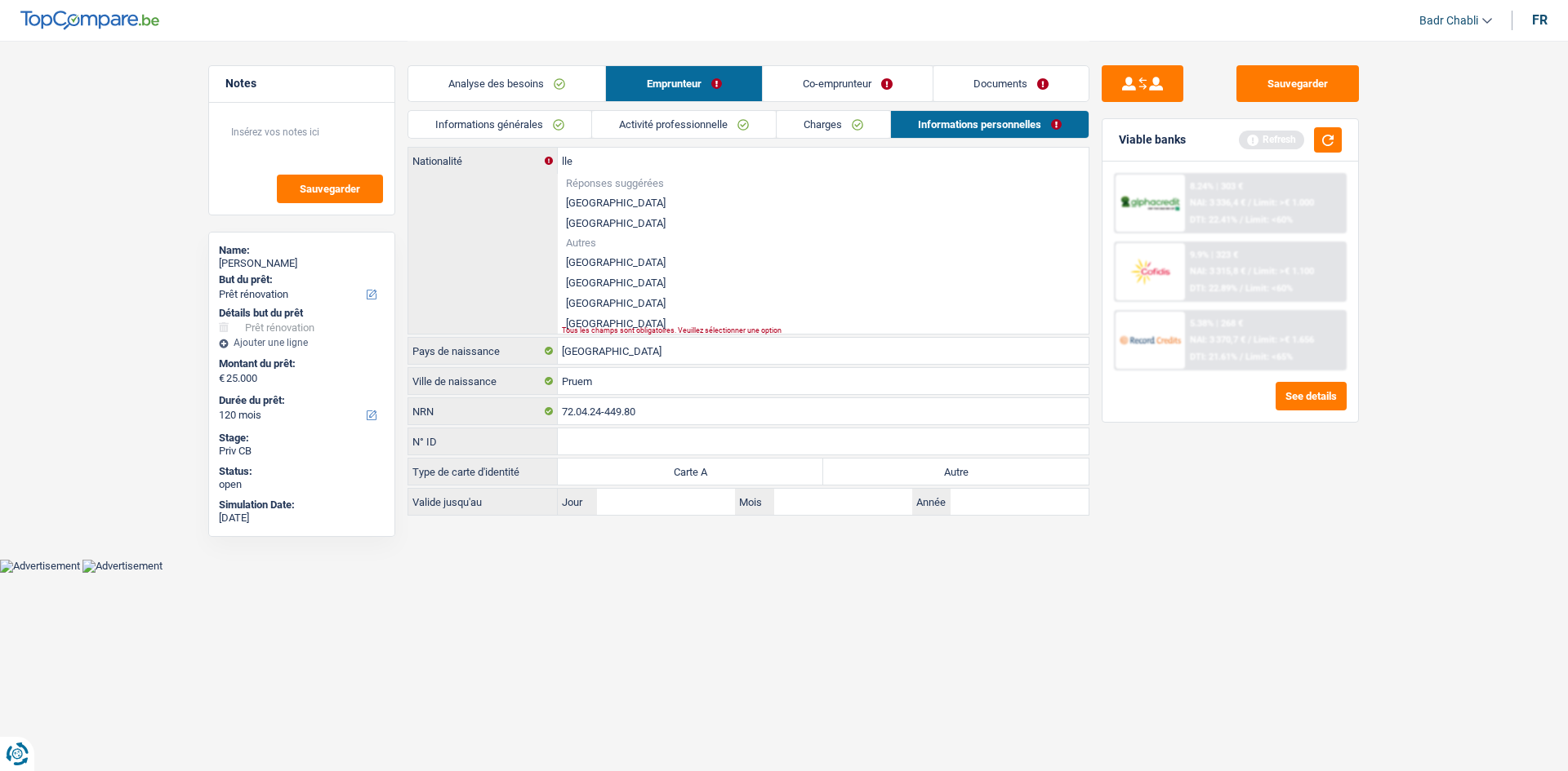
click at [600, 267] on li "[GEOGRAPHIC_DATA]" at bounding box center [823, 262] width 530 height 20
type input "[GEOGRAPHIC_DATA]"
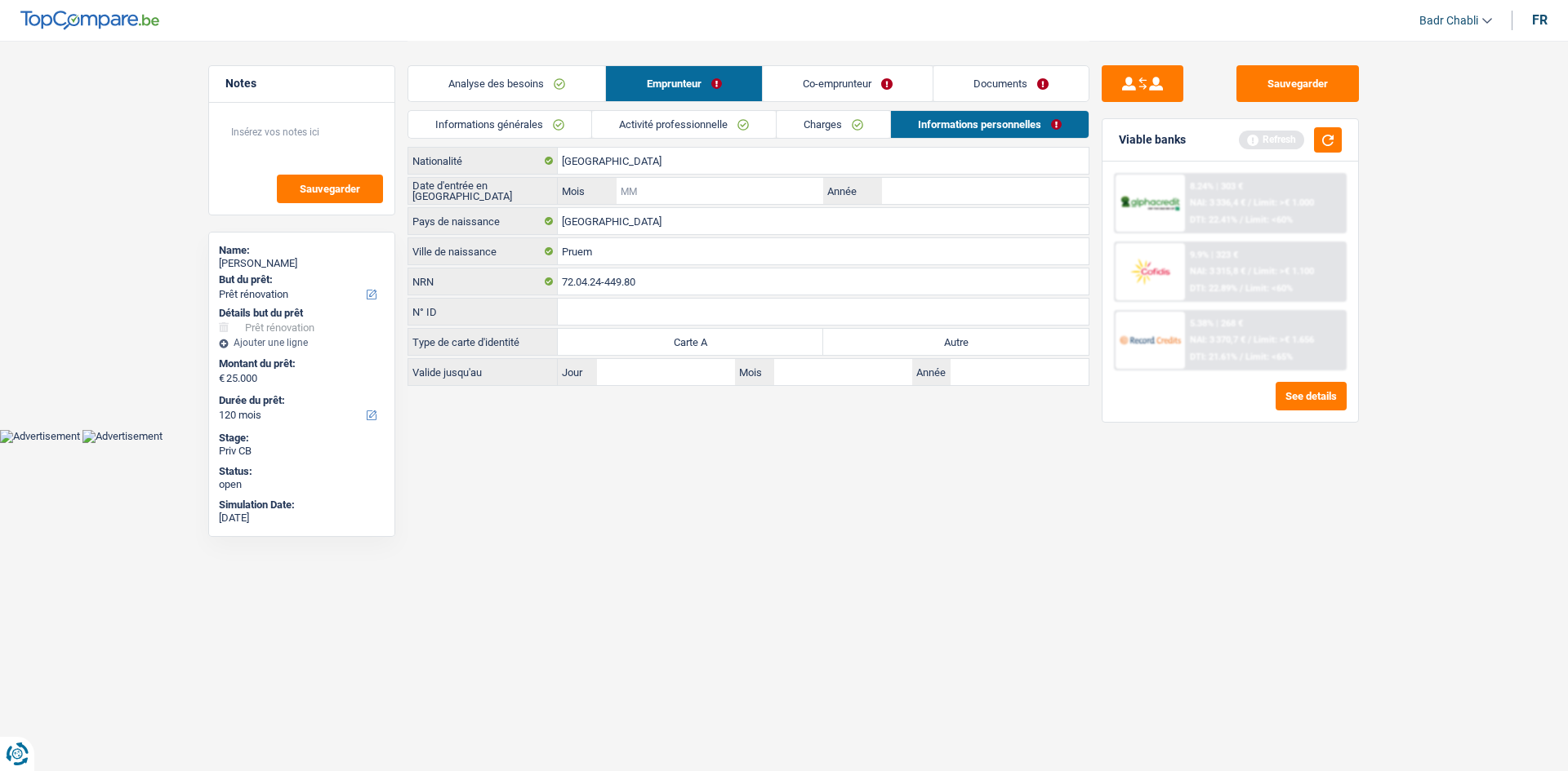
click at [769, 199] on input "Mois" at bounding box center [719, 190] width 207 height 26
click at [926, 339] on label "Autre" at bounding box center [955, 342] width 266 height 26
click at [926, 339] on input "Autre" at bounding box center [955, 342] width 266 height 26
radio input "true"
click at [693, 185] on input "Mois" at bounding box center [719, 190] width 207 height 26
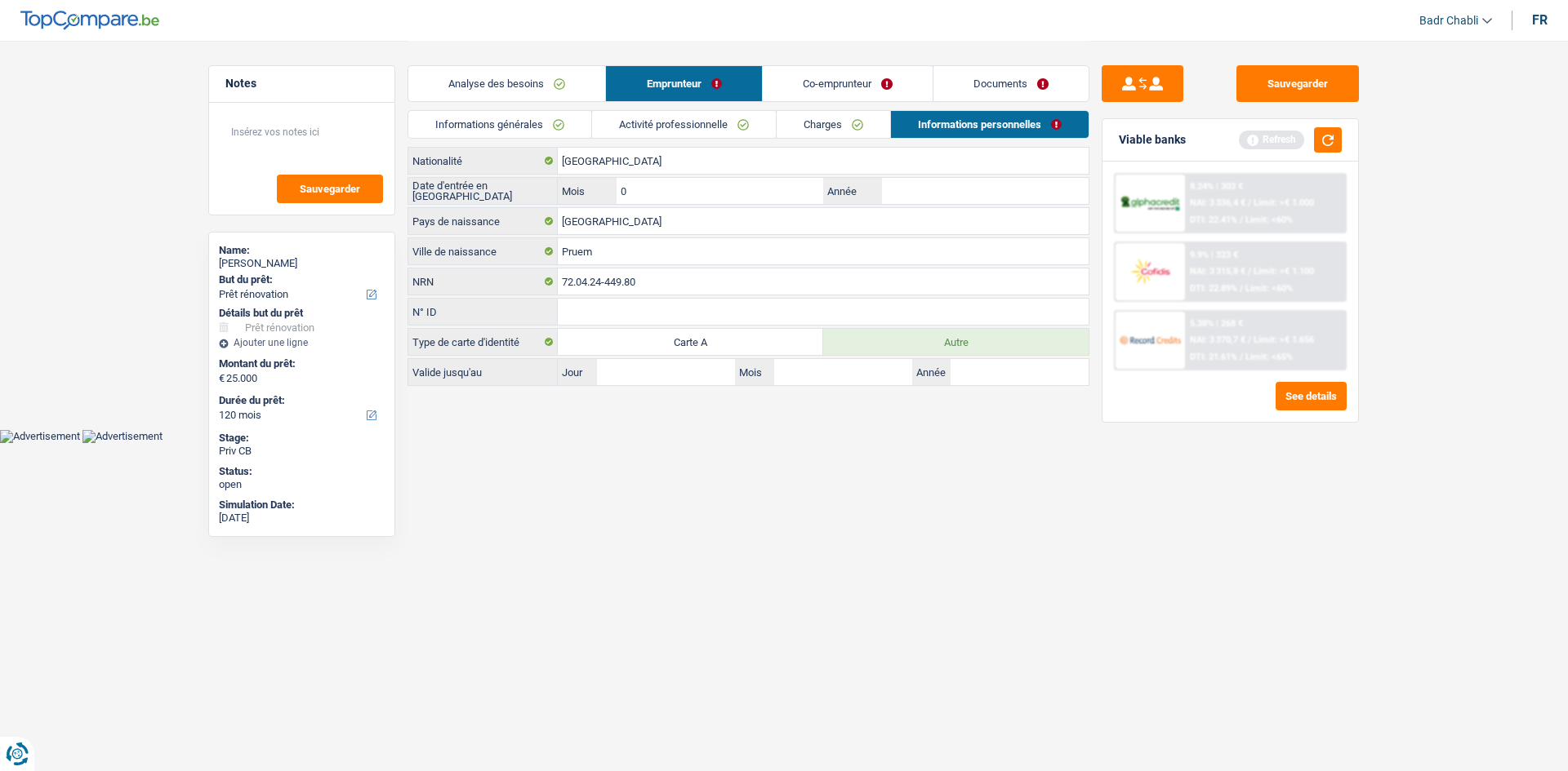
type input "01"
type input "1990"
click at [830, 71] on link "Co-emprunteur" at bounding box center [847, 83] width 169 height 35
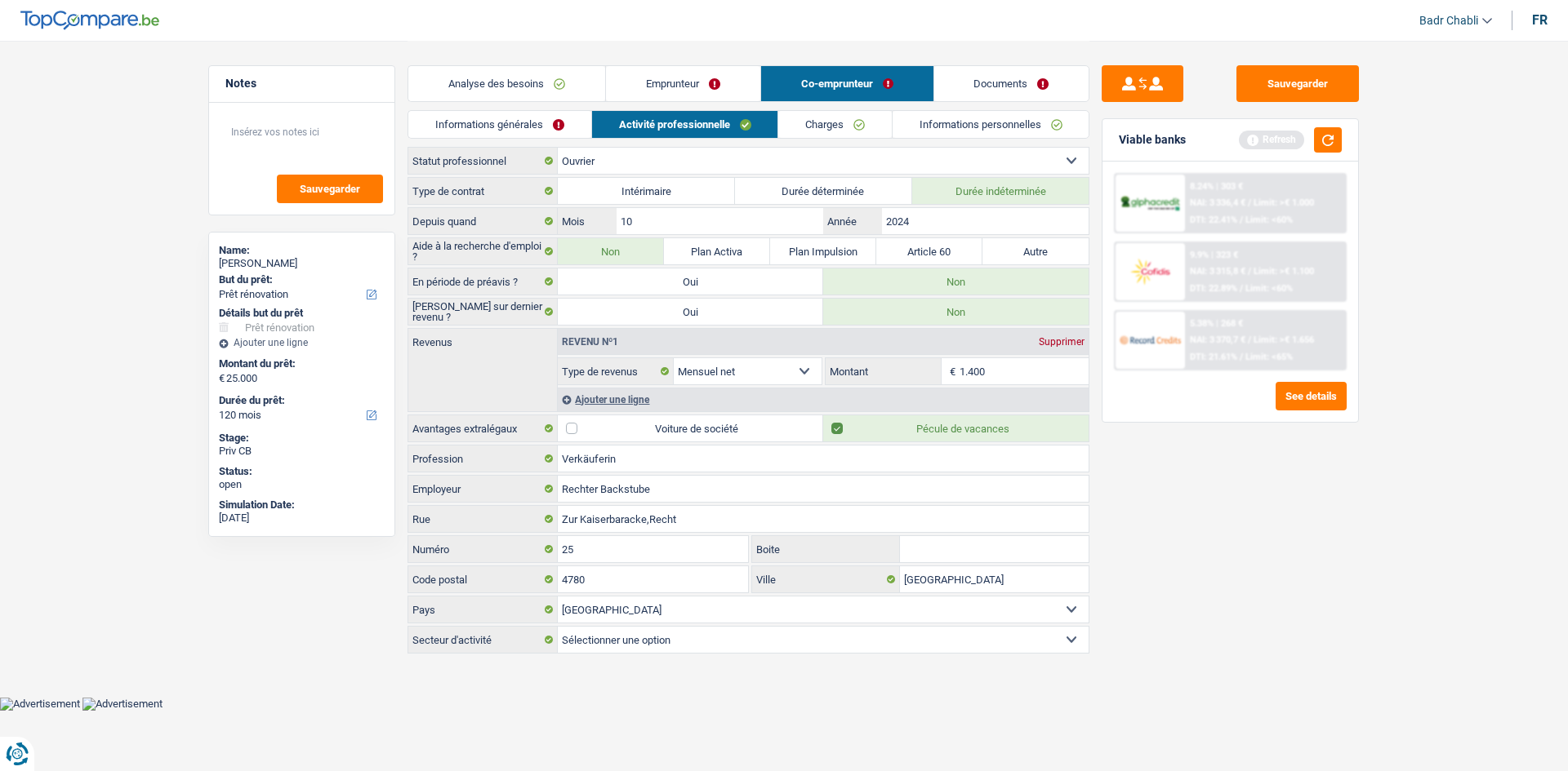
click at [847, 116] on link "Charges" at bounding box center [834, 125] width 113 height 27
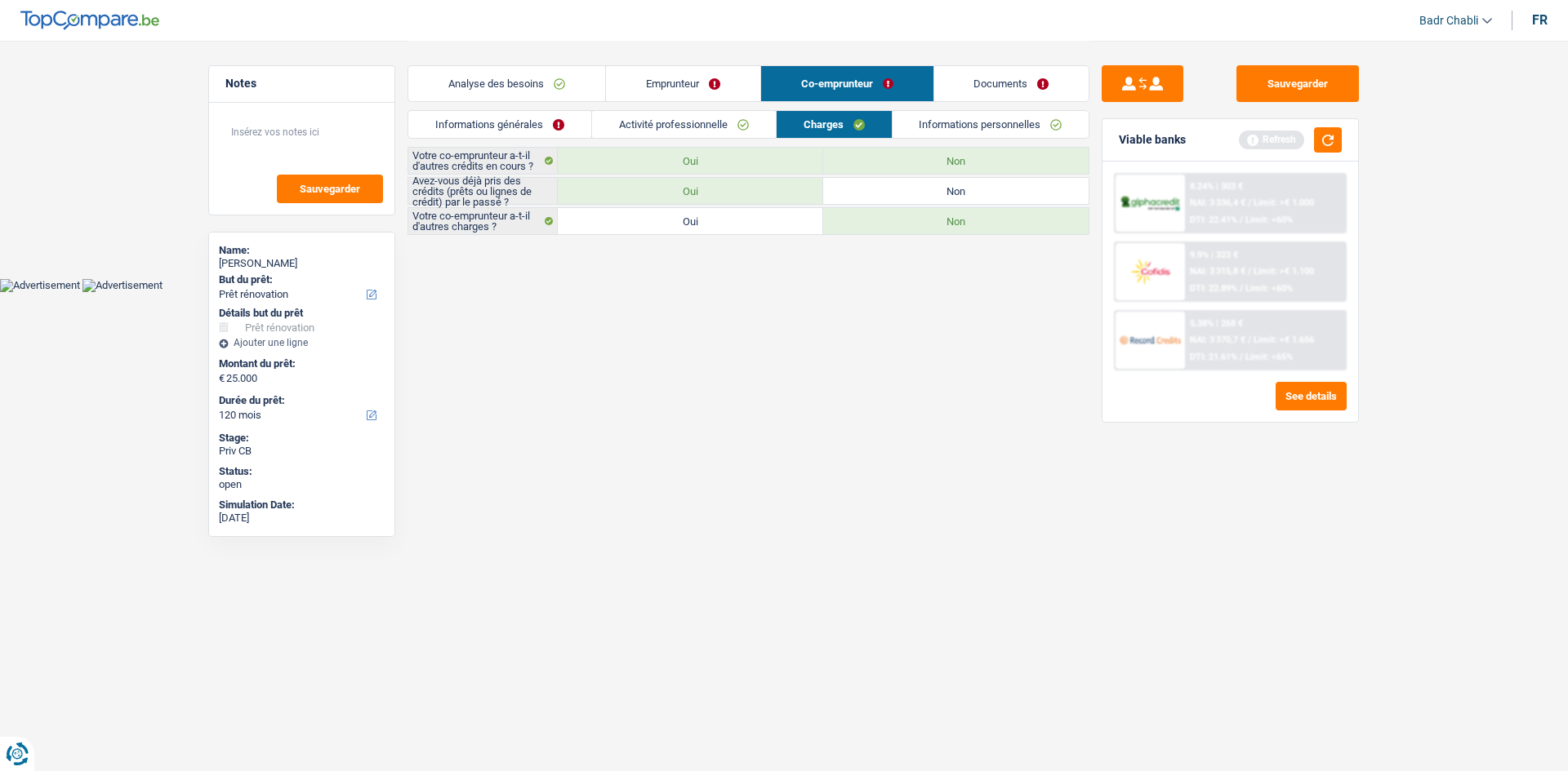
click at [944, 189] on label "Non" at bounding box center [955, 190] width 266 height 26
click at [944, 189] on input "Non" at bounding box center [955, 190] width 266 height 26
radio input "true"
click at [975, 119] on link "Informations personnelles" at bounding box center [990, 125] width 197 height 27
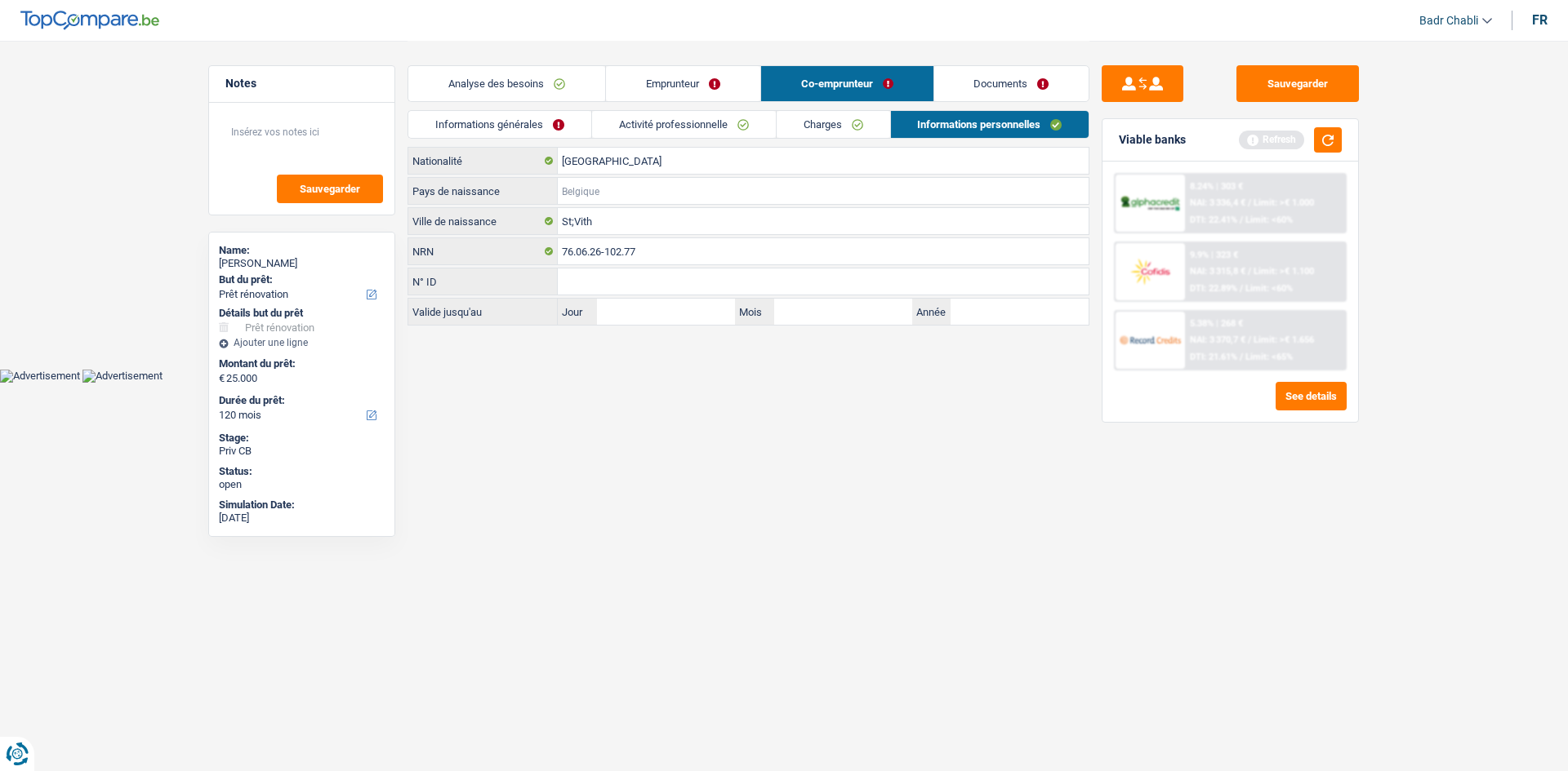
click at [615, 190] on input "Pays de naissance" at bounding box center [823, 190] width 530 height 26
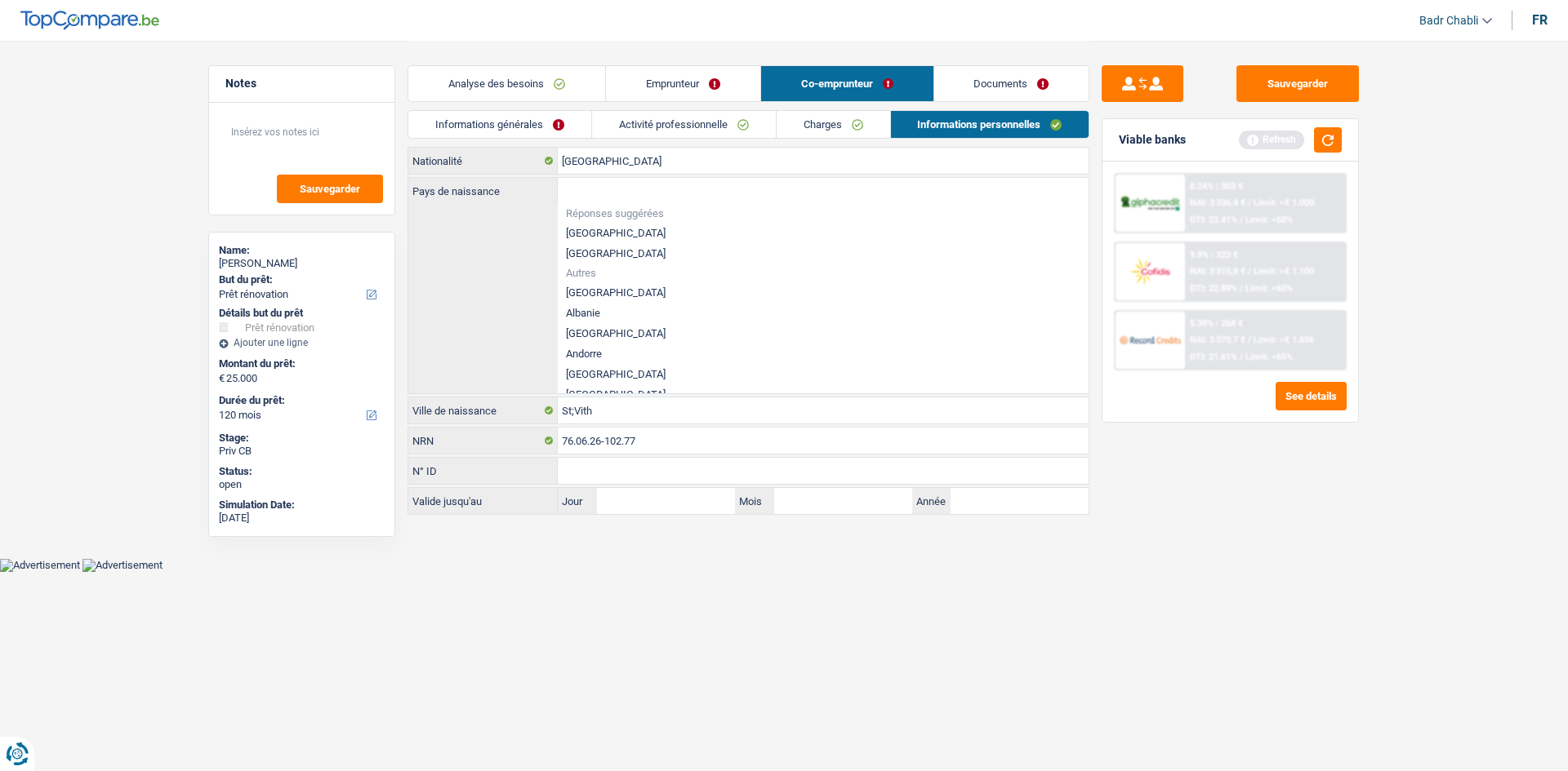
click at [586, 232] on li "[GEOGRAPHIC_DATA]" at bounding box center [823, 232] width 530 height 20
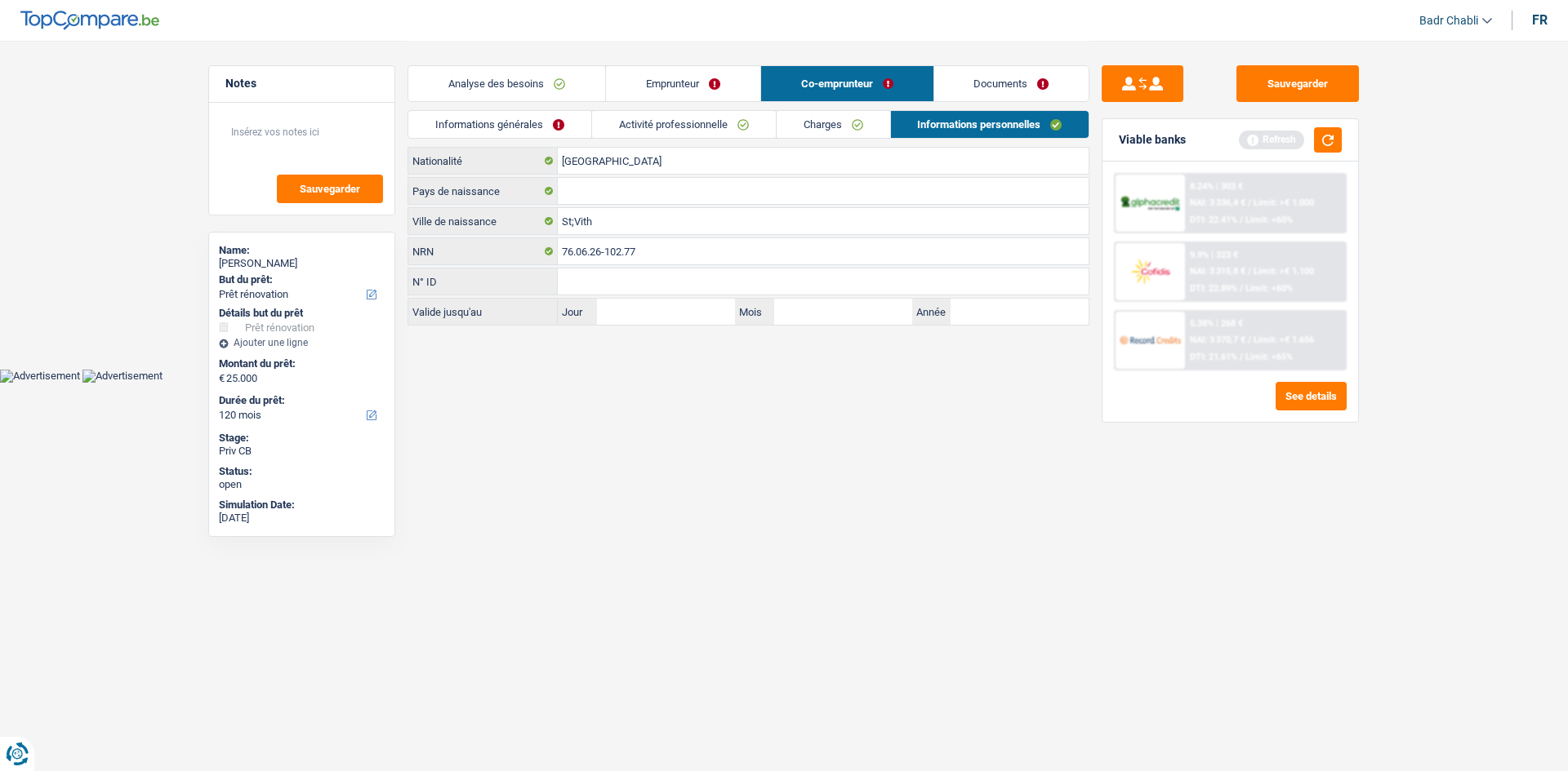
type input "[GEOGRAPHIC_DATA]"
click at [569, 222] on input "St;Vith" at bounding box center [823, 221] width 530 height 26
click at [576, 223] on input "St;Vith" at bounding box center [823, 221] width 530 height 26
click at [628, 225] on input "St.Vith" at bounding box center [823, 221] width 530 height 26
type input "St.Vith"
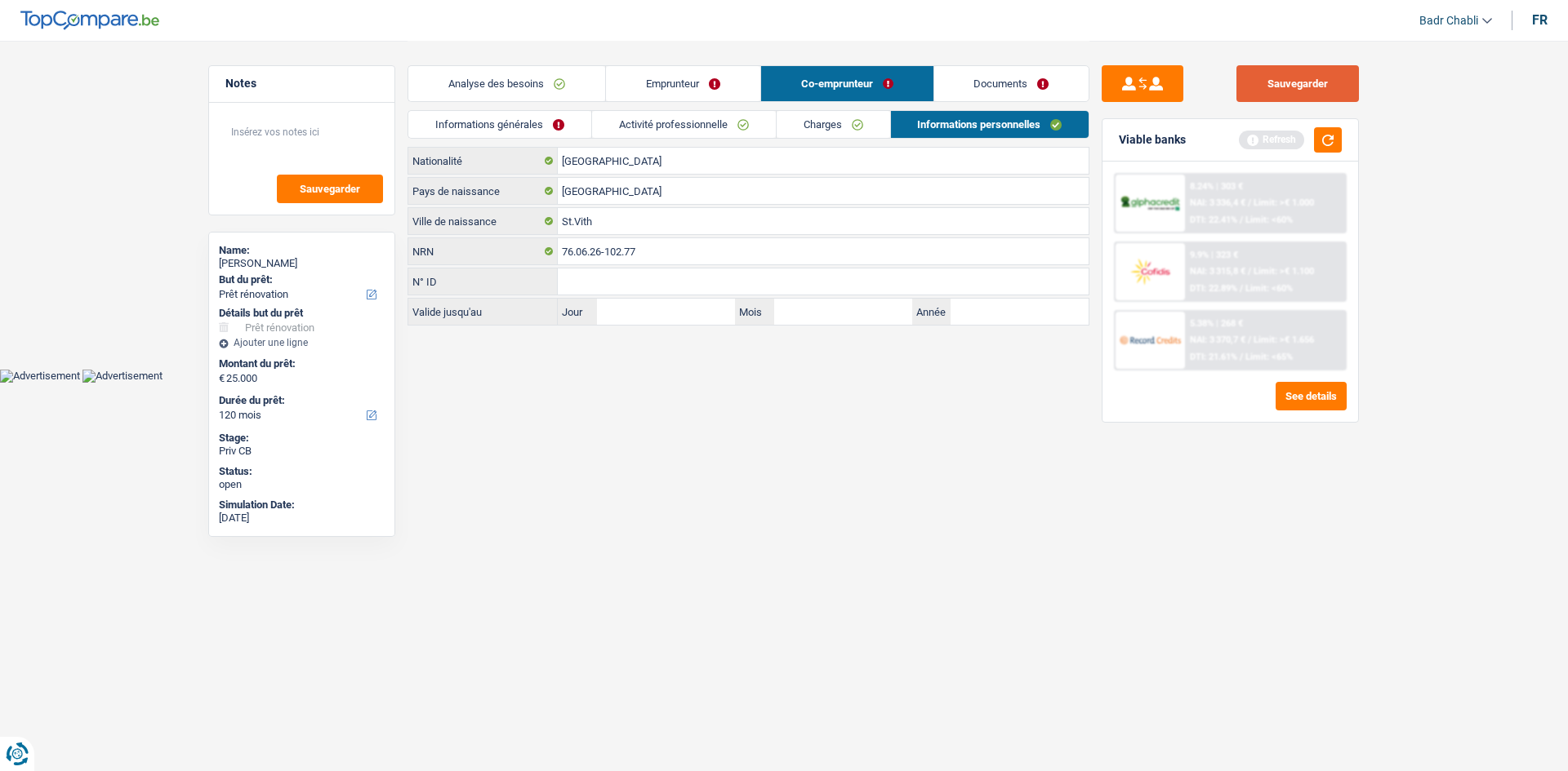
click at [1348, 80] on button "Sauvegarder" at bounding box center [1297, 84] width 123 height 37
click at [995, 90] on link "Documents" at bounding box center [1011, 83] width 155 height 35
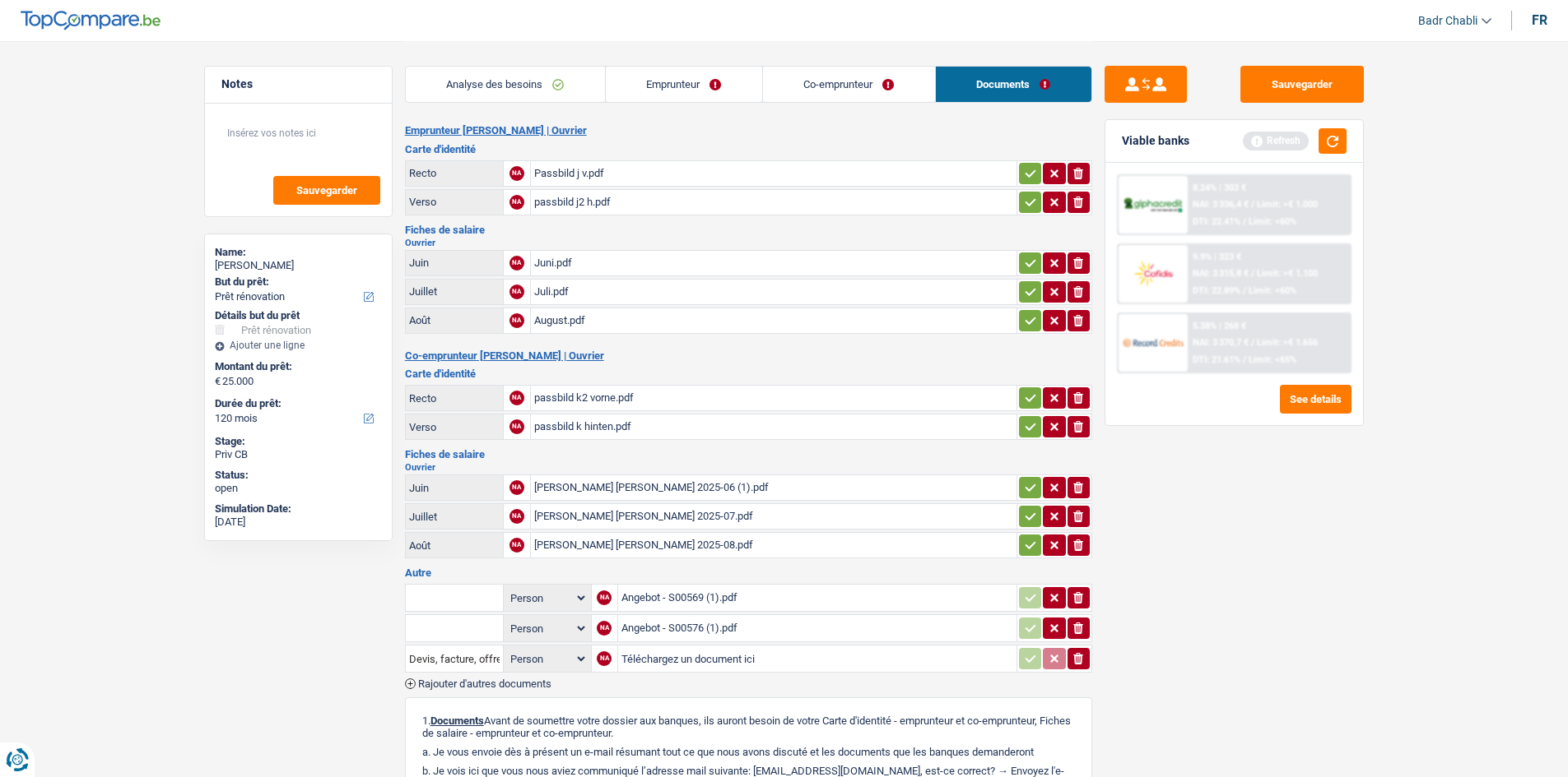
click at [570, 255] on div "Juni.pdf" at bounding box center [773, 264] width 479 height 25
click at [731, 492] on div "[PERSON_NAME] [PERSON_NAME] 2025-06 (1).pdf" at bounding box center [773, 488] width 479 height 25
click at [572, 323] on div "August.pdf" at bounding box center [773, 321] width 479 height 25
click at [698, 596] on div "Angebot - S00569 (1).pdf" at bounding box center [817, 599] width 392 height 25
click at [693, 629] on div "Angebot - S00576 (1).pdf" at bounding box center [817, 628] width 392 height 25
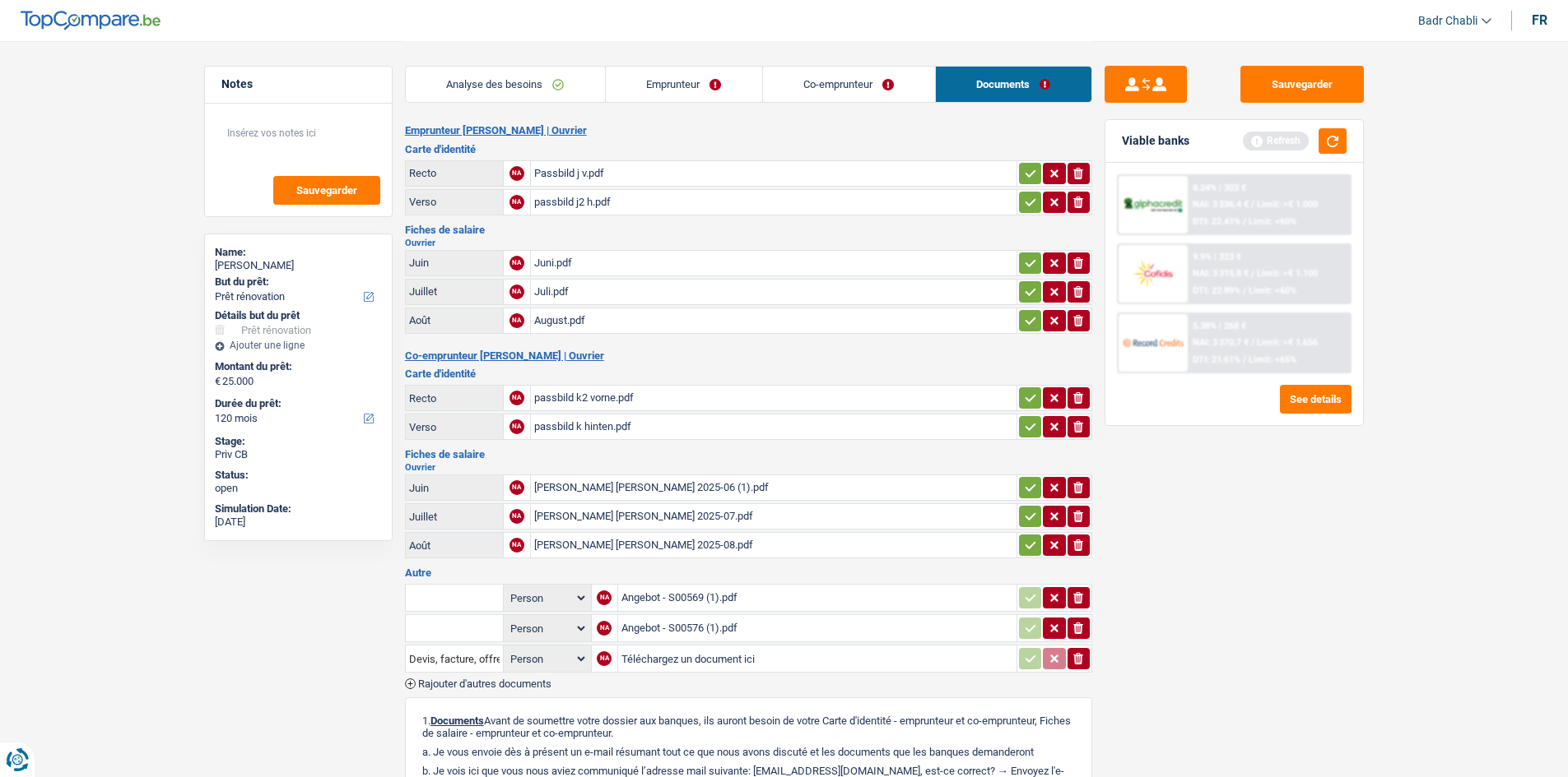
click at [696, 603] on div "Angebot - S00569 (1).pdf" at bounding box center [817, 599] width 392 height 25
click at [287, 139] on textarea at bounding box center [298, 139] width 164 height 49
type textarea "I"
click at [1376, 89] on div "Sauvegarder Viable banks Refresh 8.24% | 303 € NAI: 3 336,4 € / Limit: >€ 1.000…" at bounding box center [1234, 526] width 285 height 970
click at [1320, 83] on button "Sauvegarder" at bounding box center [1301, 84] width 124 height 37
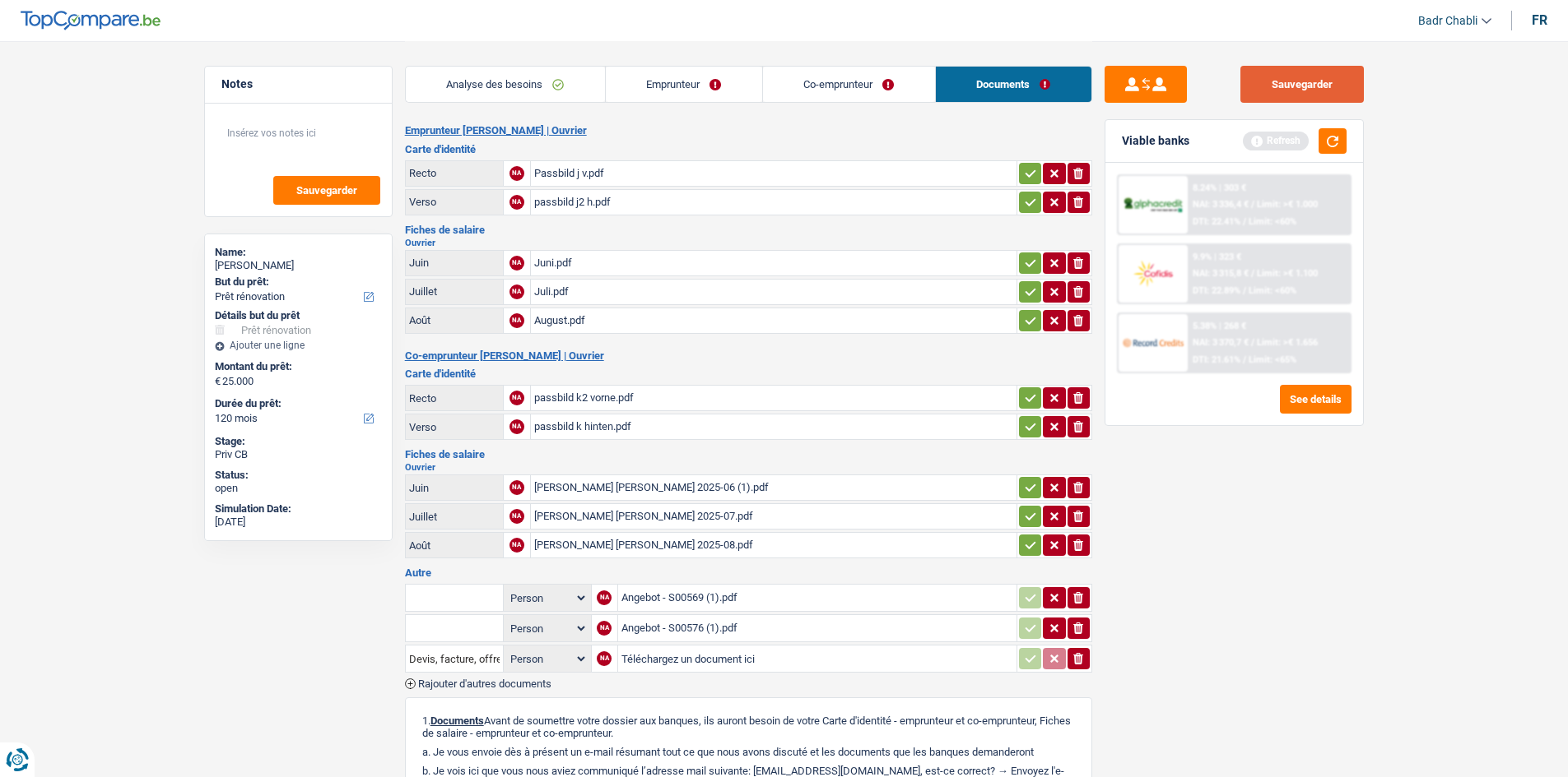
click at [1311, 89] on button "Sauvegarder" at bounding box center [1301, 84] width 124 height 37
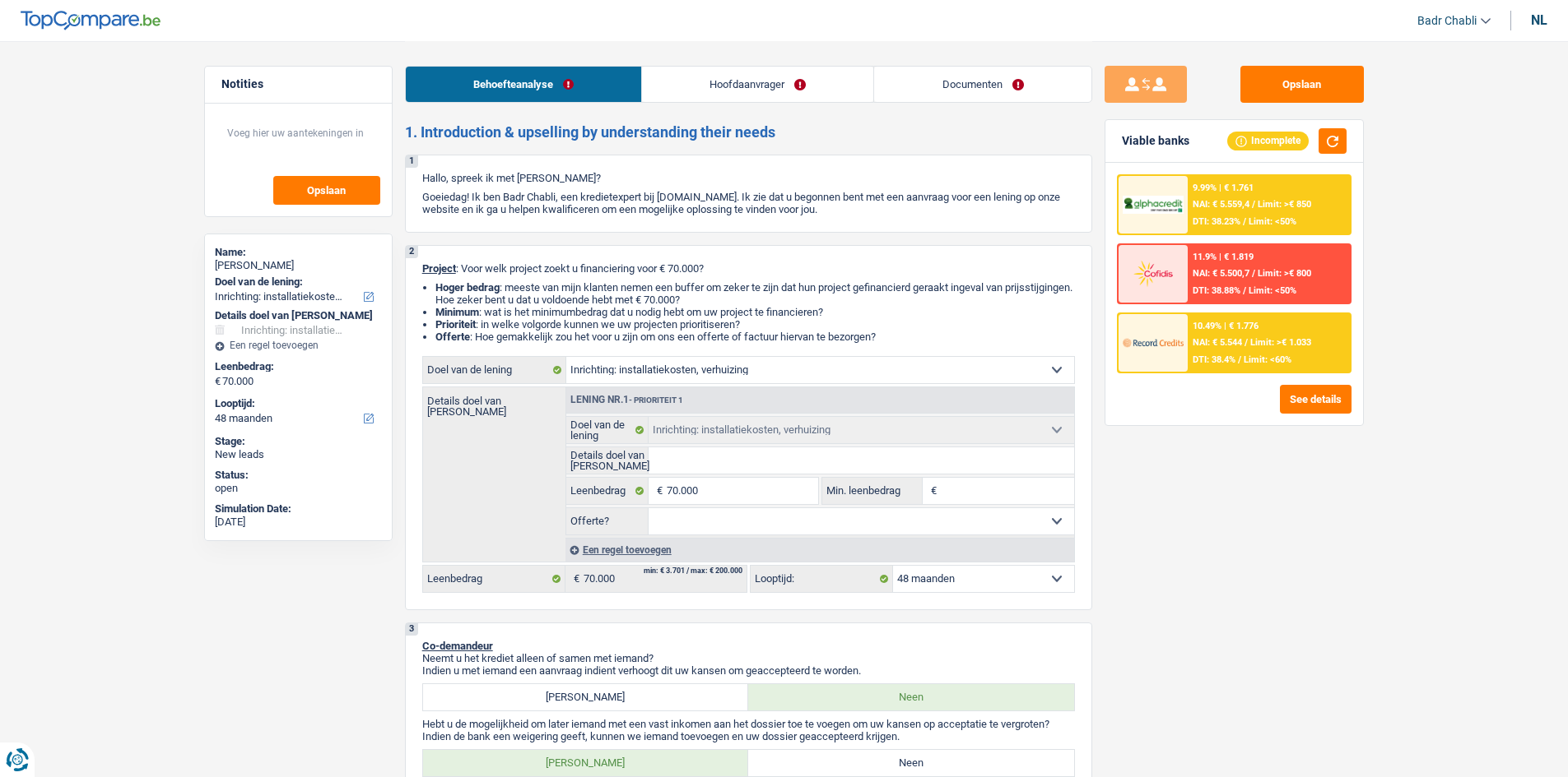
select select "movingOrInstallation"
select select "48"
select select "movingOrInstallation"
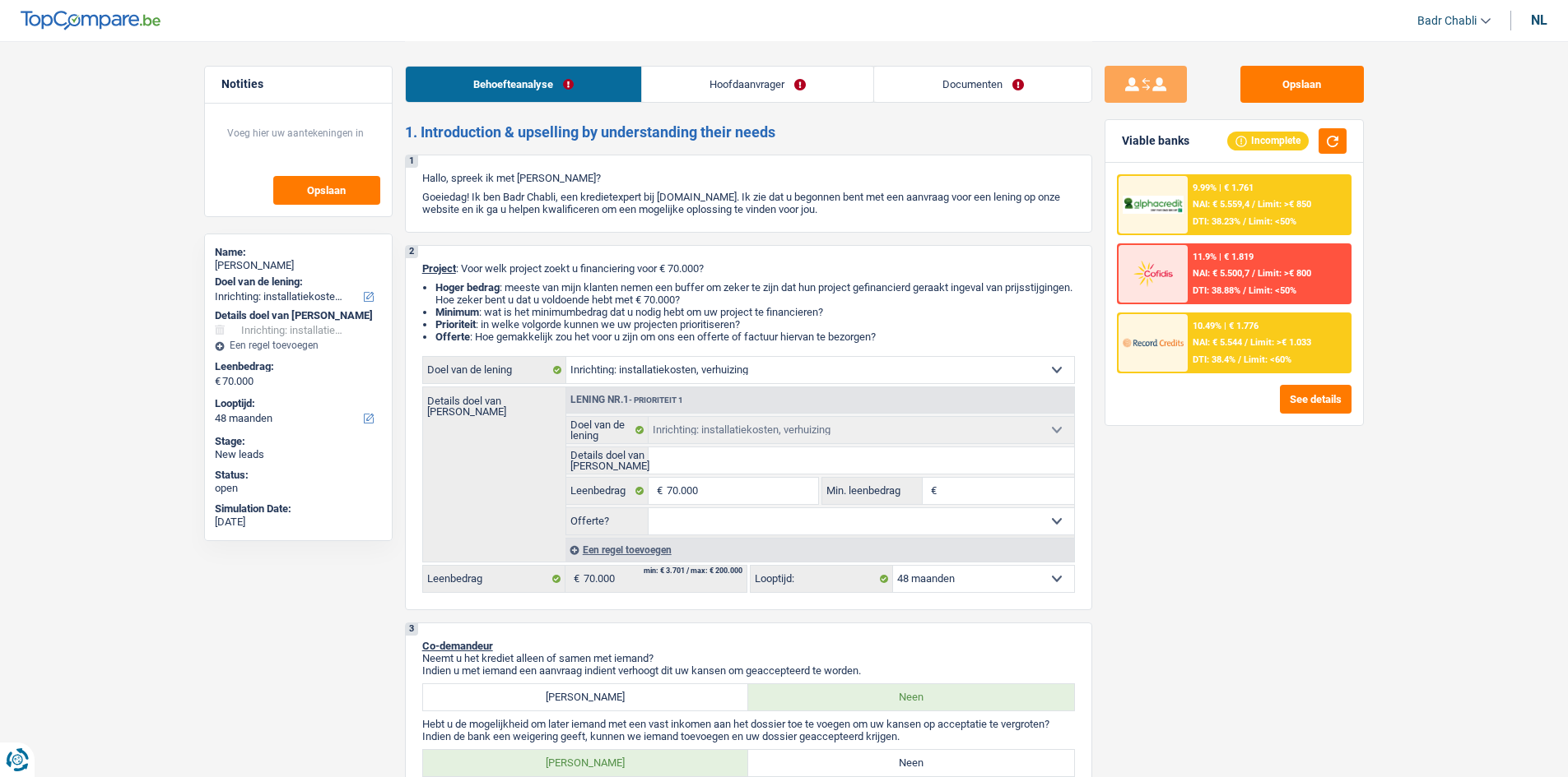
select select "48"
select select "merchant"
select select "netSalary"
select select "rents"
select select "personalLoan"
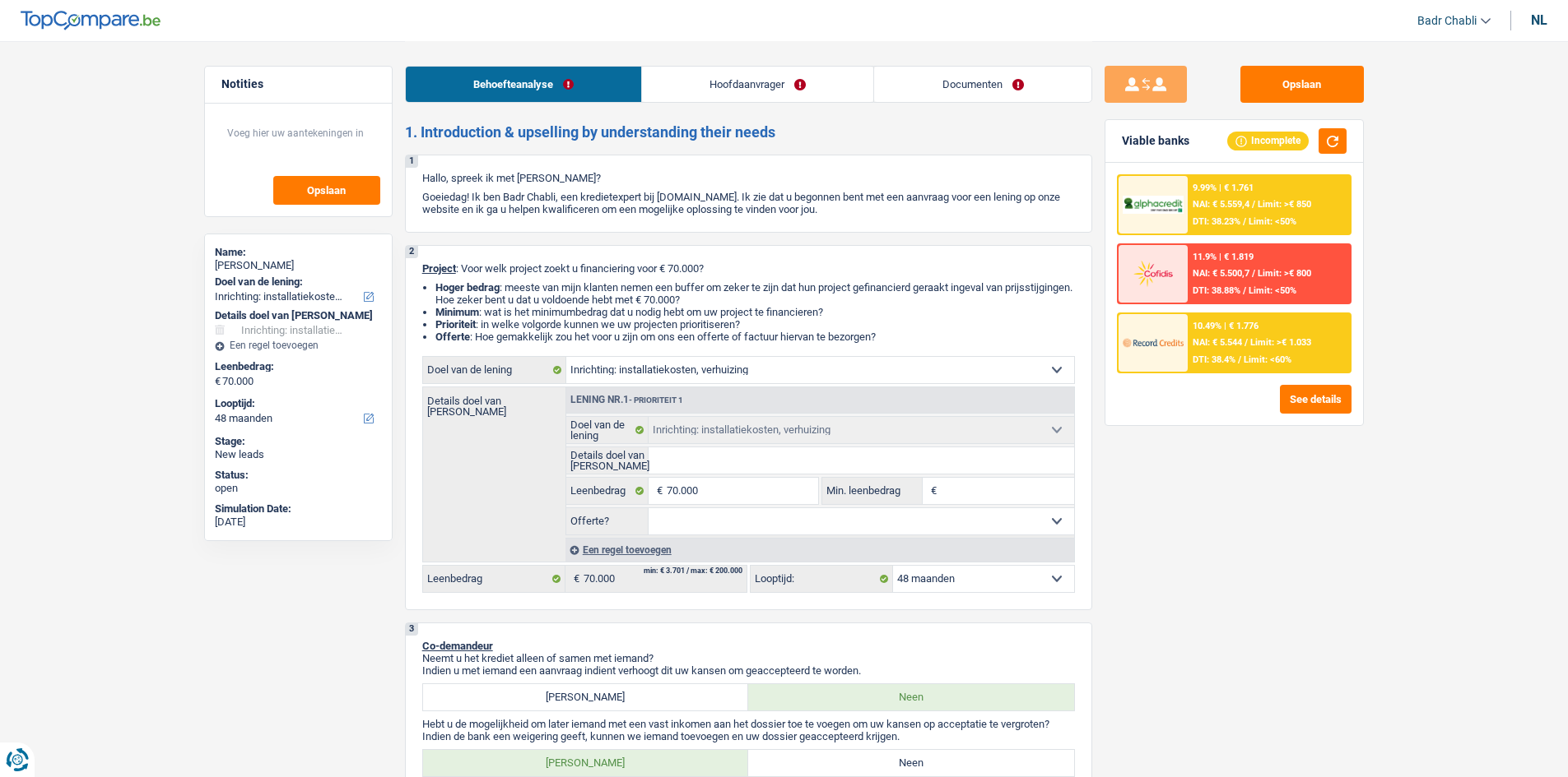
select select "hobbies"
select select "48"
select select "movingOrInstallation"
select select "48"
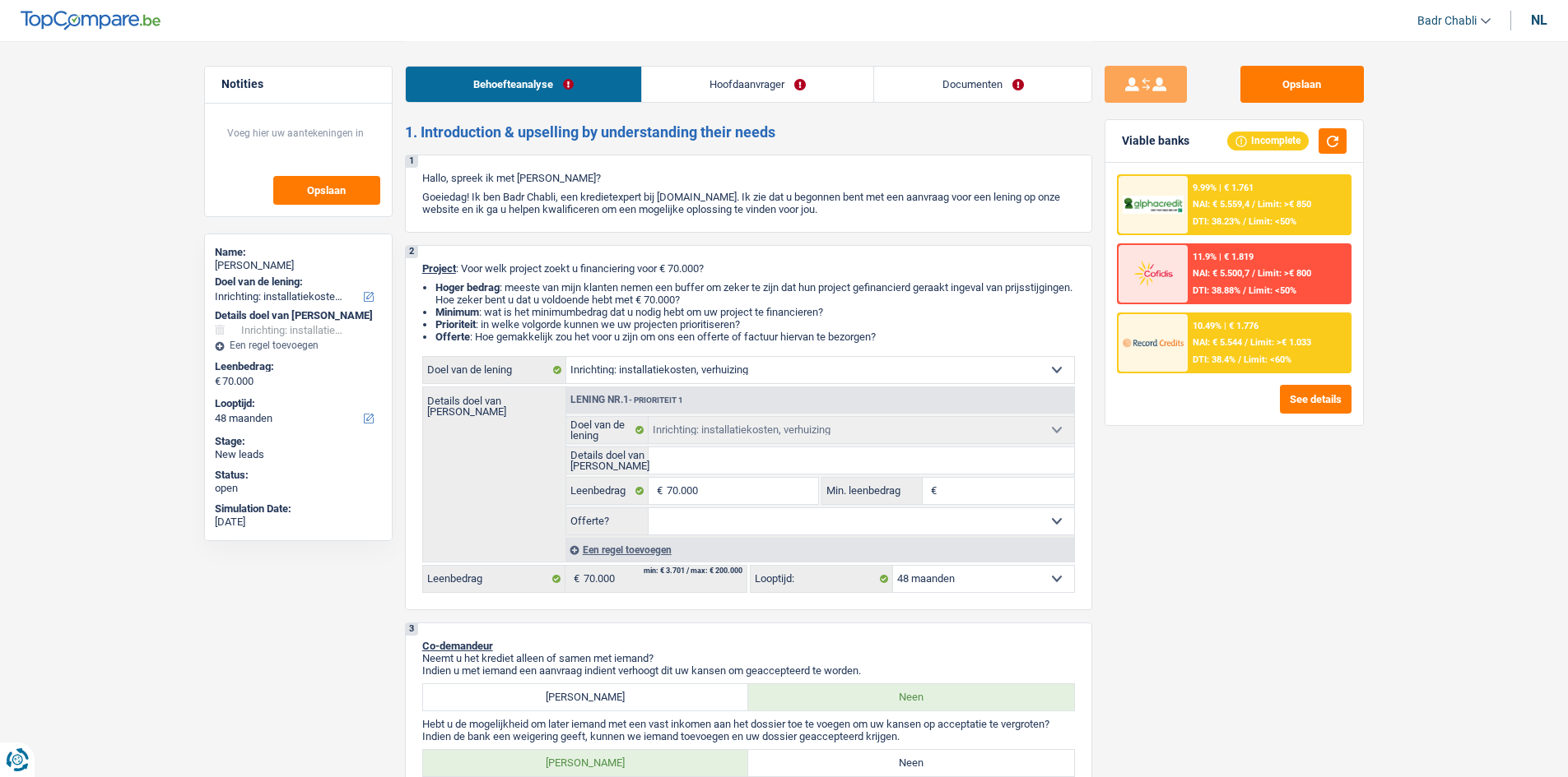
select select "merchant"
select select "netSalary"
select select "BE"
select select "smallCompanies"
click at [801, 84] on link "Hoofdaanvrager" at bounding box center [757, 83] width 231 height 35
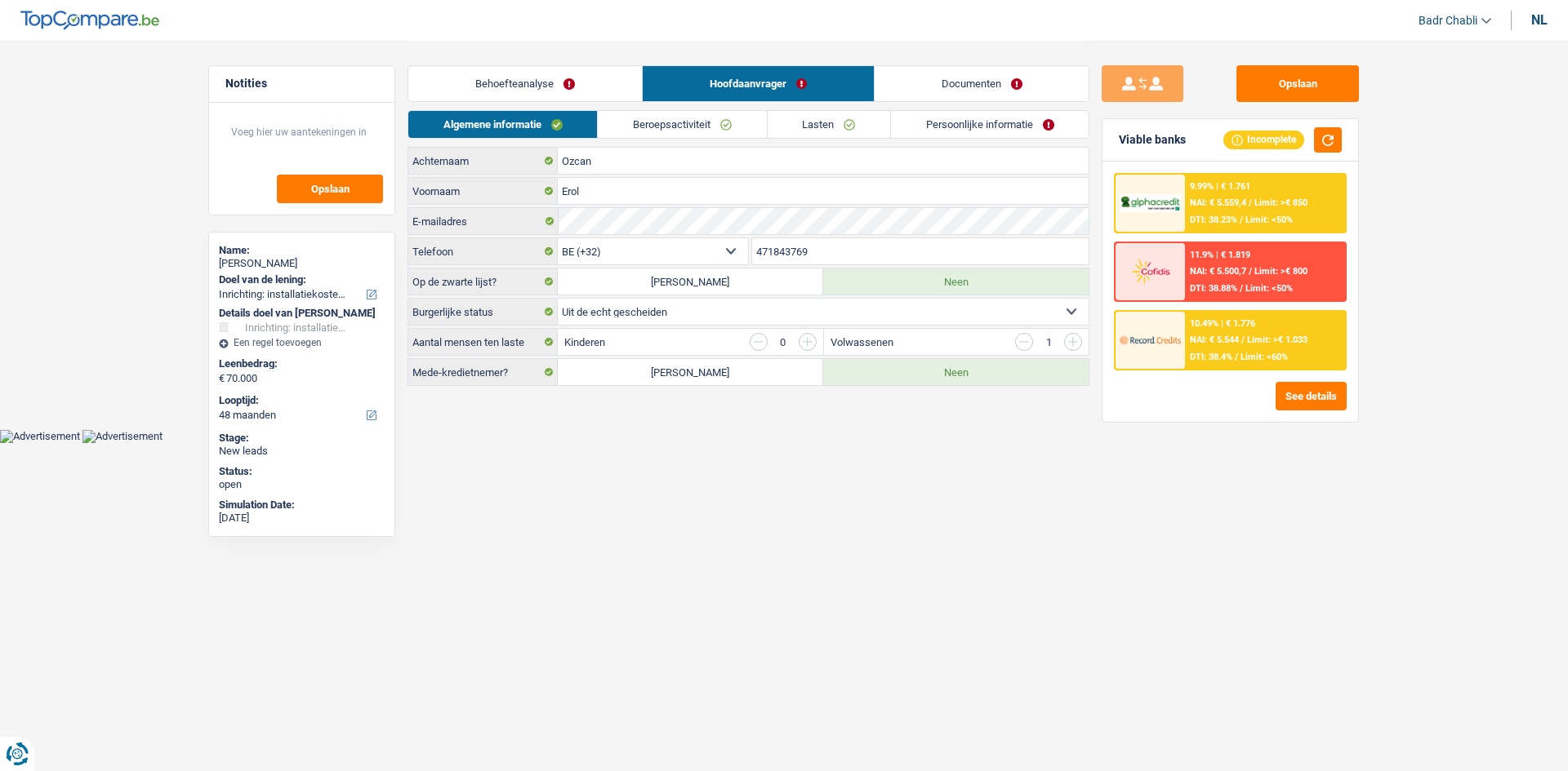
click at [715, 121] on link "Beroepsactiviteit" at bounding box center [682, 125] width 169 height 27
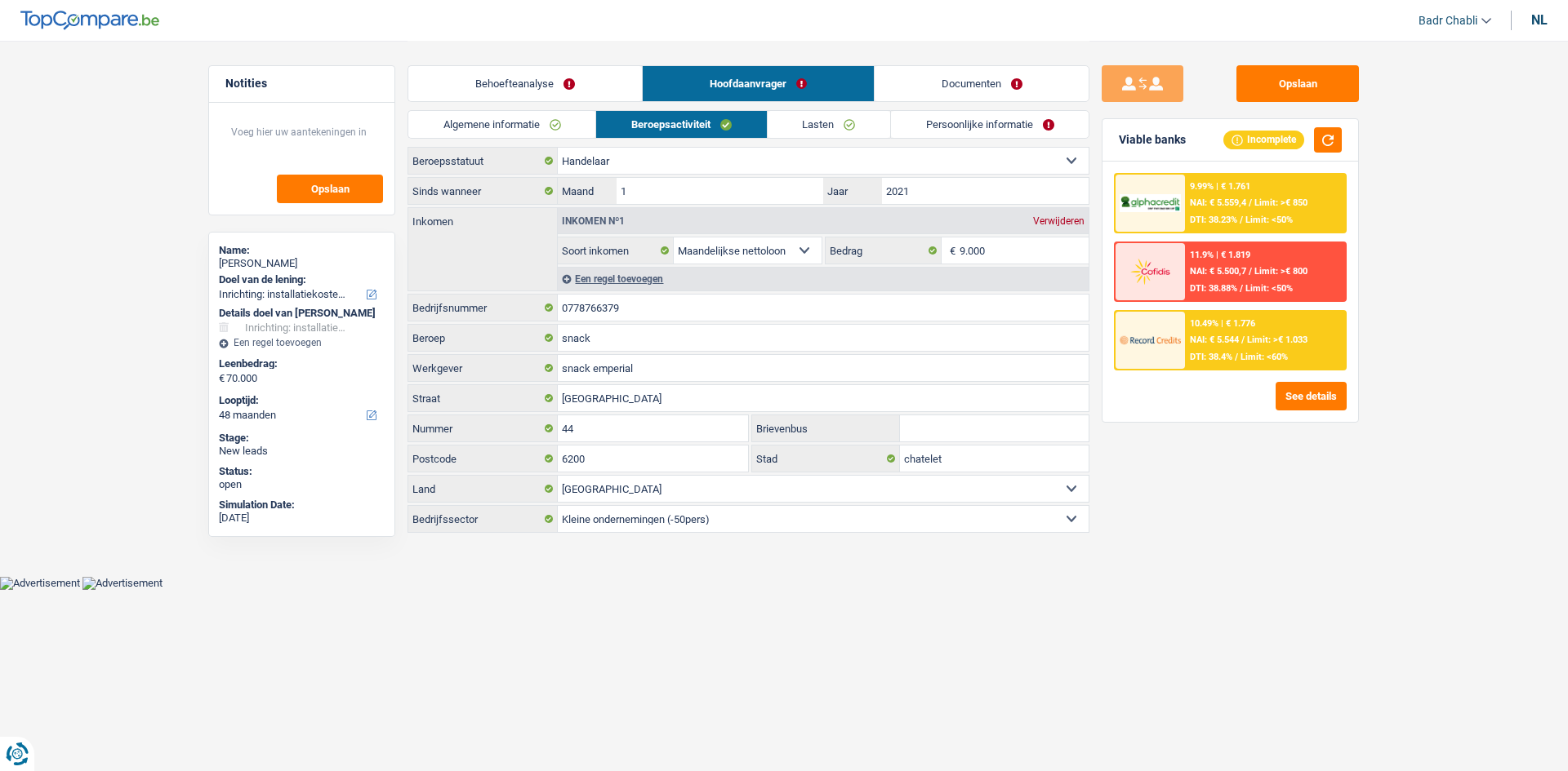
click at [797, 123] on link "Lasten" at bounding box center [828, 125] width 123 height 27
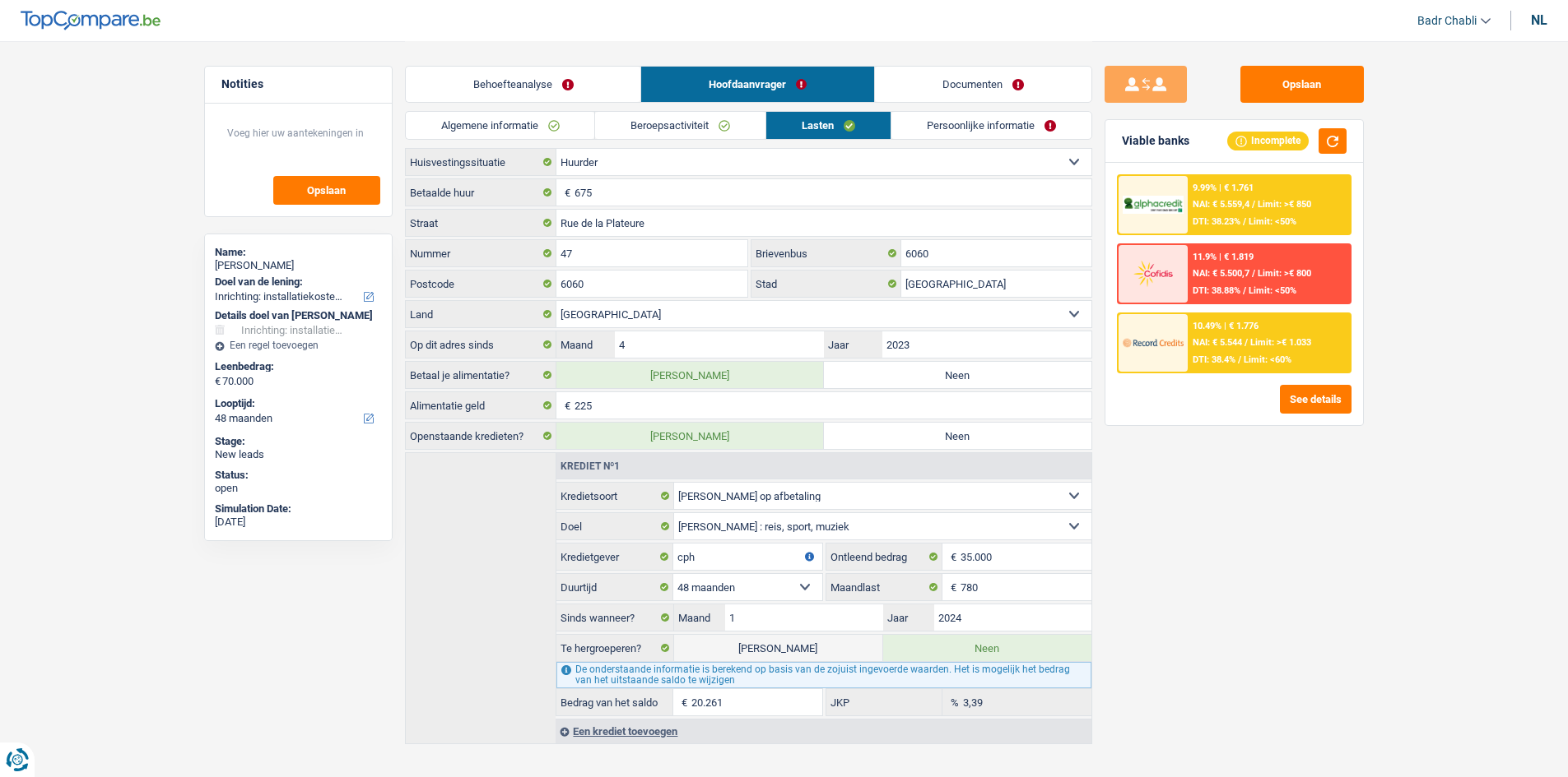
click at [681, 119] on link "Beroepsactiviteit" at bounding box center [680, 126] width 171 height 27
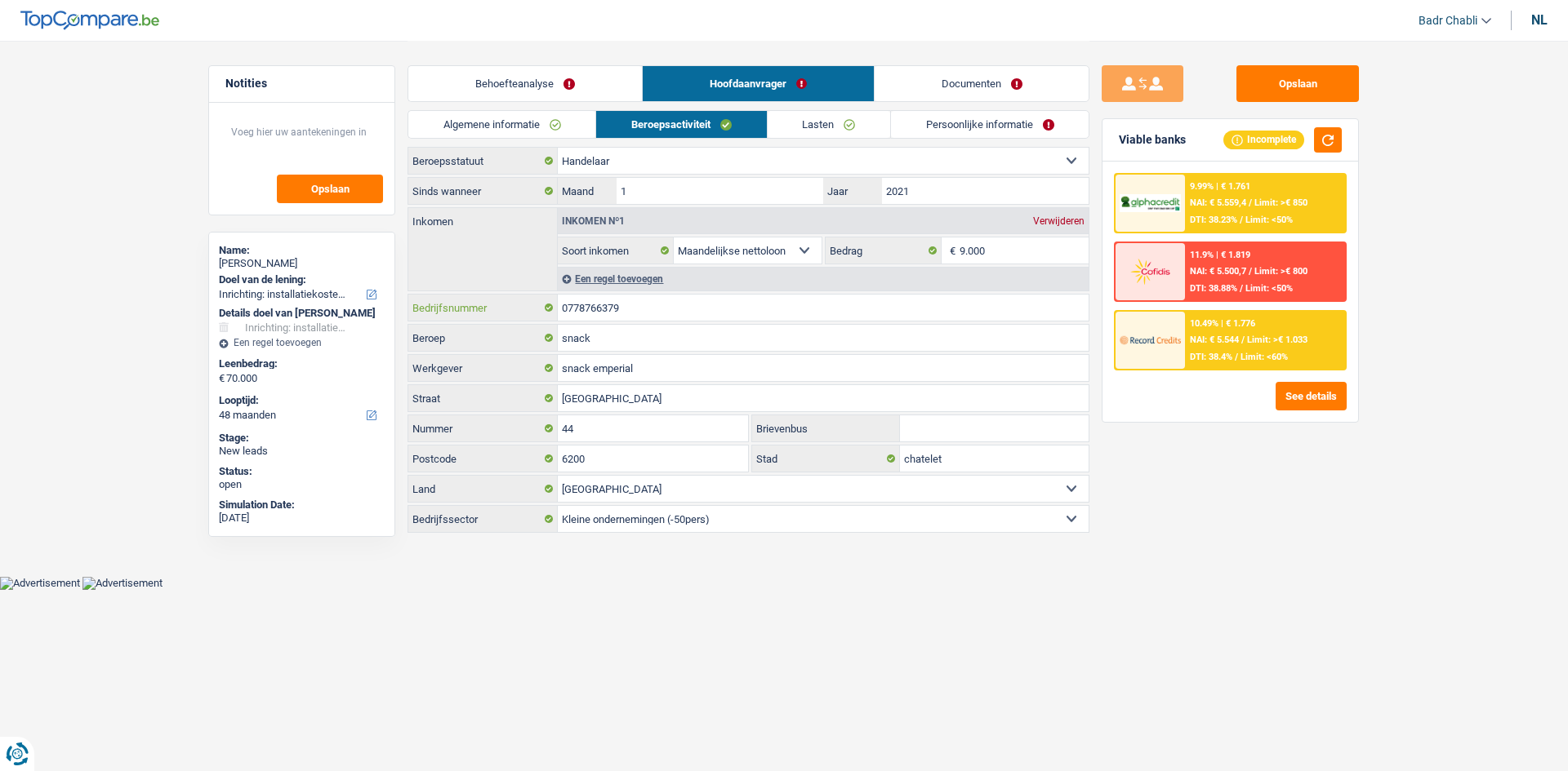
click at [649, 315] on input "0778766379" at bounding box center [823, 307] width 530 height 26
click at [978, 97] on link "Documenten" at bounding box center [982, 83] width 215 height 35
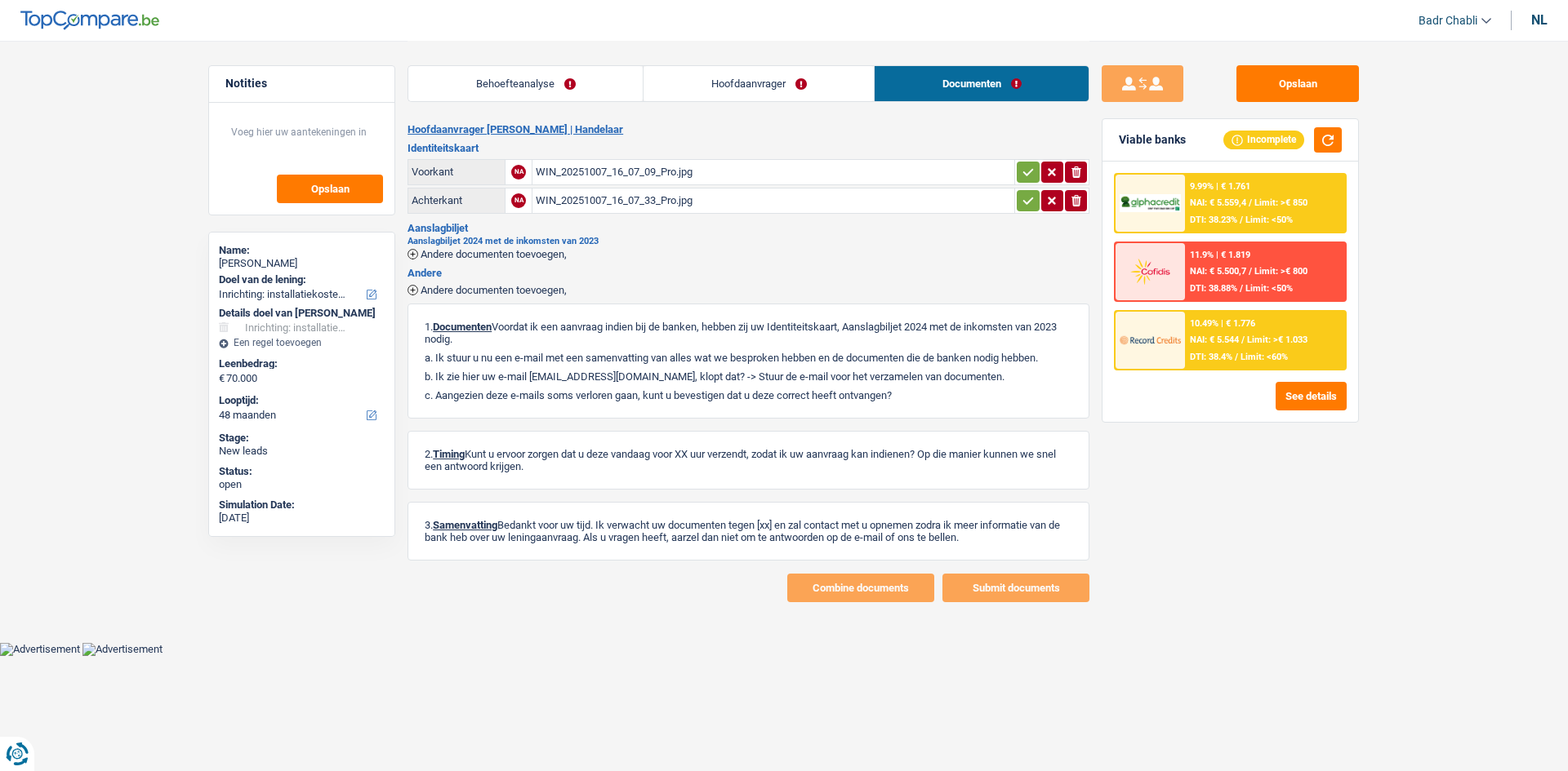
click at [602, 171] on div "WIN_20251007_16_07_09_Pro.jpg" at bounding box center [773, 172] width 475 height 25
click at [737, 86] on link "Hoofdaanvrager" at bounding box center [759, 83] width 230 height 35
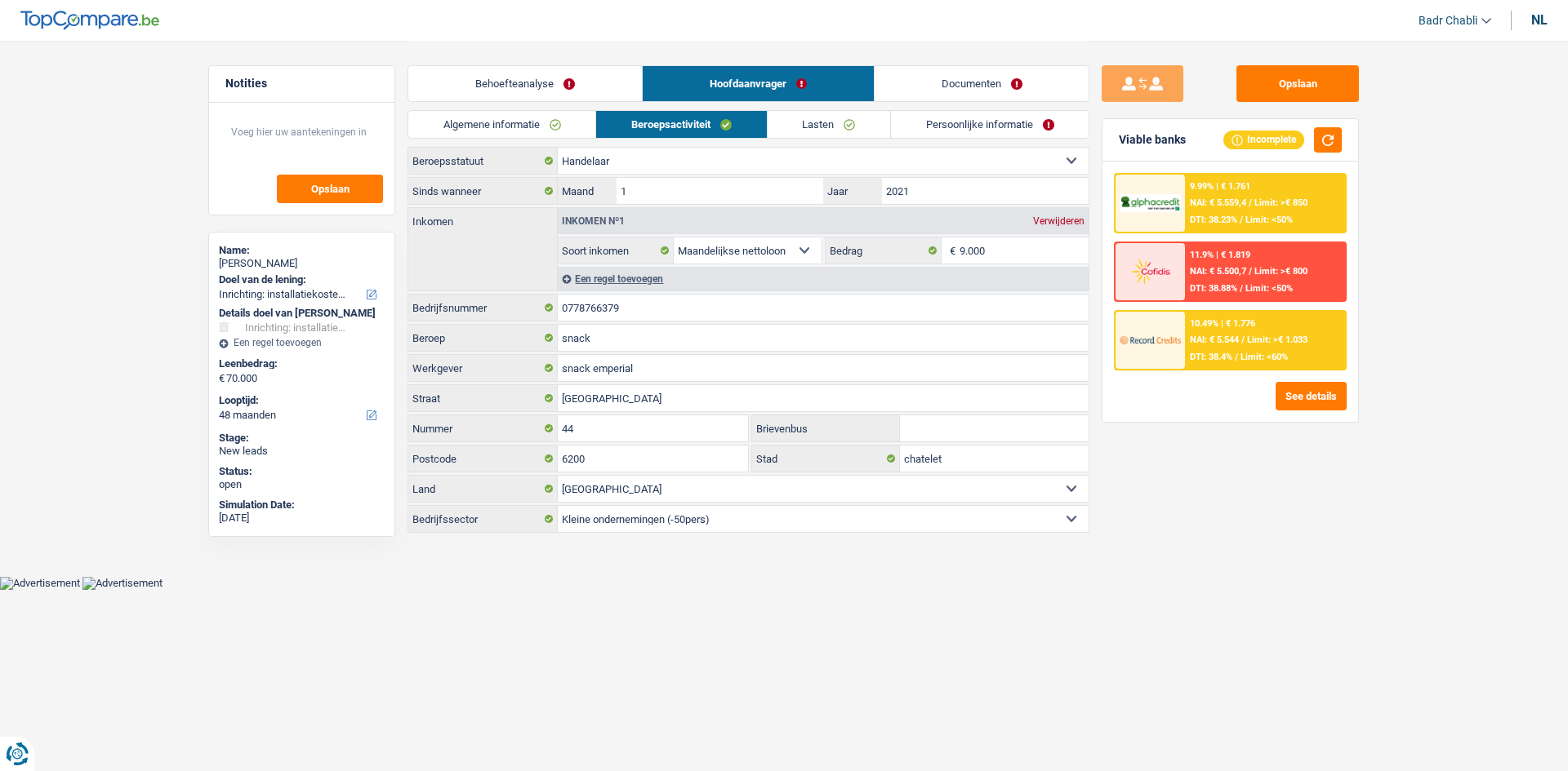
click at [817, 123] on link "Lasten" at bounding box center [828, 125] width 123 height 27
